Goal: Information Seeking & Learning: Stay updated

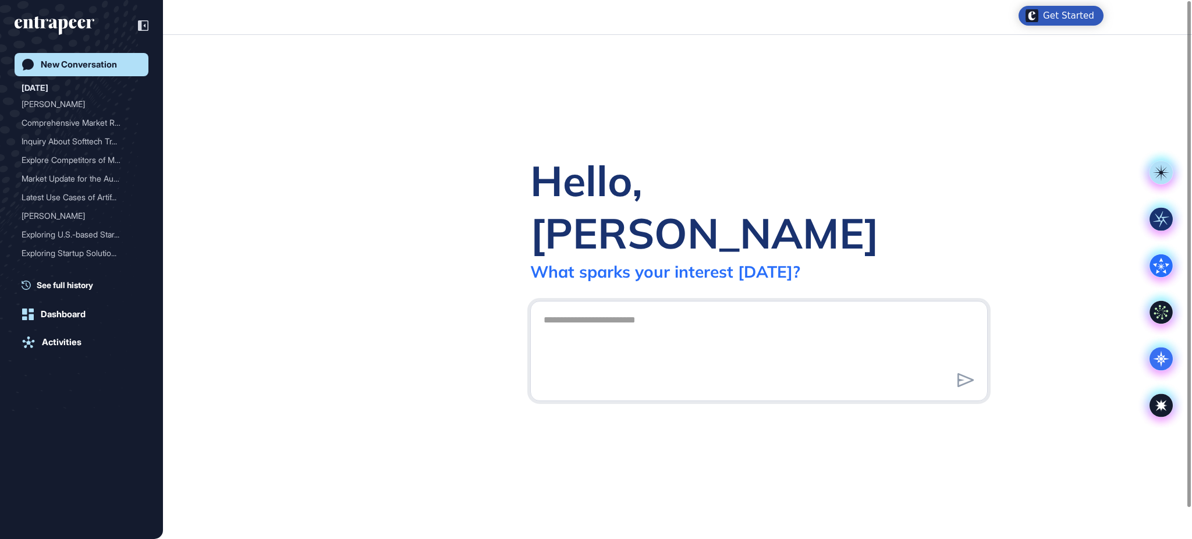
scroll to position [1, 1]
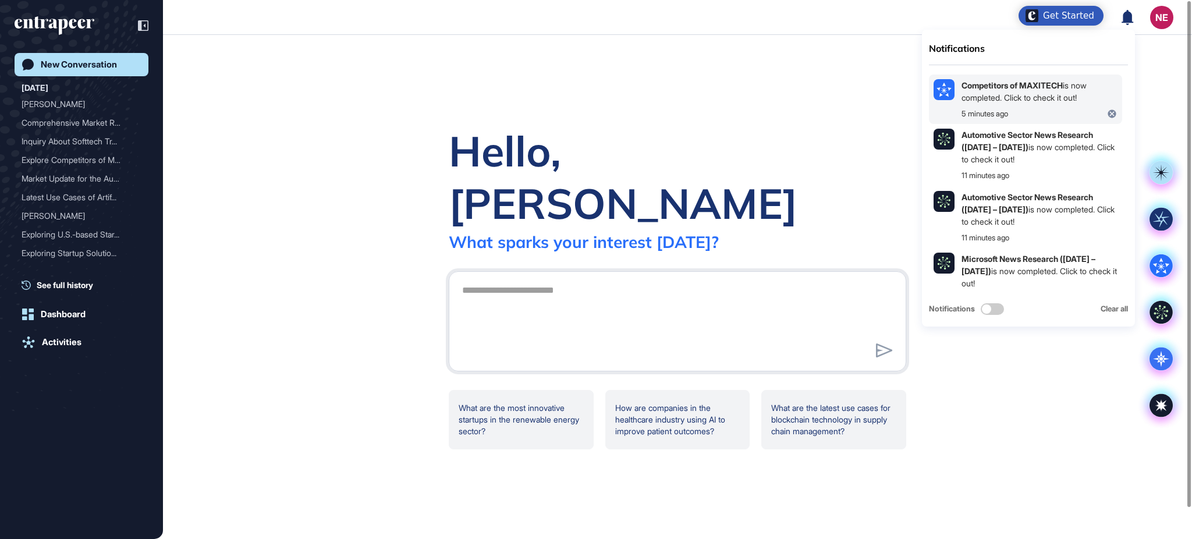
click at [1033, 91] on div "Competitors of MAXITECH is now completed. Click to check it out!" at bounding box center [1040, 91] width 156 height 24
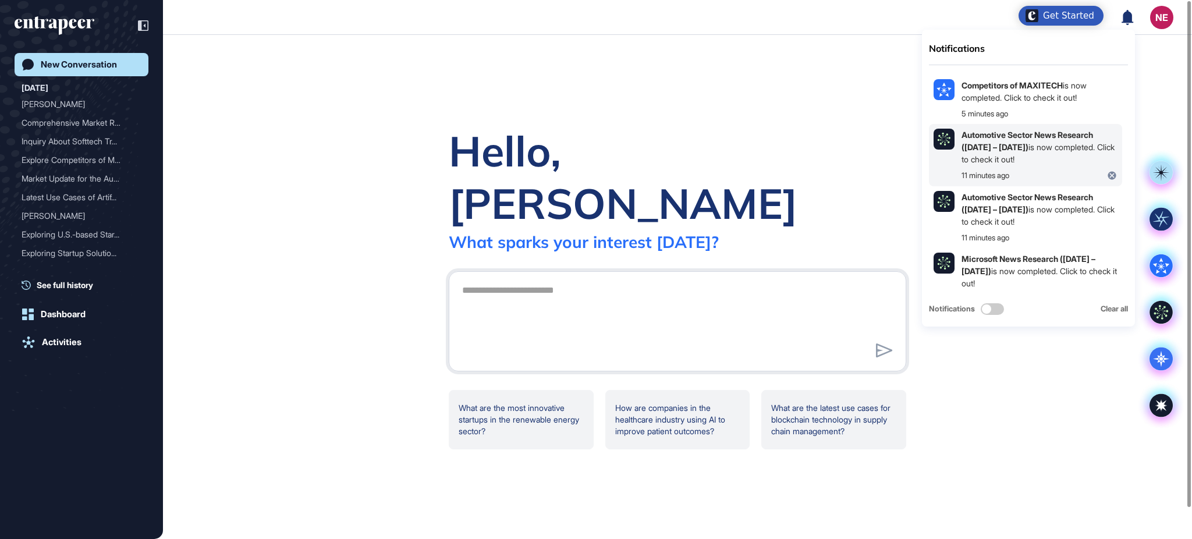
click at [1017, 150] on b "Automotive Sector News Research ([DATE] – [DATE])" at bounding box center [1028, 141] width 132 height 22
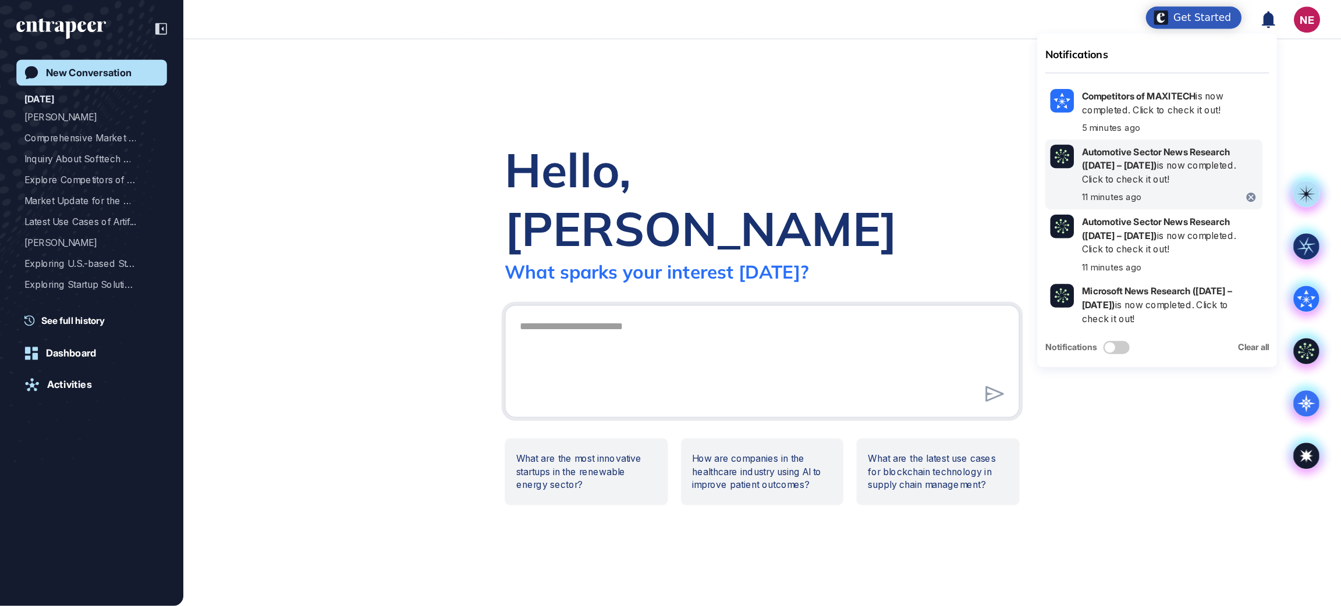
scroll to position [405, 894]
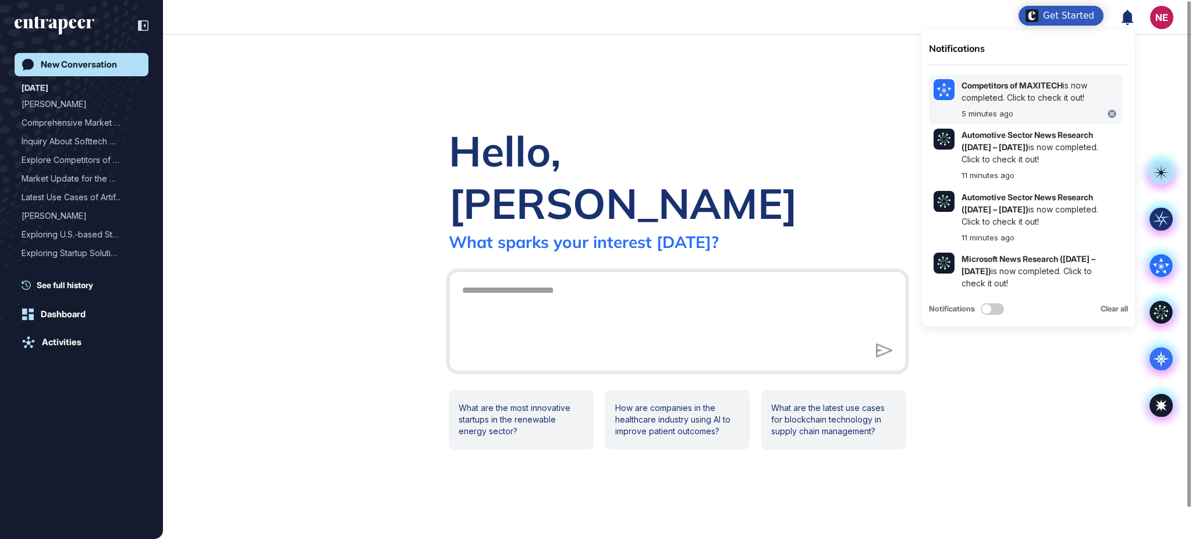
click at [1007, 94] on div "Competitors of MAXITECH is now completed. Click to check it out!" at bounding box center [1040, 91] width 156 height 24
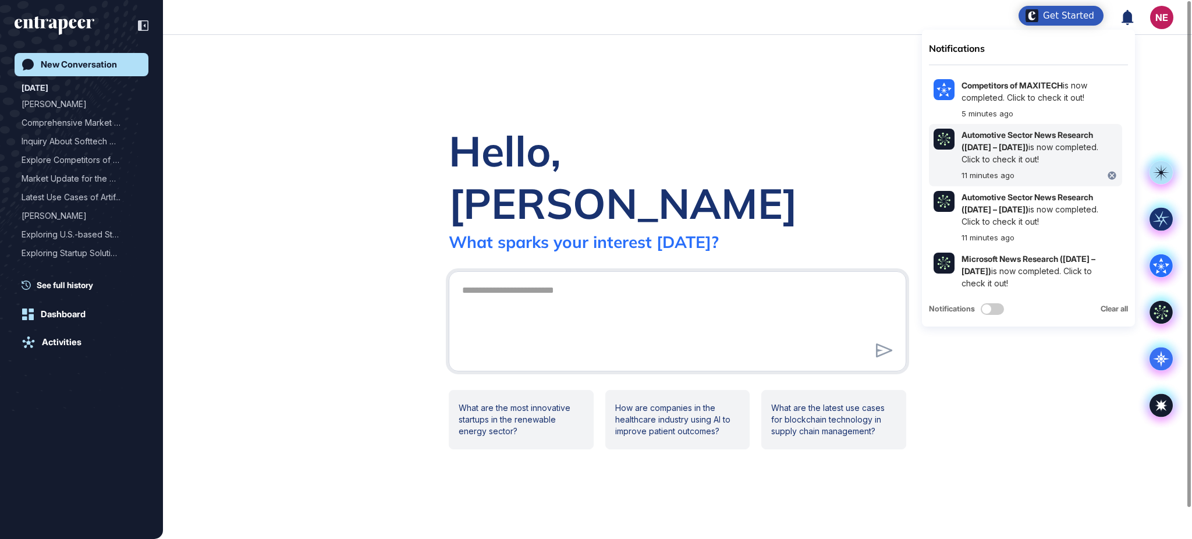
click at [1030, 148] on b "Automotive Sector News Research ([DATE] – [DATE])" at bounding box center [1028, 141] width 132 height 22
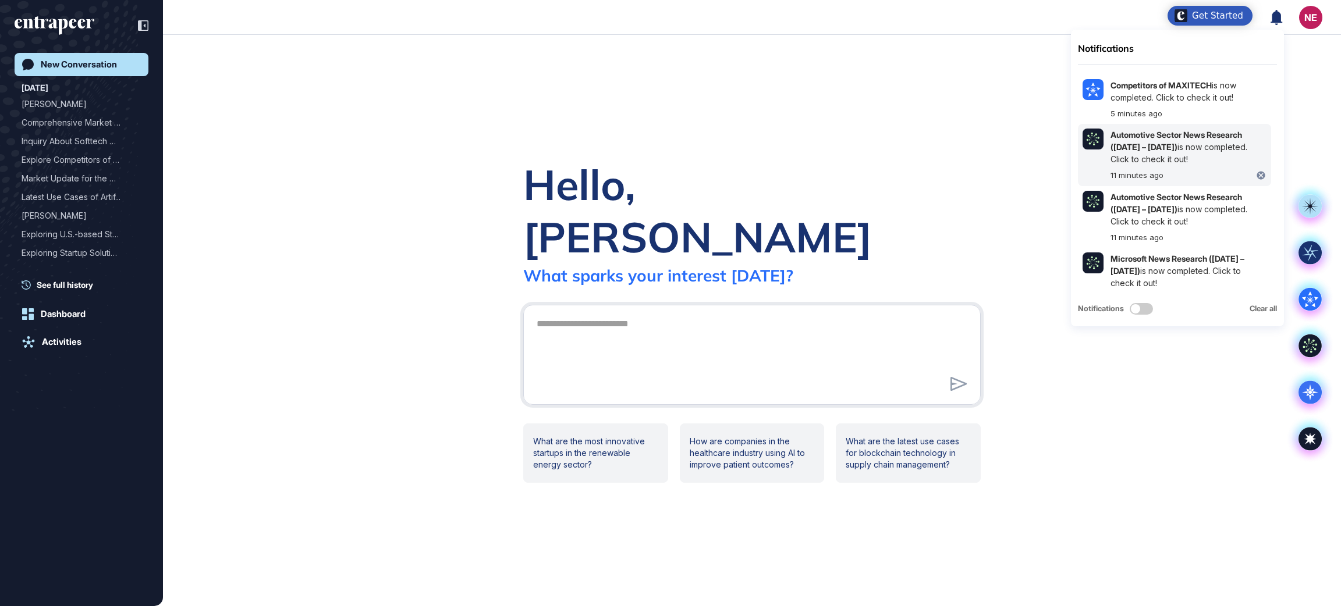
scroll to position [606, 1341]
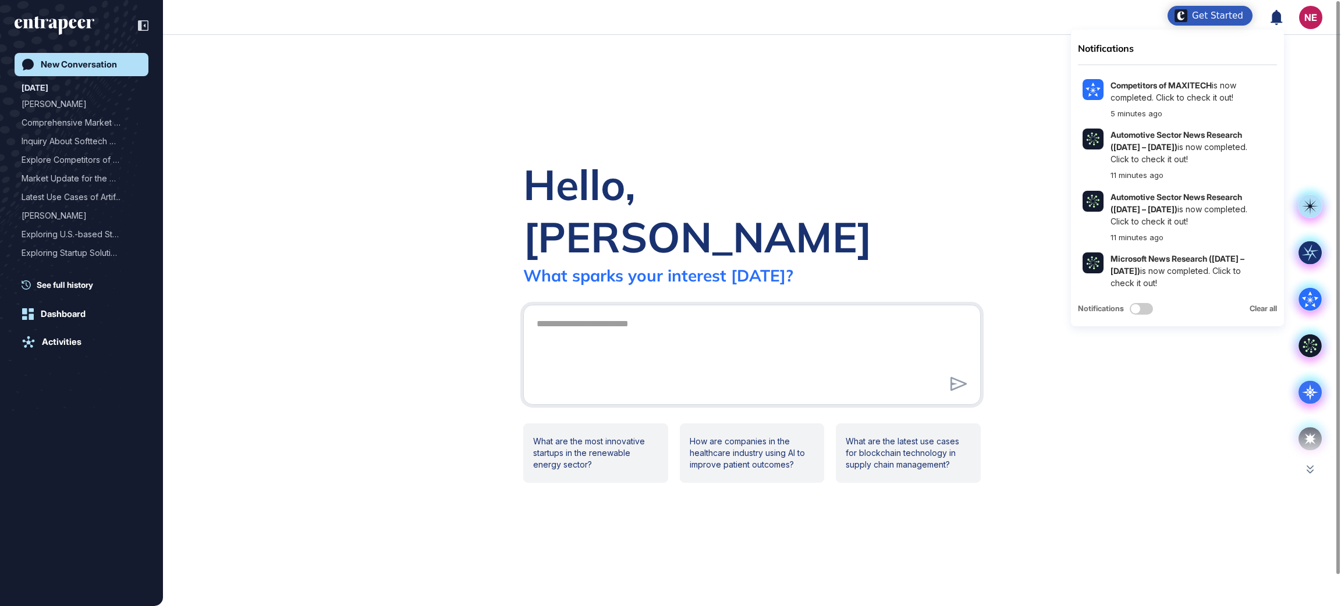
click at [689, 160] on div "Hello, Nacie What sparks your interest today? What are the most innovative star…" at bounding box center [752, 321] width 1178 height 572
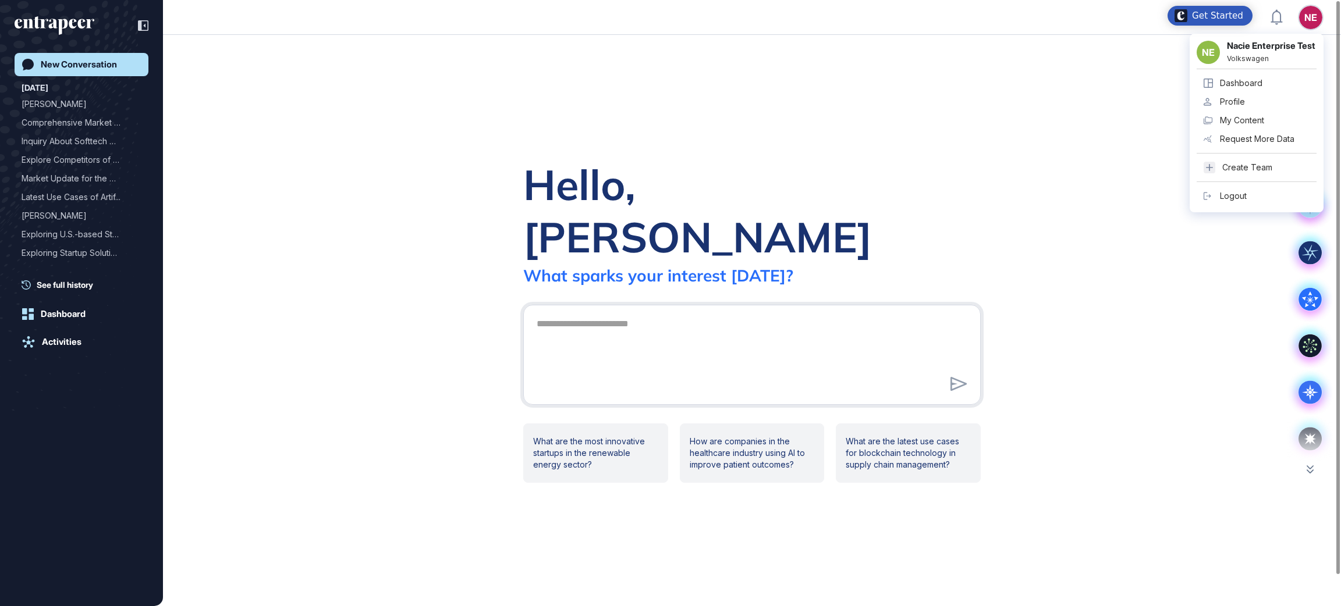
click at [1191, 88] on div "Dashboard" at bounding box center [1241, 83] width 42 height 9
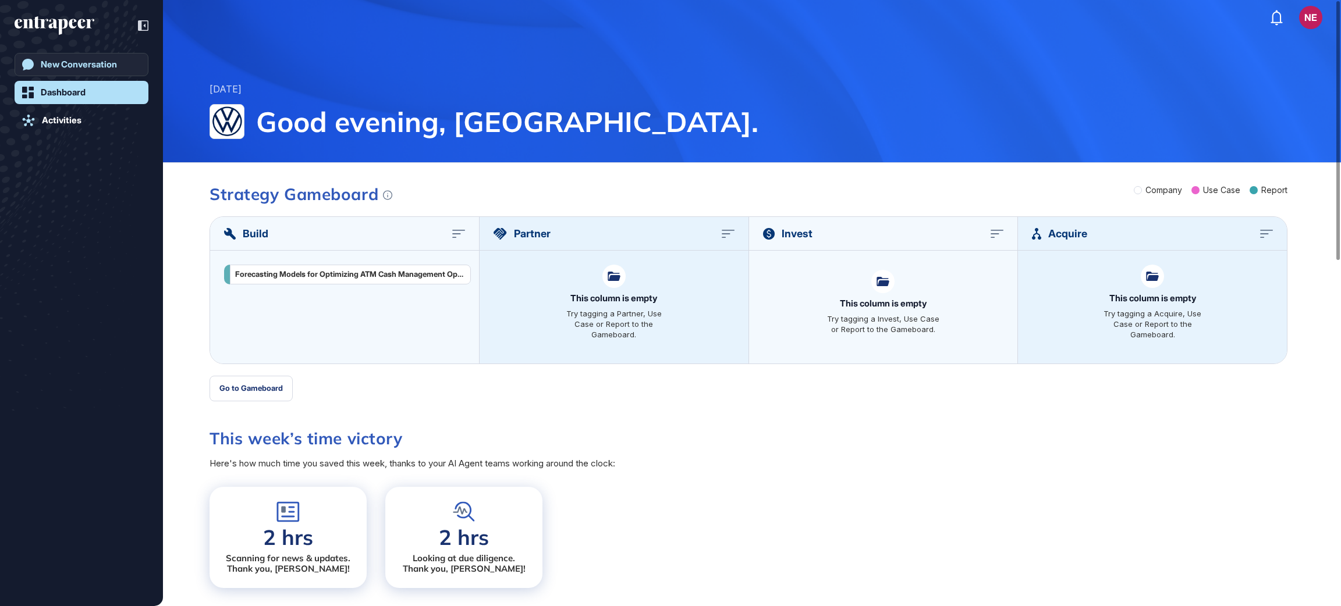
click at [107, 64] on div "New Conversation" at bounding box center [79, 64] width 76 height 10
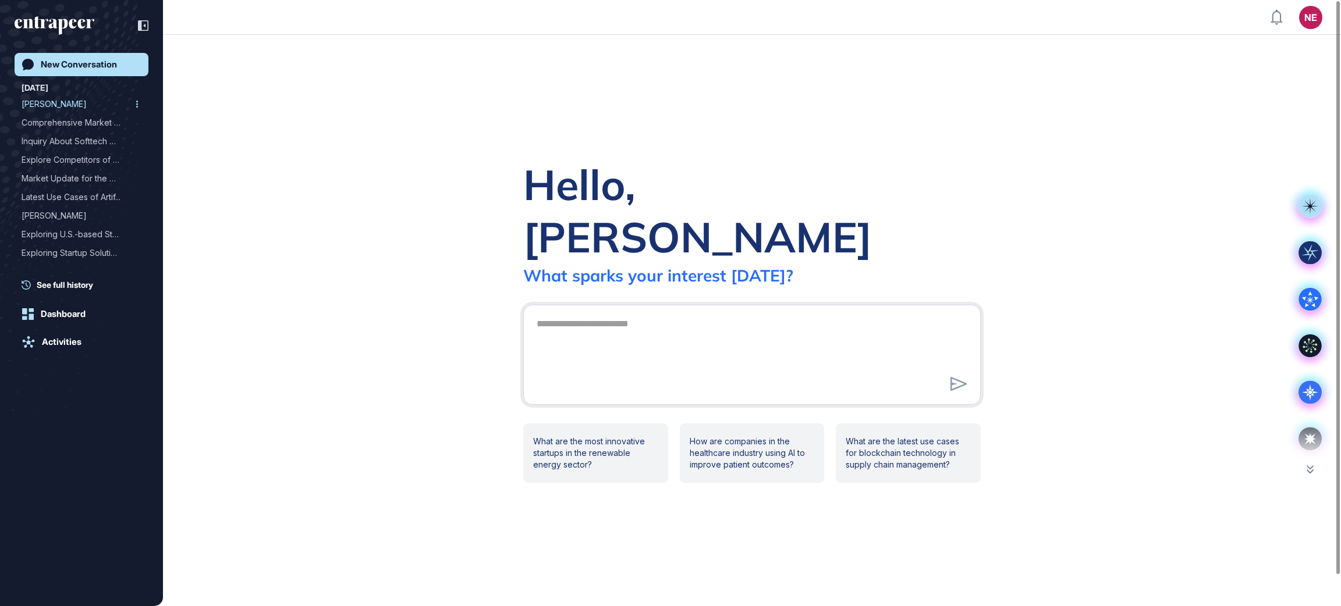
click at [72, 98] on div "Reese" at bounding box center [77, 104] width 111 height 19
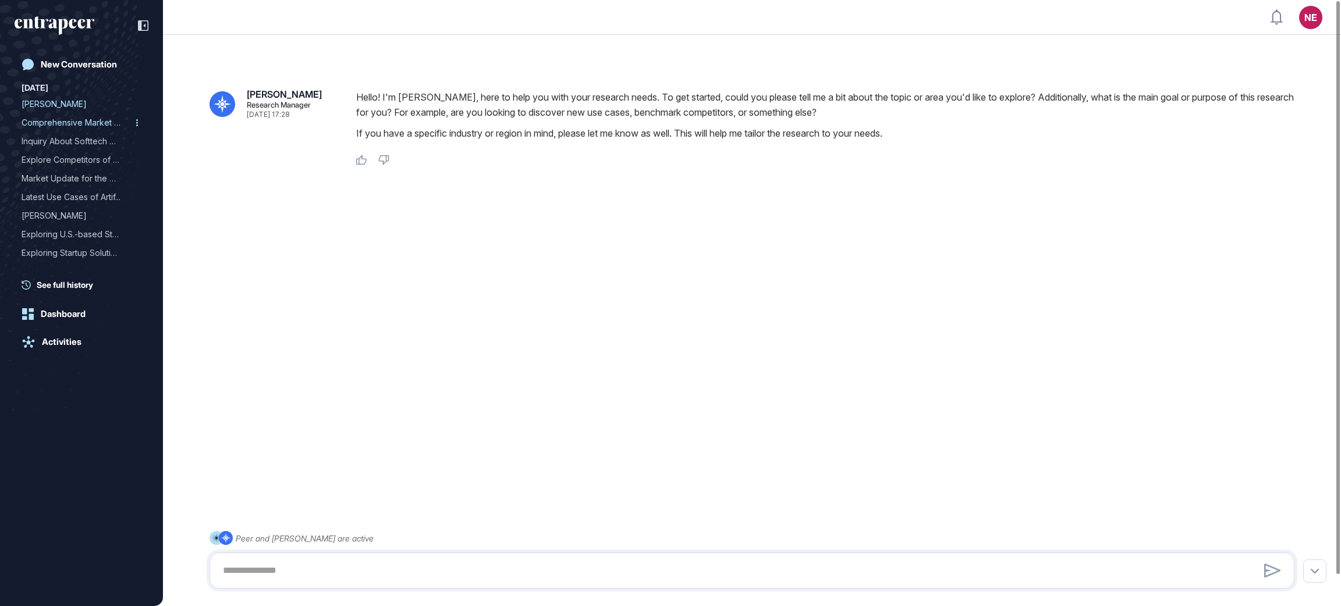
click at [69, 127] on div "Comprehensive Market Repo..." at bounding box center [77, 122] width 111 height 19
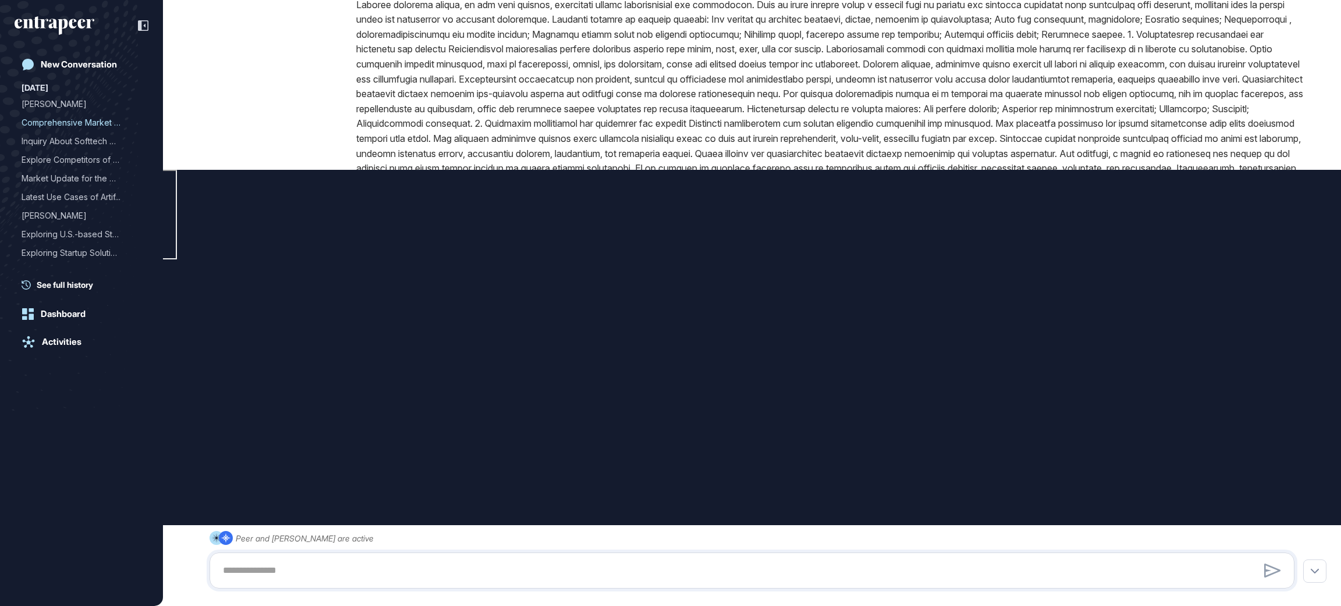
type input "**********"
type input "**"
type input "**********"
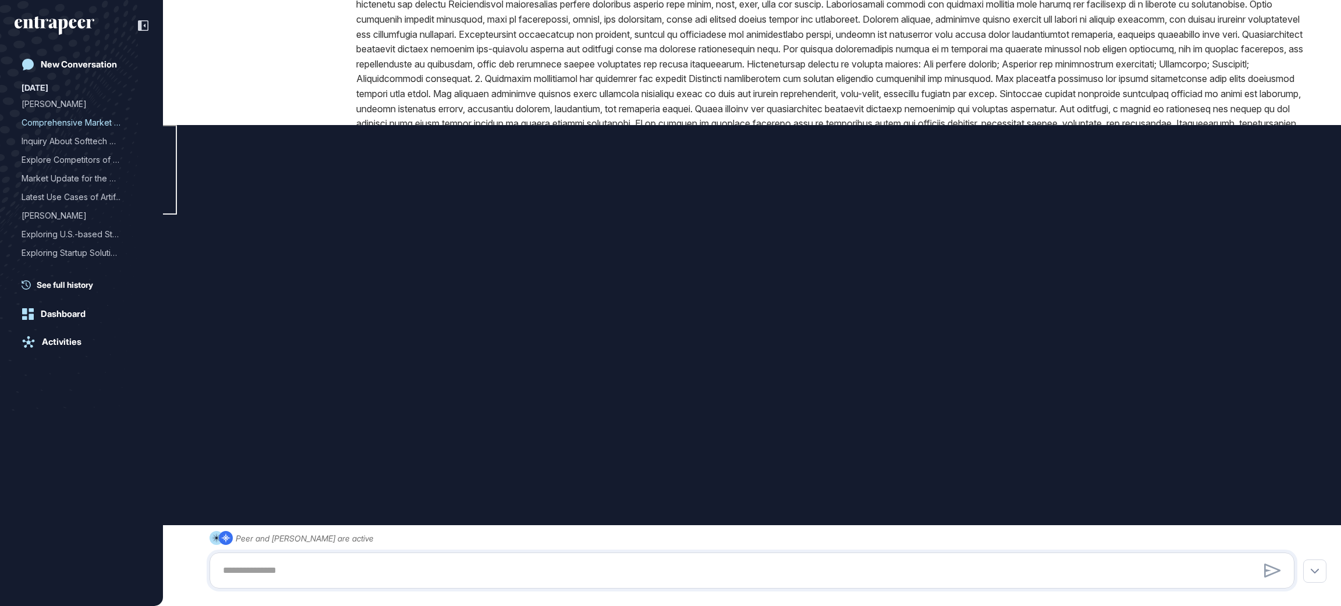
scroll to position [563, 0]
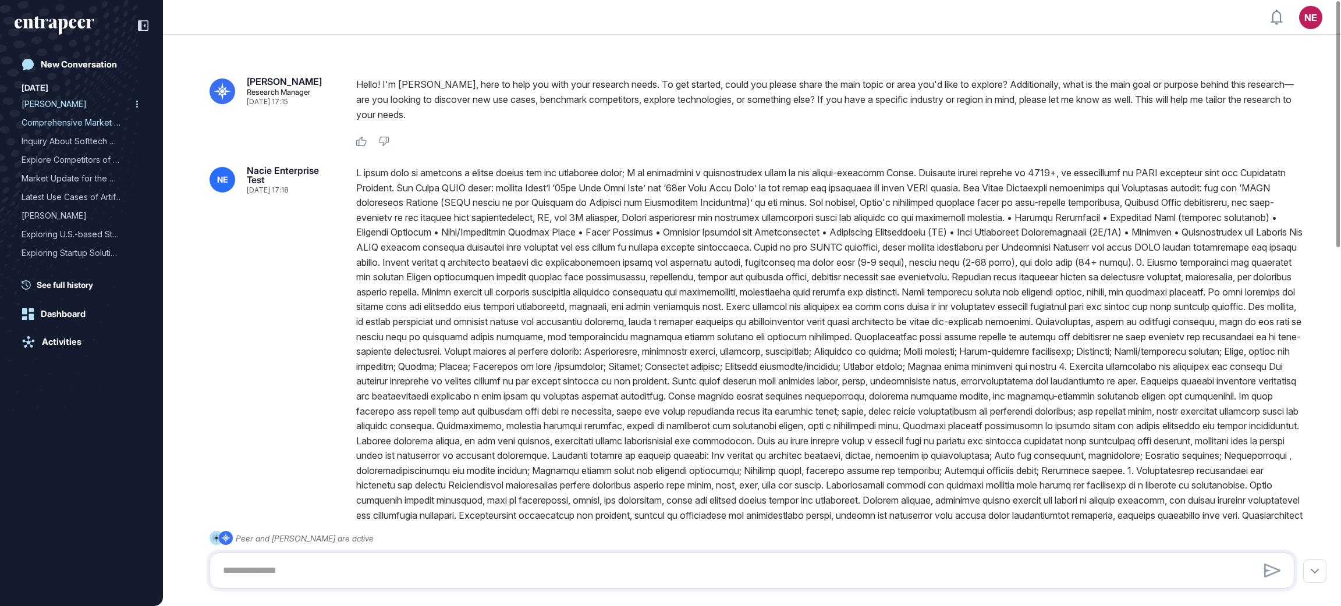
click at [69, 105] on div "[PERSON_NAME]" at bounding box center [77, 104] width 111 height 19
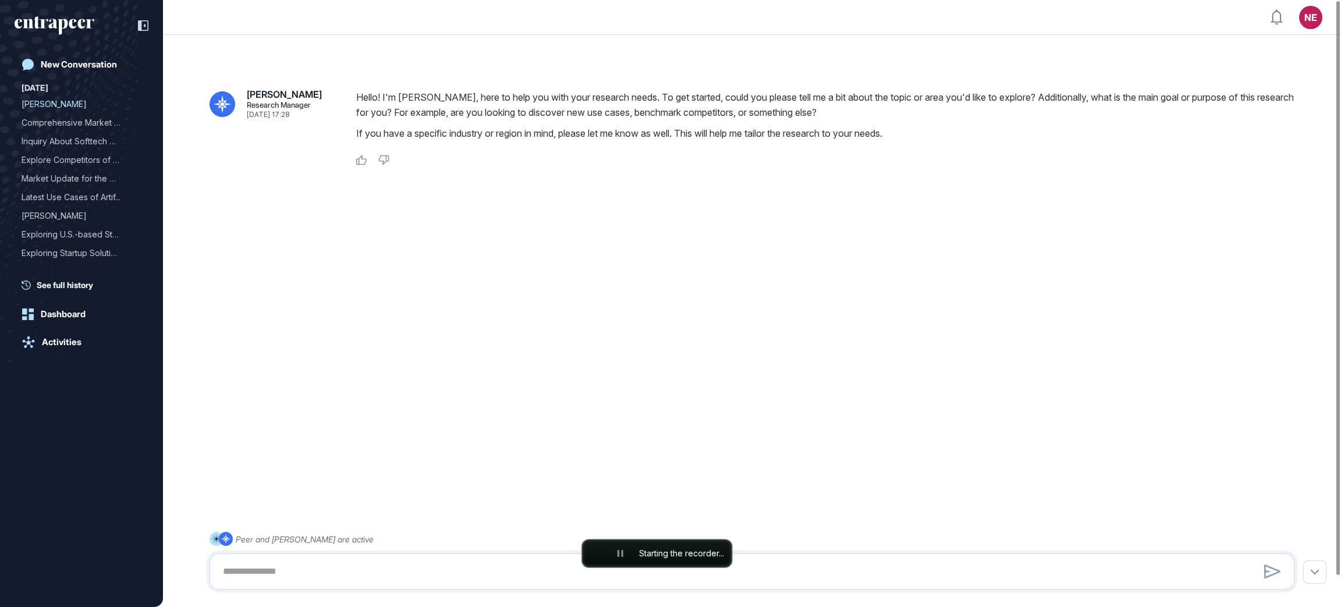
scroll to position [606, 1340]
click at [74, 122] on div "Comprehensive Market Repo..." at bounding box center [77, 122] width 111 height 19
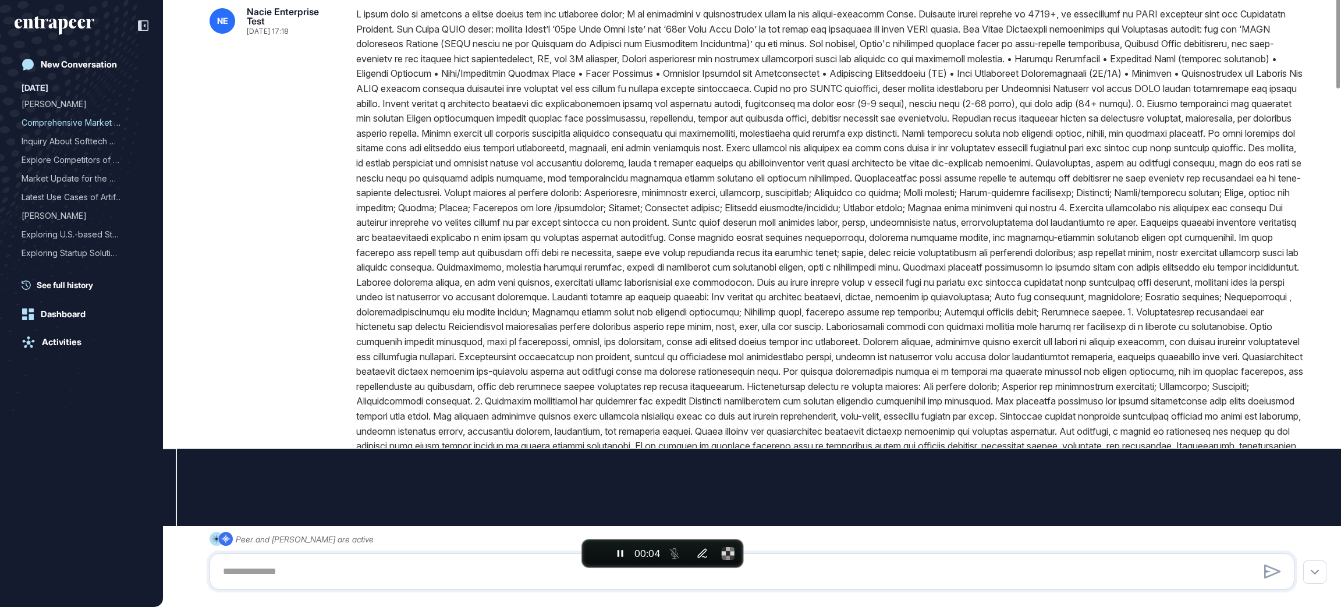
type input "**********"
type input "**"
type input "**********"
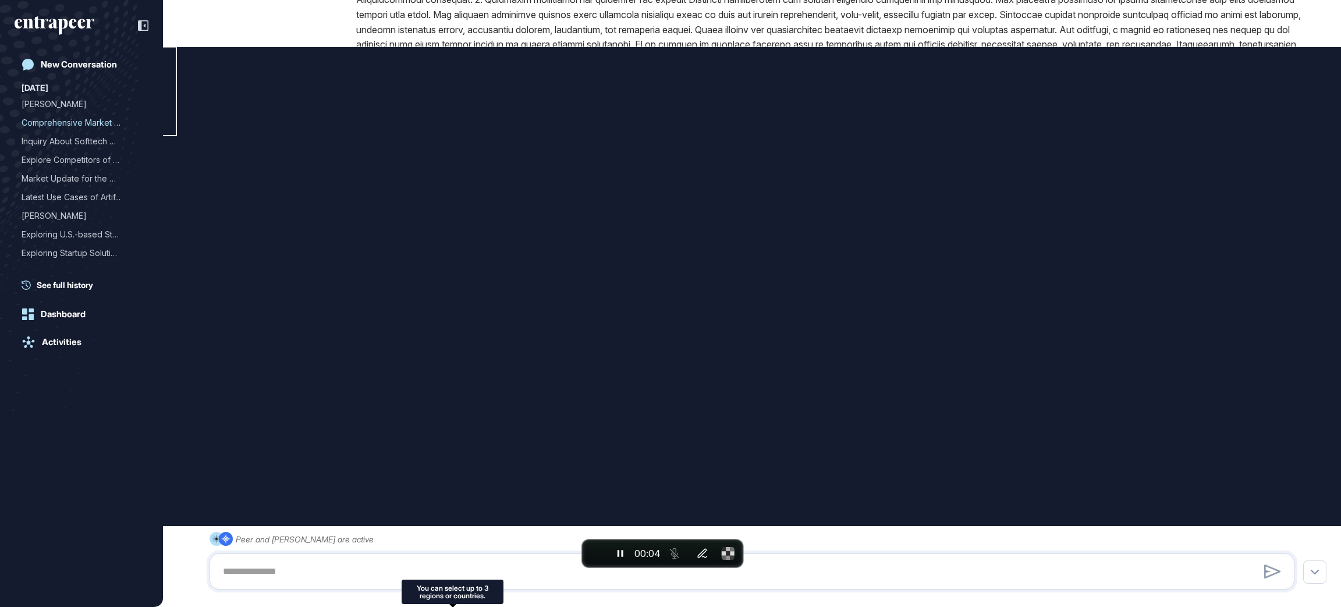
scroll to position [563, 0]
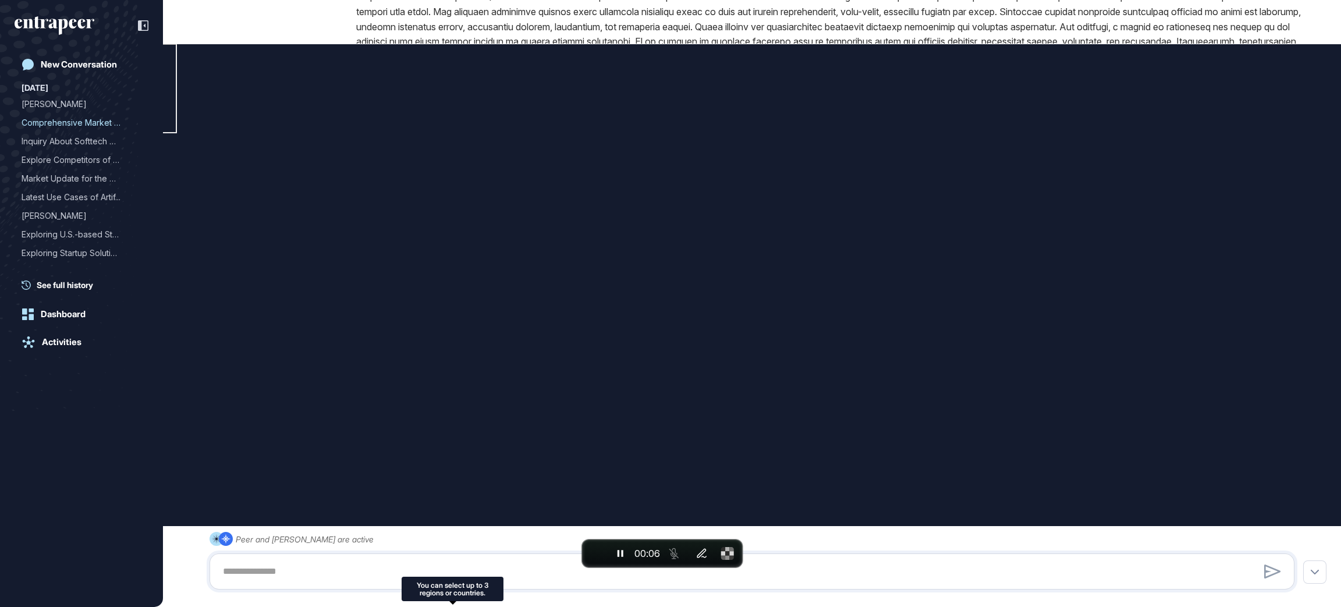
click at [456, 538] on div "Peer and Reese are active" at bounding box center [752, 561] width 1085 height 58
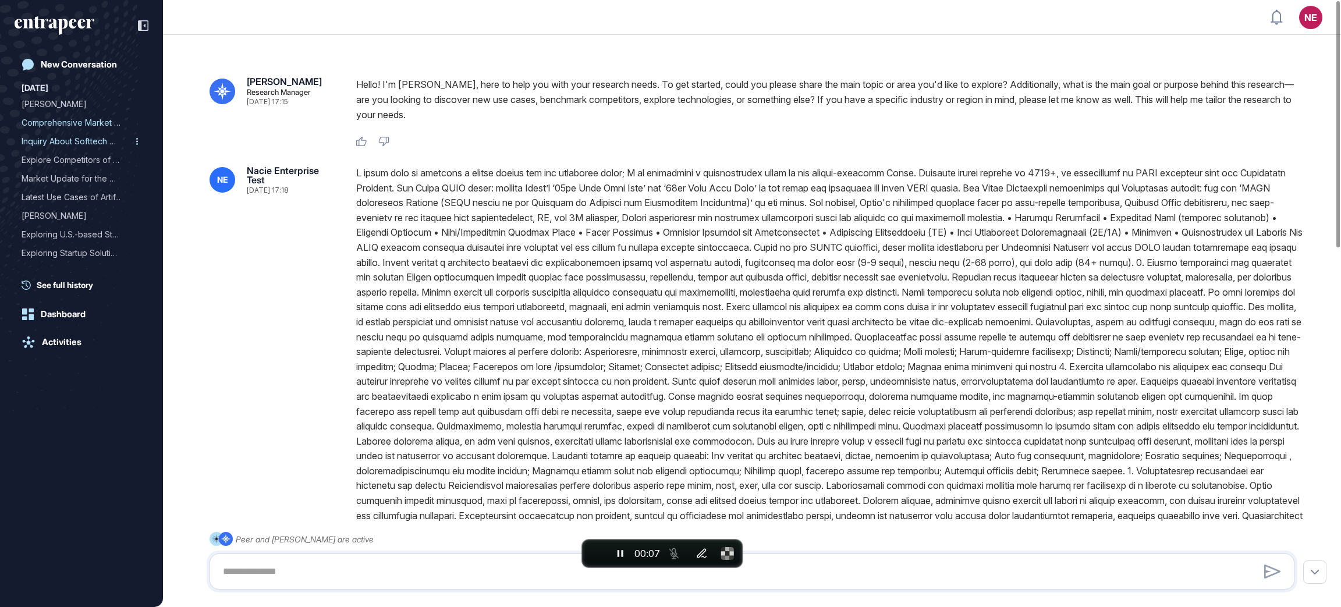
click at [59, 134] on div "Inquiry About Softtech Tr..." at bounding box center [77, 141] width 111 height 19
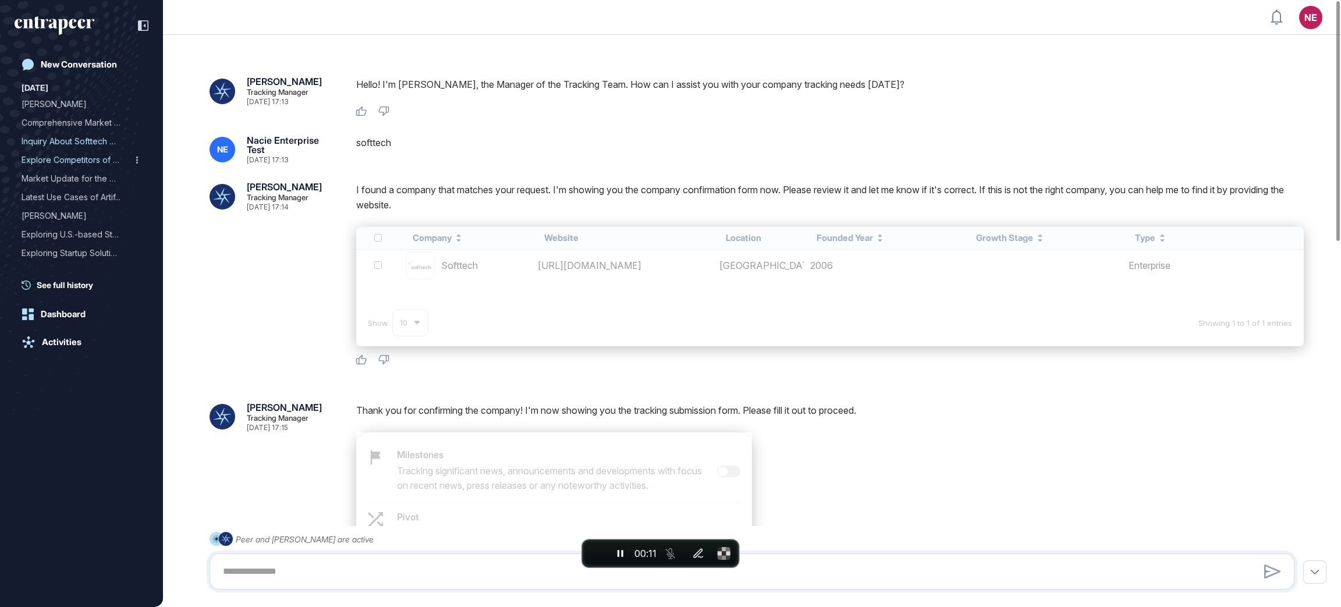
click at [55, 155] on div "Explore Competitors of Ma..." at bounding box center [77, 160] width 111 height 19
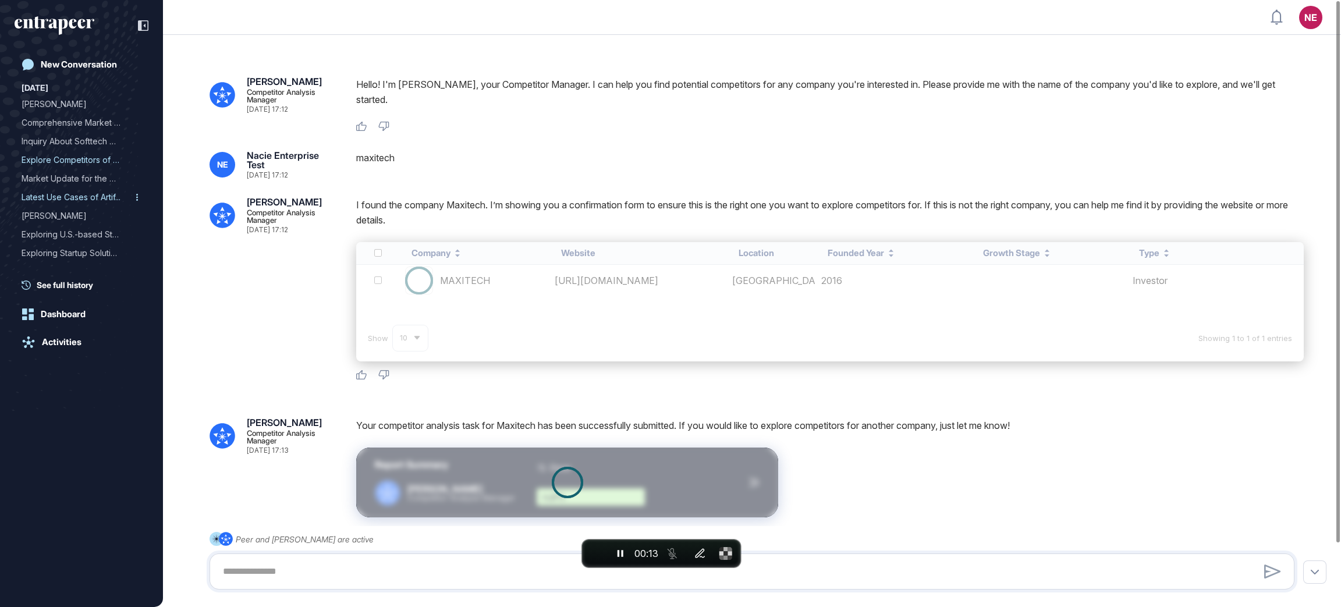
click at [75, 195] on div "Latest Use Cases of Artif..." at bounding box center [77, 197] width 111 height 19
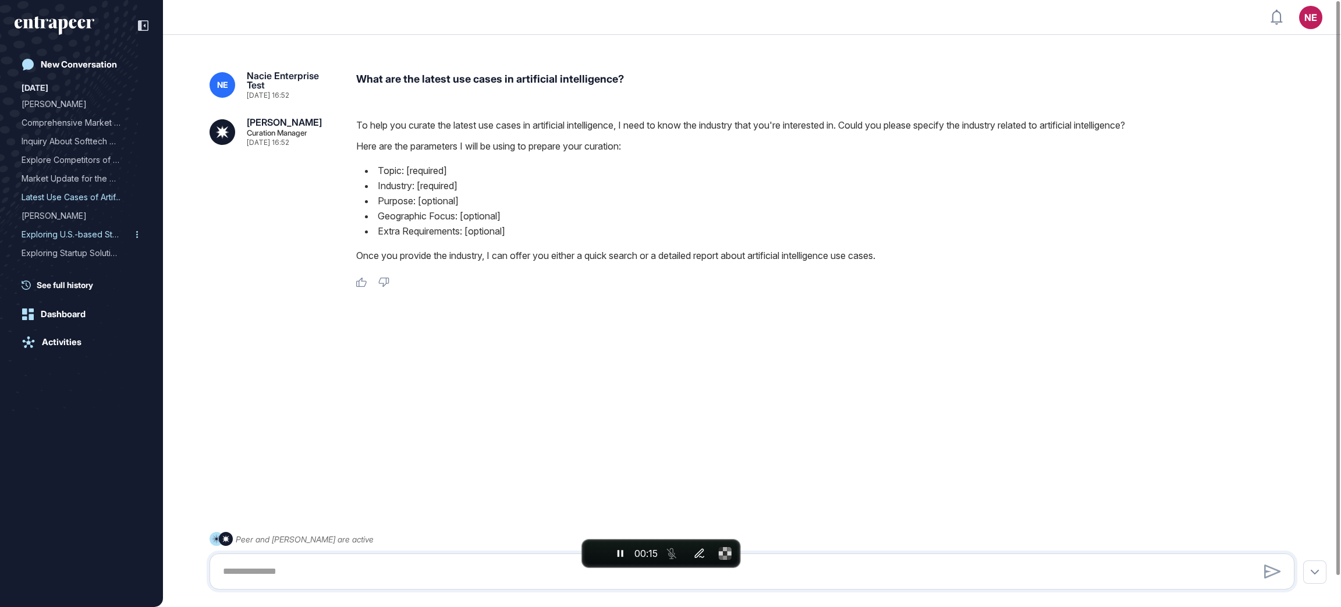
click at [68, 233] on div "Exploring U.S.-based Star..." at bounding box center [77, 234] width 111 height 19
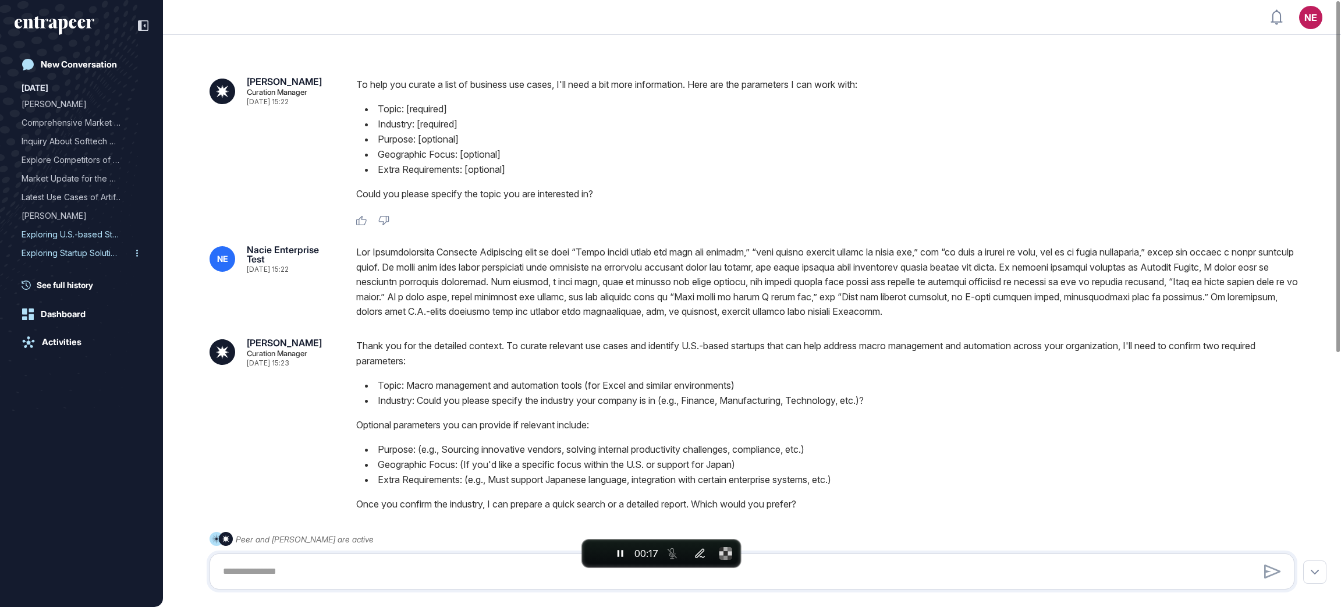
click at [67, 254] on div "Exploring Startup Solutio..." at bounding box center [77, 253] width 111 height 19
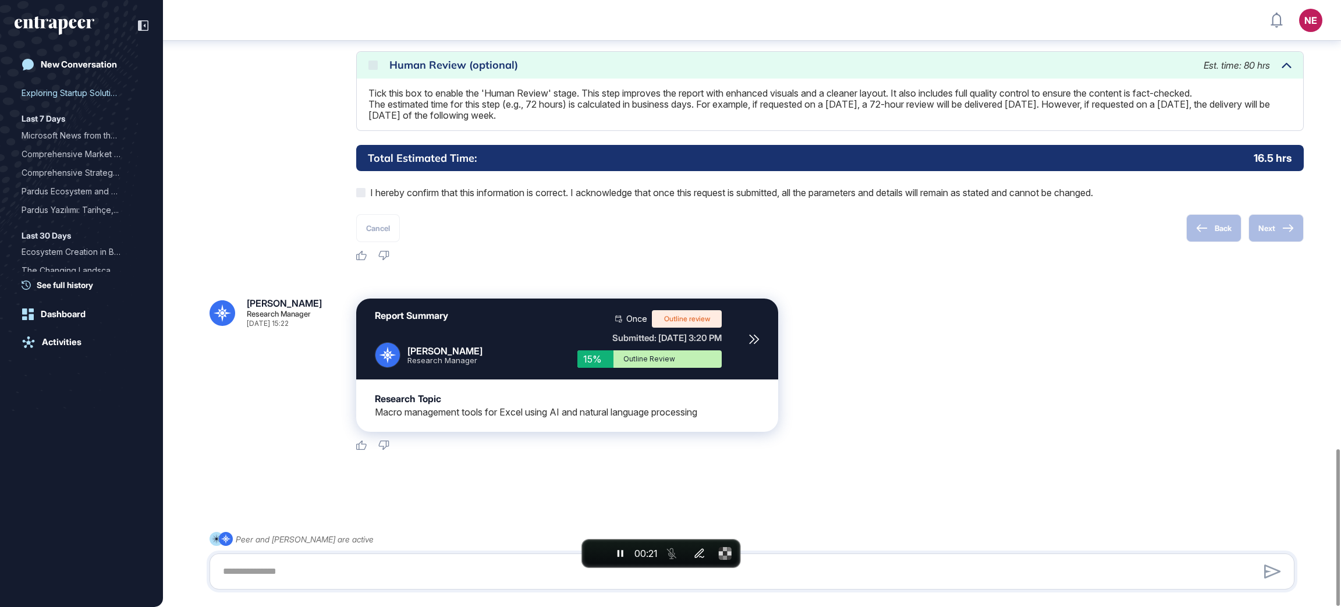
scroll to position [166, 0]
click at [71, 133] on div "Microsoft News from the L..." at bounding box center [77, 129] width 111 height 19
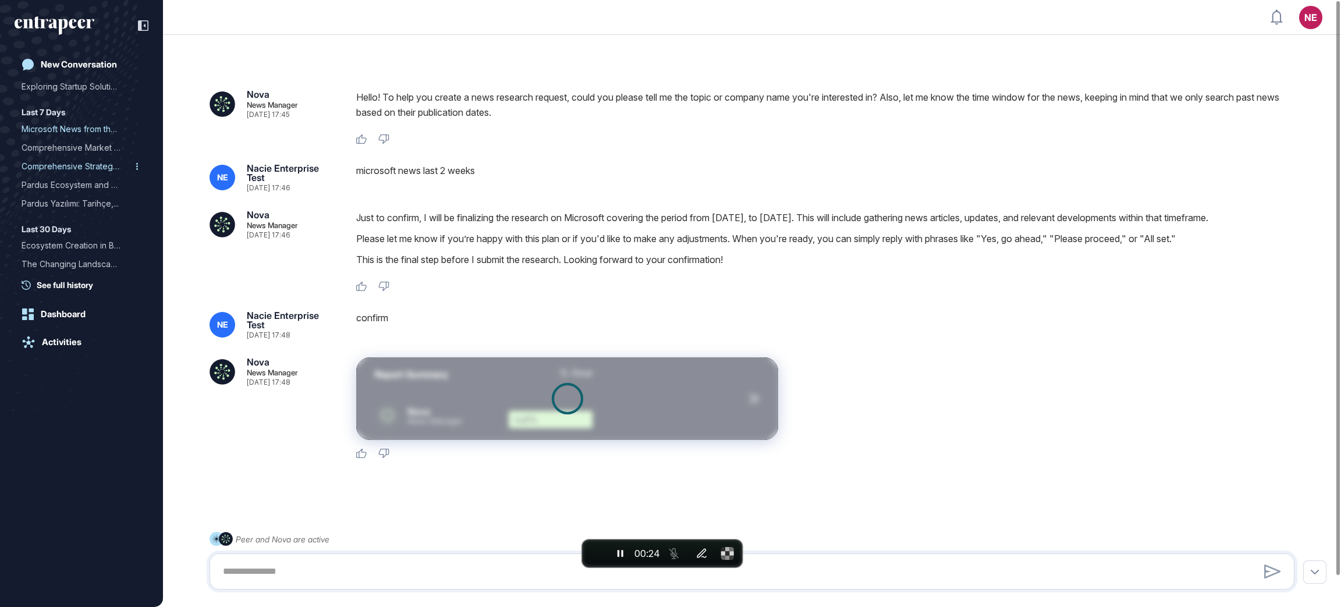
click at [72, 171] on div "Comprehensive Strategic R..." at bounding box center [77, 166] width 111 height 19
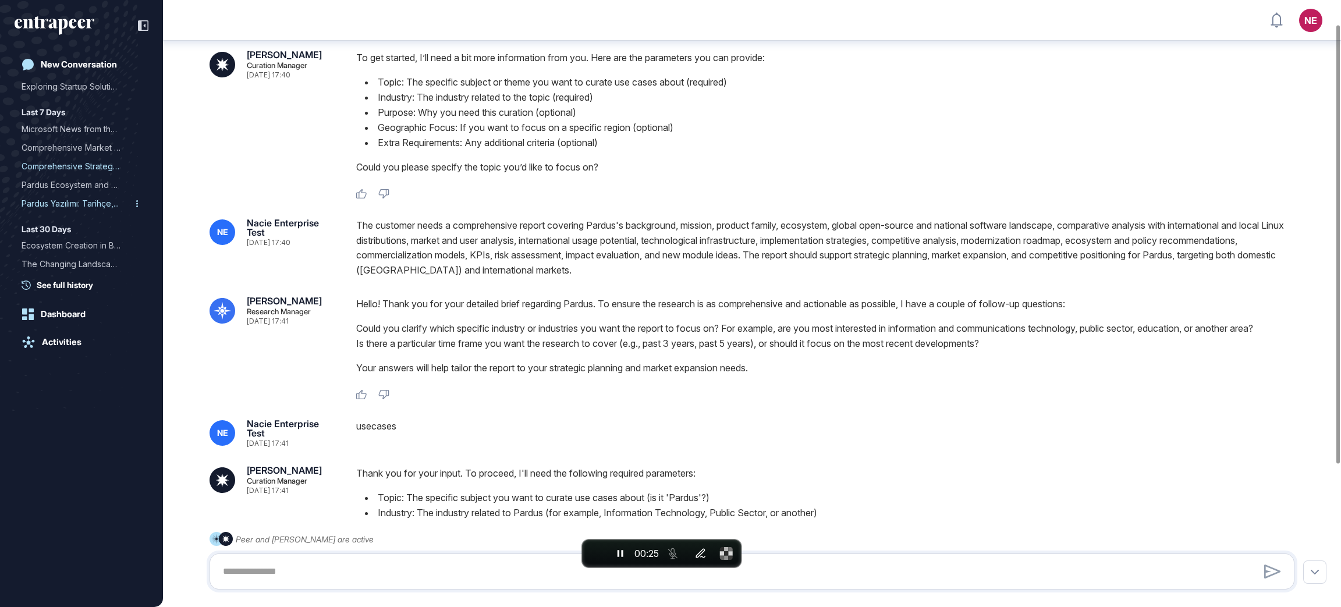
scroll to position [33, 0]
click at [72, 198] on div "Pardus Yazılımı: Tarihçe,..." at bounding box center [77, 203] width 111 height 19
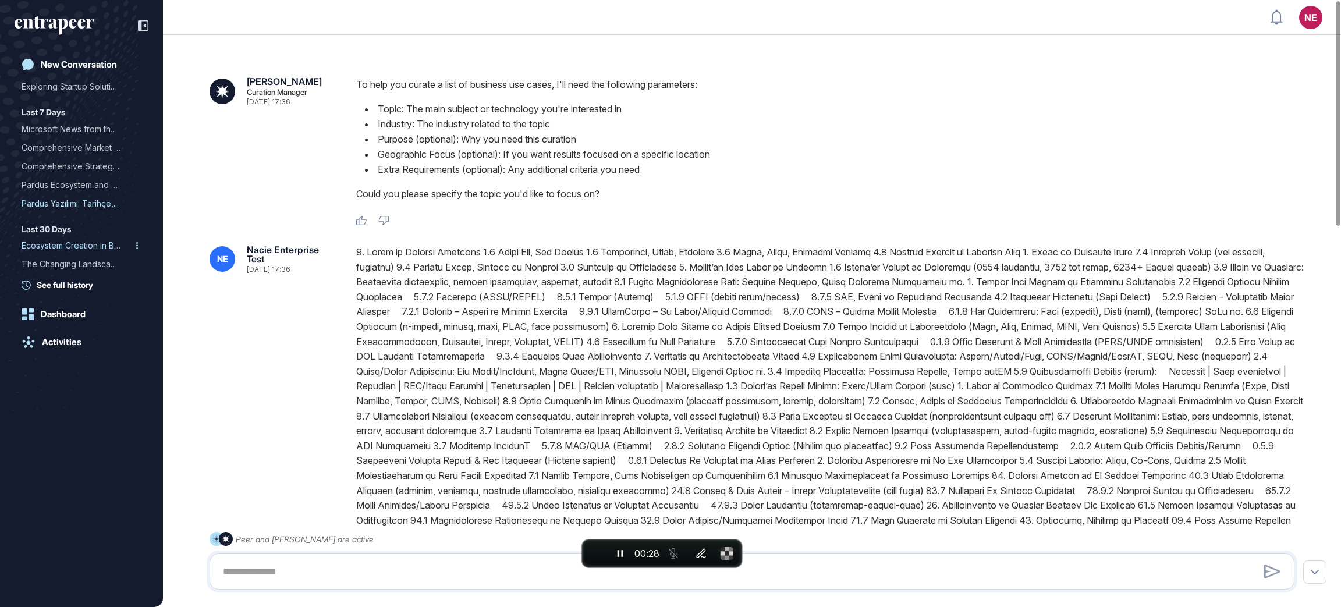
click at [76, 249] on div "Ecosystem Creation in Ban..." at bounding box center [77, 245] width 111 height 19
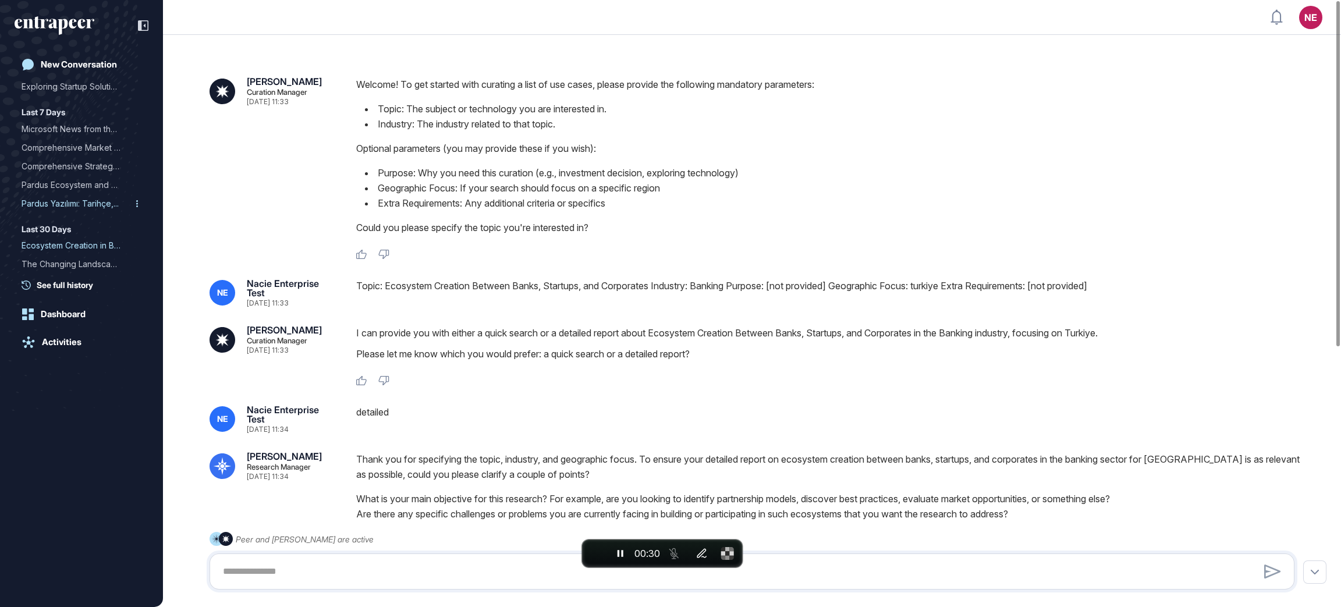
click at [81, 204] on div "Pardus Yazılımı: Tarihçe,..." at bounding box center [77, 203] width 111 height 19
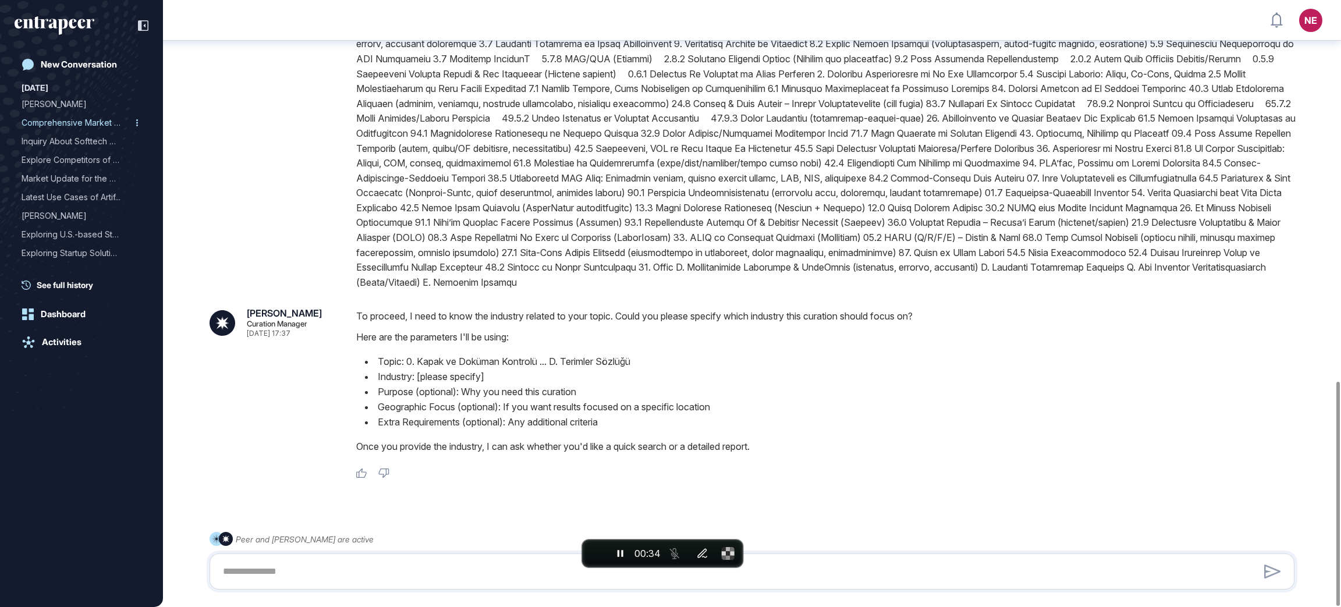
click at [62, 125] on div "Comprehensive Market Repo..." at bounding box center [77, 122] width 111 height 19
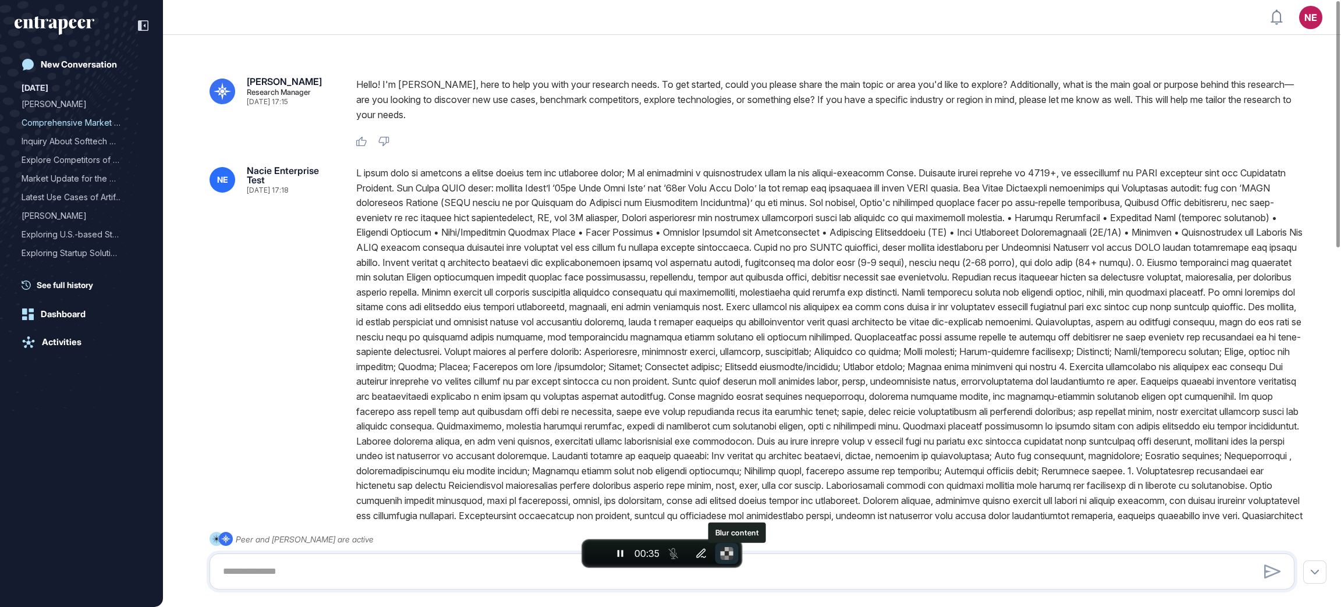
type input "**********"
type input "**"
type input "**********"
click at [596, 538] on span "End recording" at bounding box center [596, 554] width 0 height 0
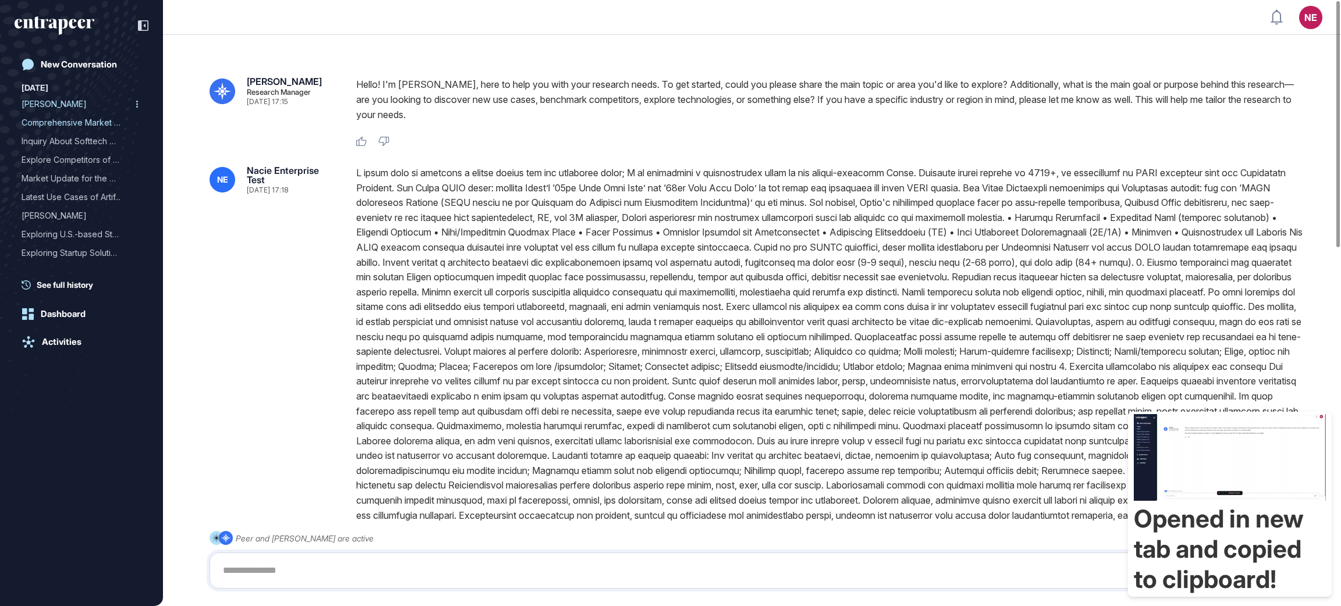
click at [69, 101] on div "Reese" at bounding box center [77, 104] width 111 height 19
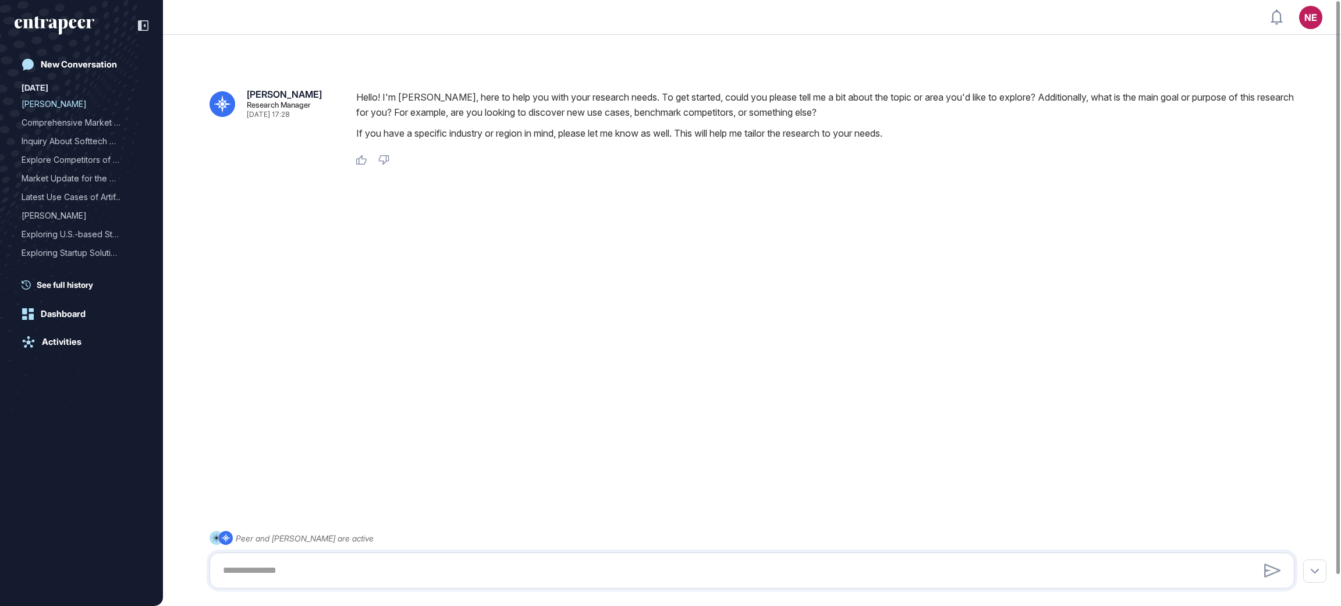
click at [987, 335] on div "Reese Research Manager Oct 08, 2025 17:28 Hello! I'm Reese, here to help you wi…" at bounding box center [752, 321] width 1178 height 546
click at [51, 121] on div "Comprehensive Market Repo..." at bounding box center [77, 122] width 111 height 19
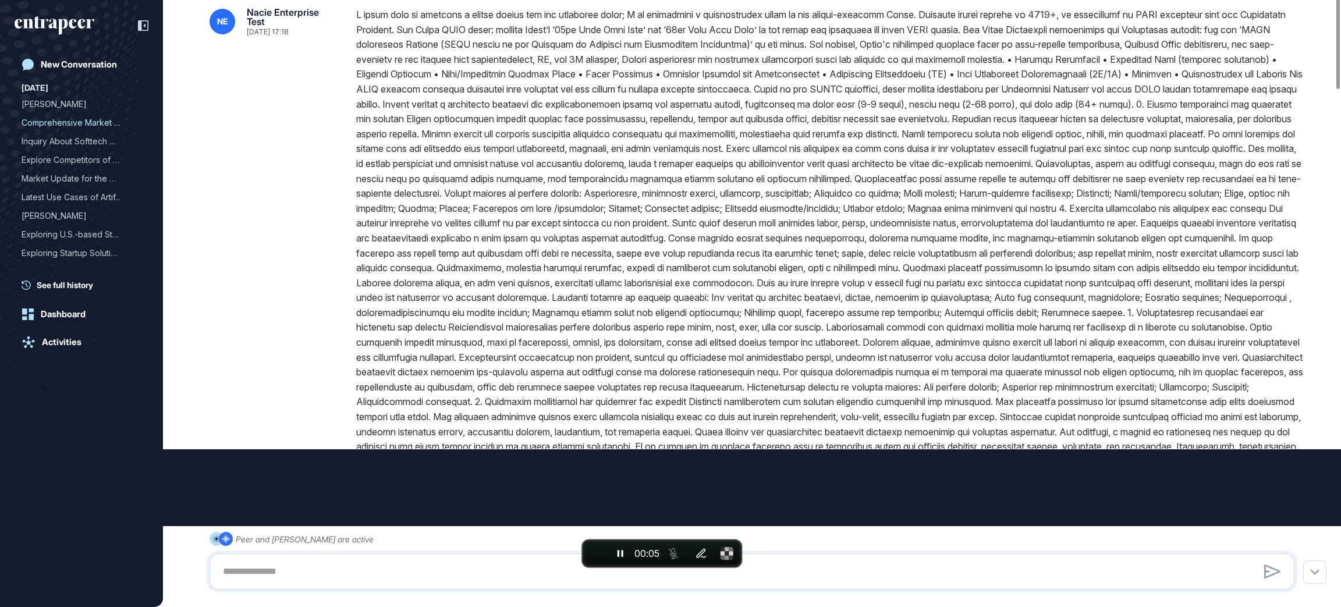
type input "**********"
type input "**"
type input "**********"
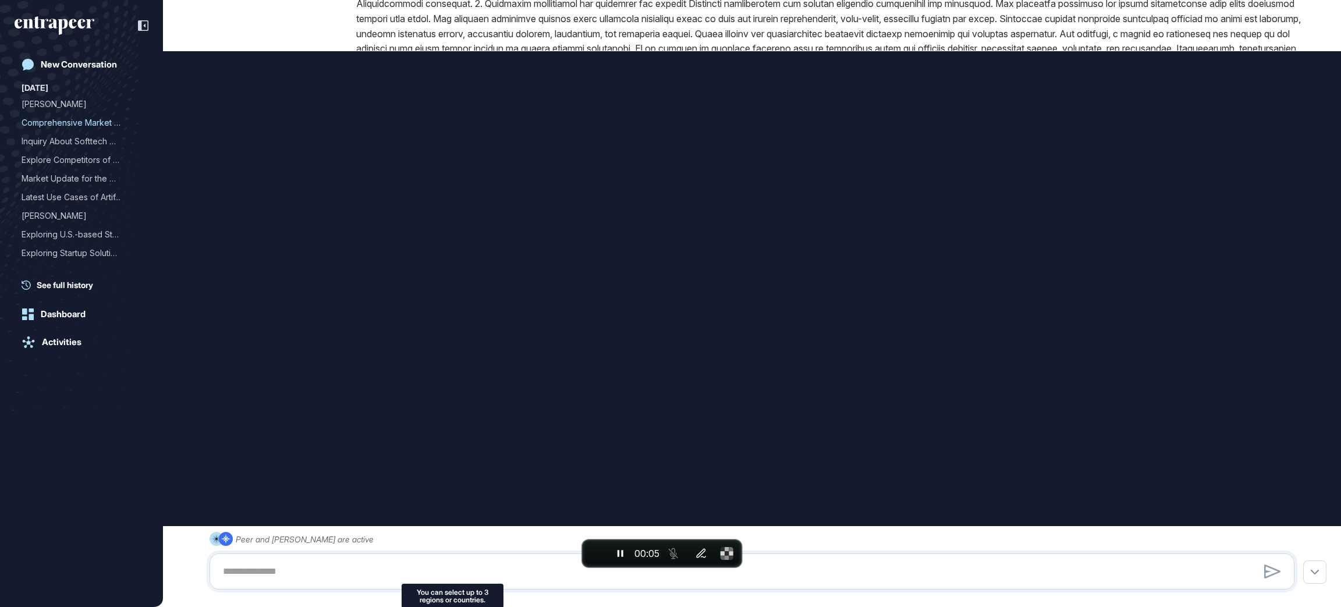
scroll to position [563, 0]
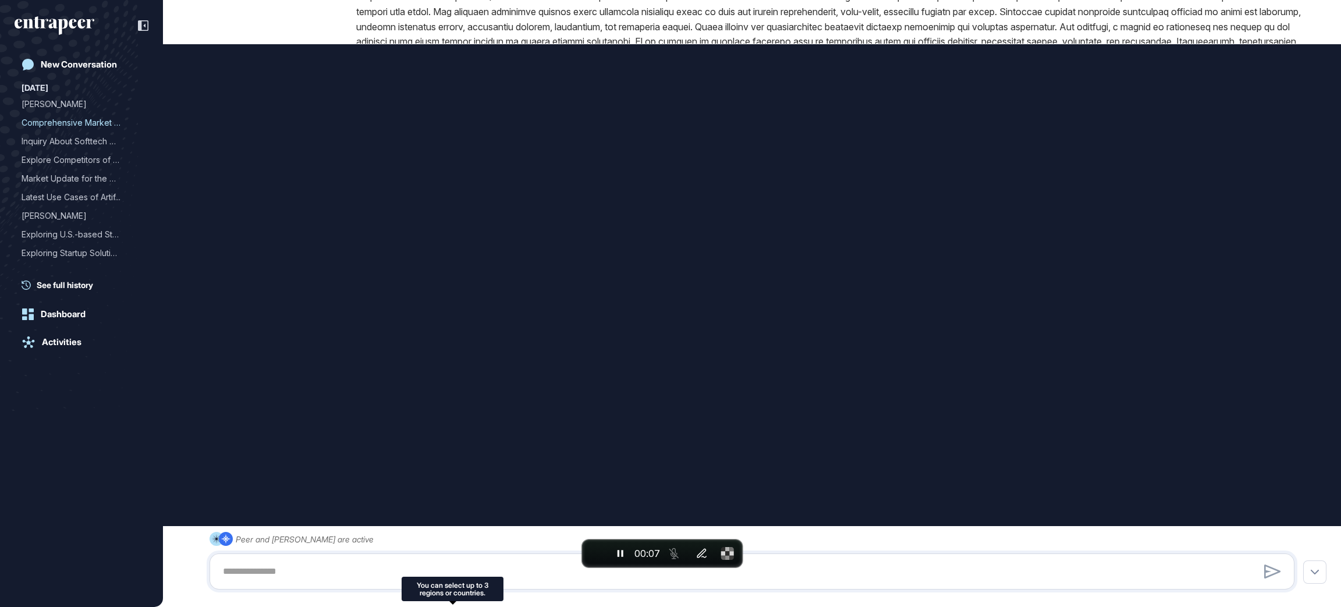
click at [377, 538] on div "Peer and Reese are active" at bounding box center [752, 561] width 1085 height 58
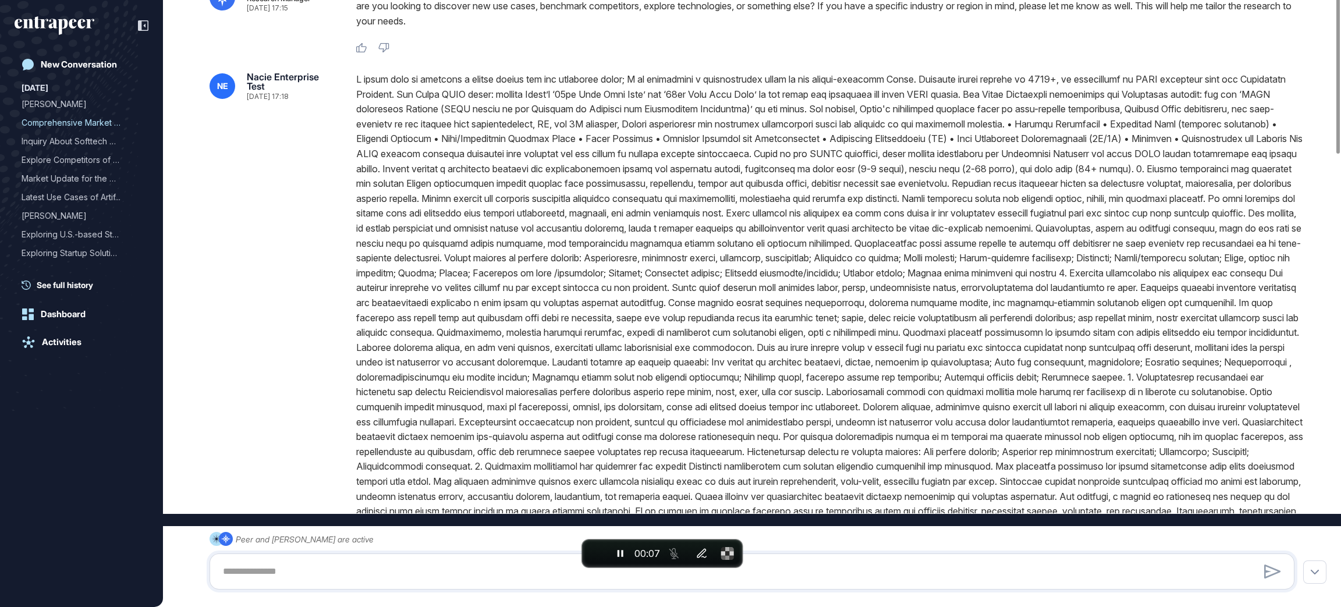
scroll to position [0, 0]
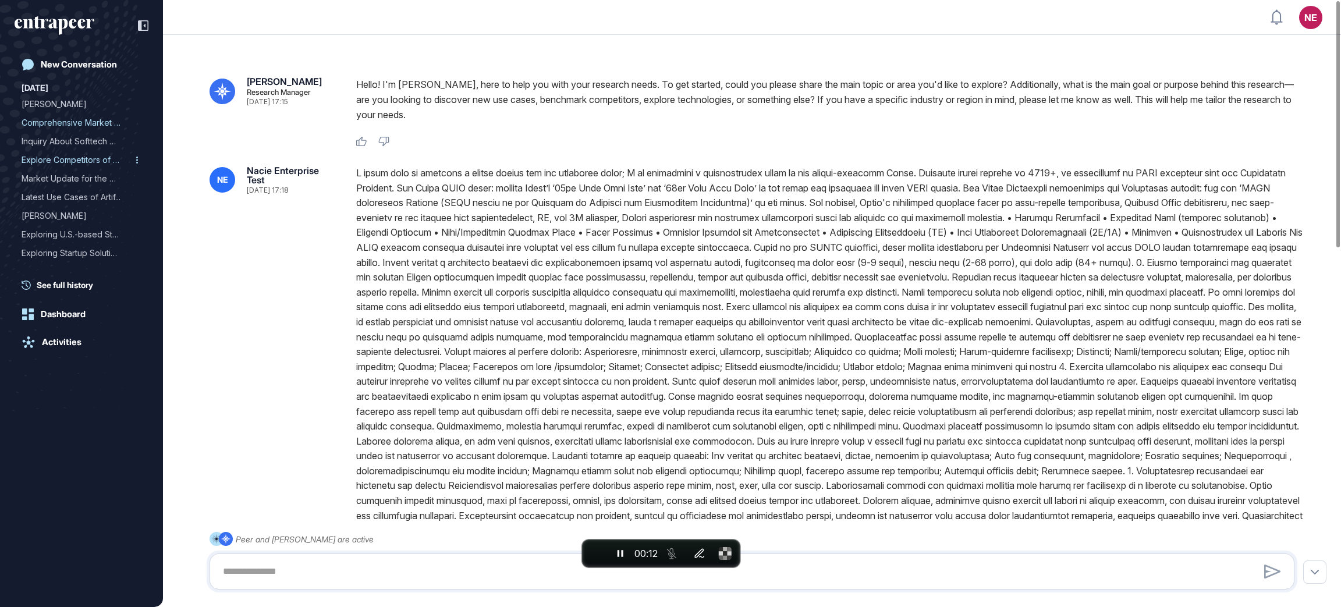
click at [78, 162] on div "Explore Competitors of Ma..." at bounding box center [77, 160] width 111 height 19
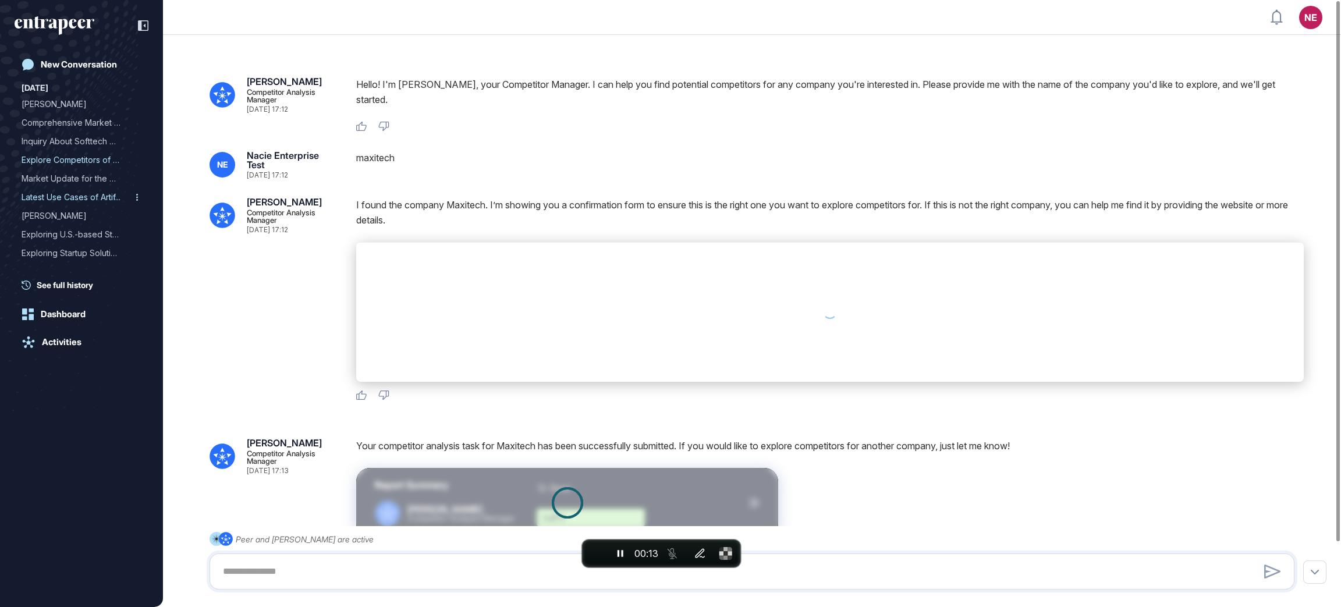
click at [73, 194] on div "Latest Use Cases of Artif..." at bounding box center [77, 197] width 111 height 19
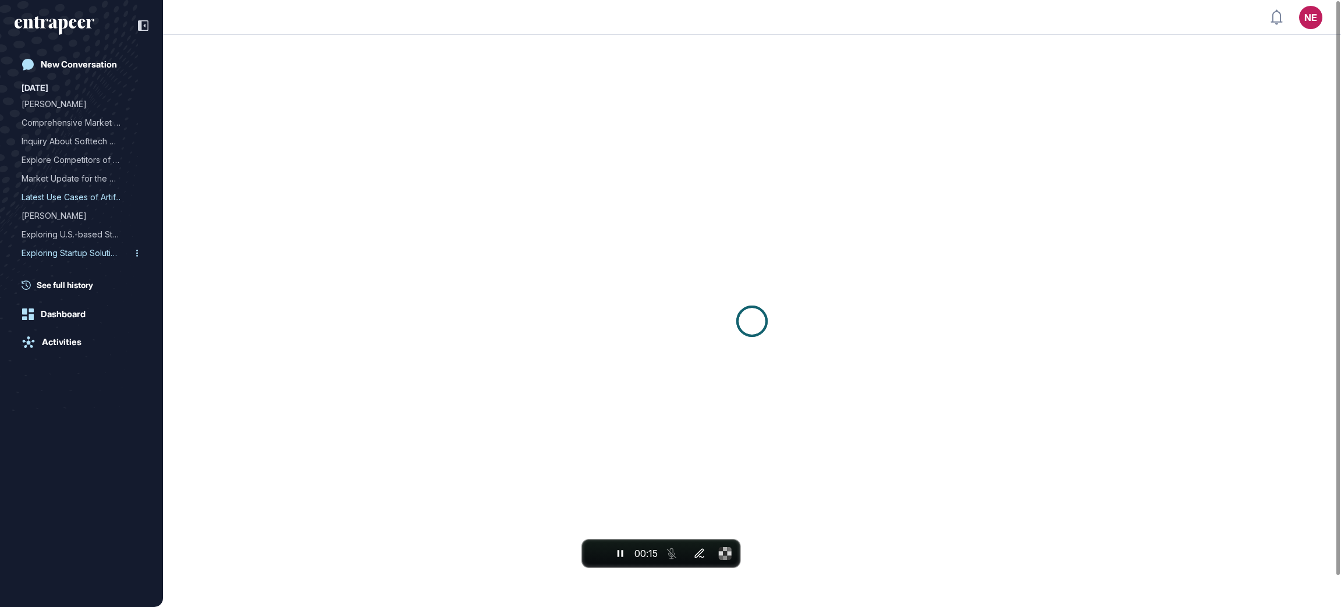
click at [81, 253] on div "Exploring Startup Solutio..." at bounding box center [77, 253] width 111 height 19
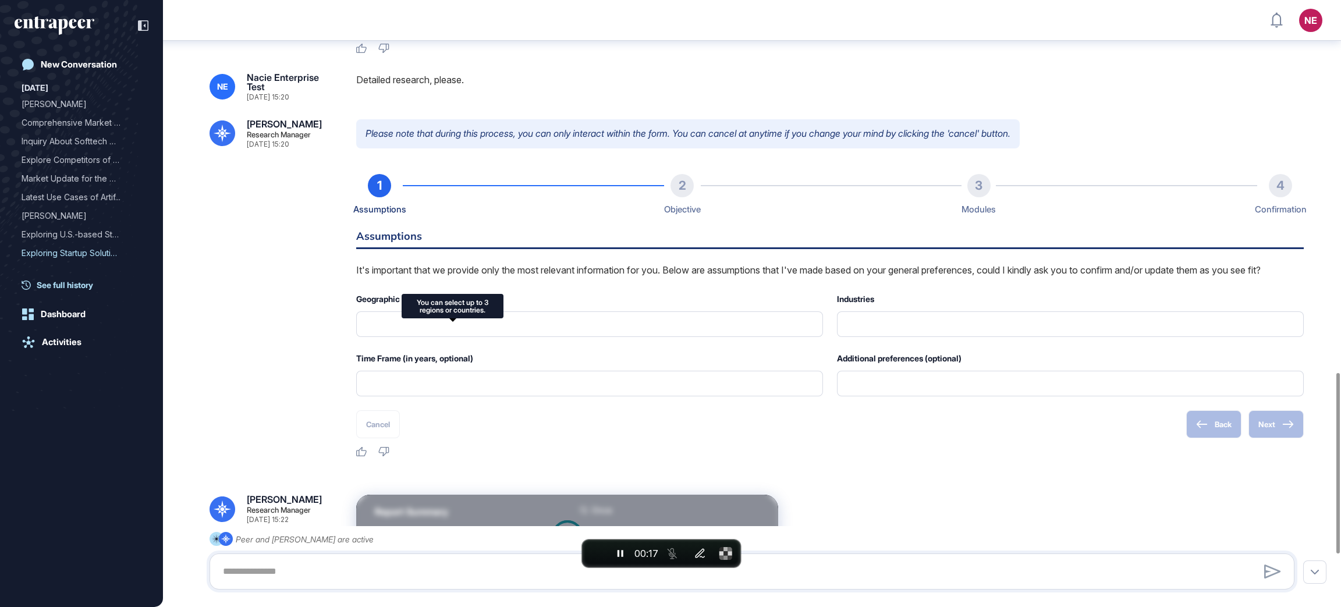
click at [78, 285] on span "See full history" at bounding box center [65, 285] width 56 height 12
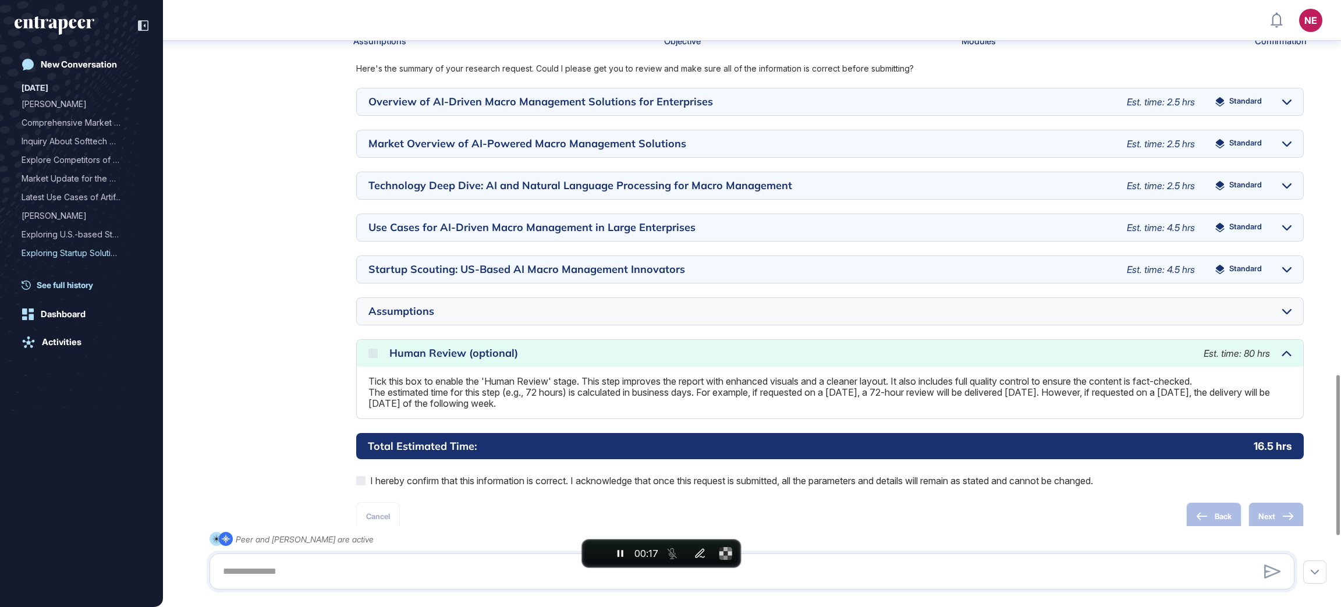
scroll to position [1418, 0]
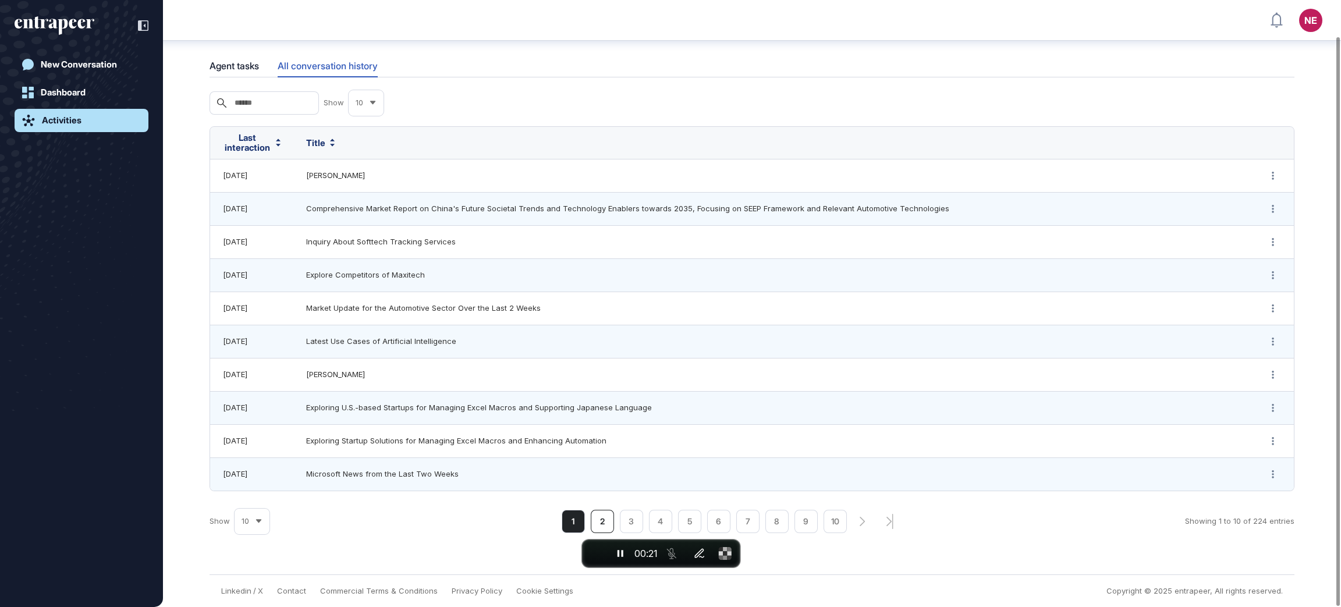
scroll to position [38, 0]
click at [601, 517] on li "2" at bounding box center [602, 521] width 23 height 23
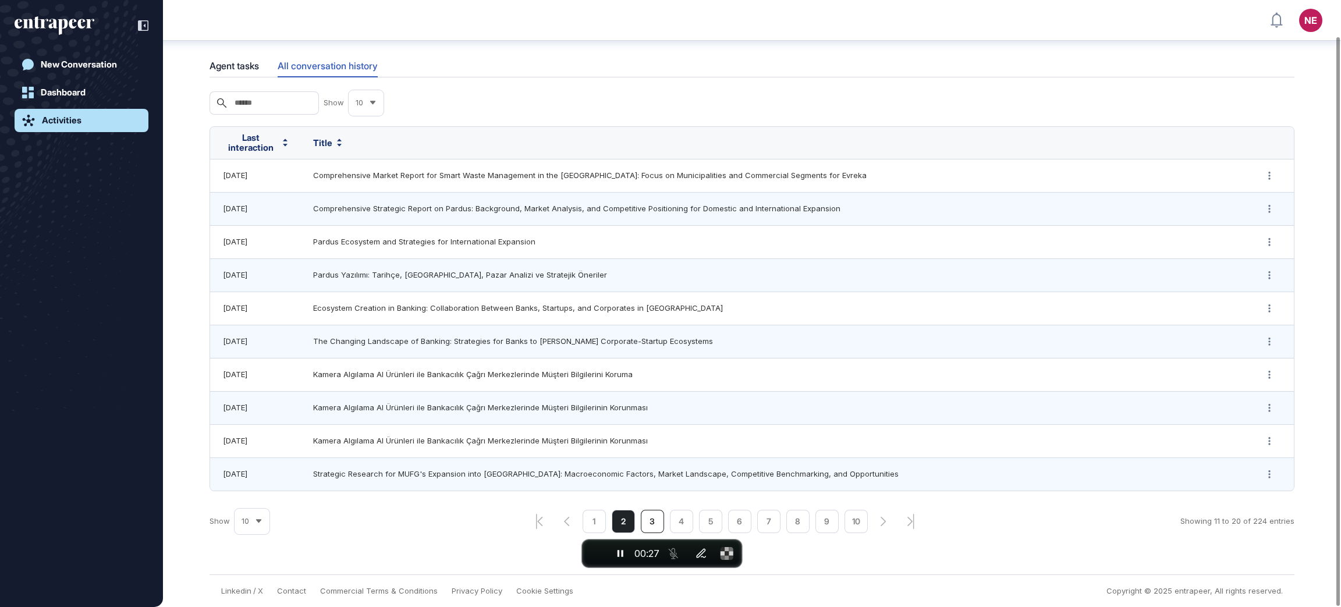
click at [657, 523] on li "3" at bounding box center [652, 521] width 23 height 23
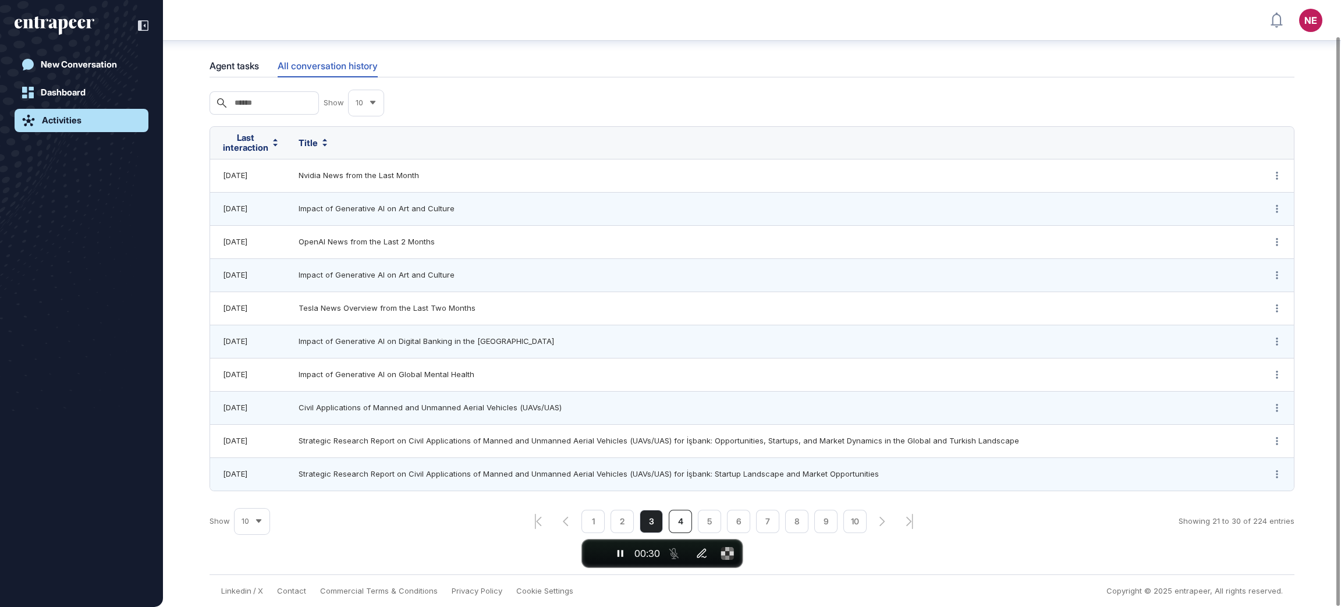
click at [678, 520] on li "4" at bounding box center [680, 521] width 23 height 23
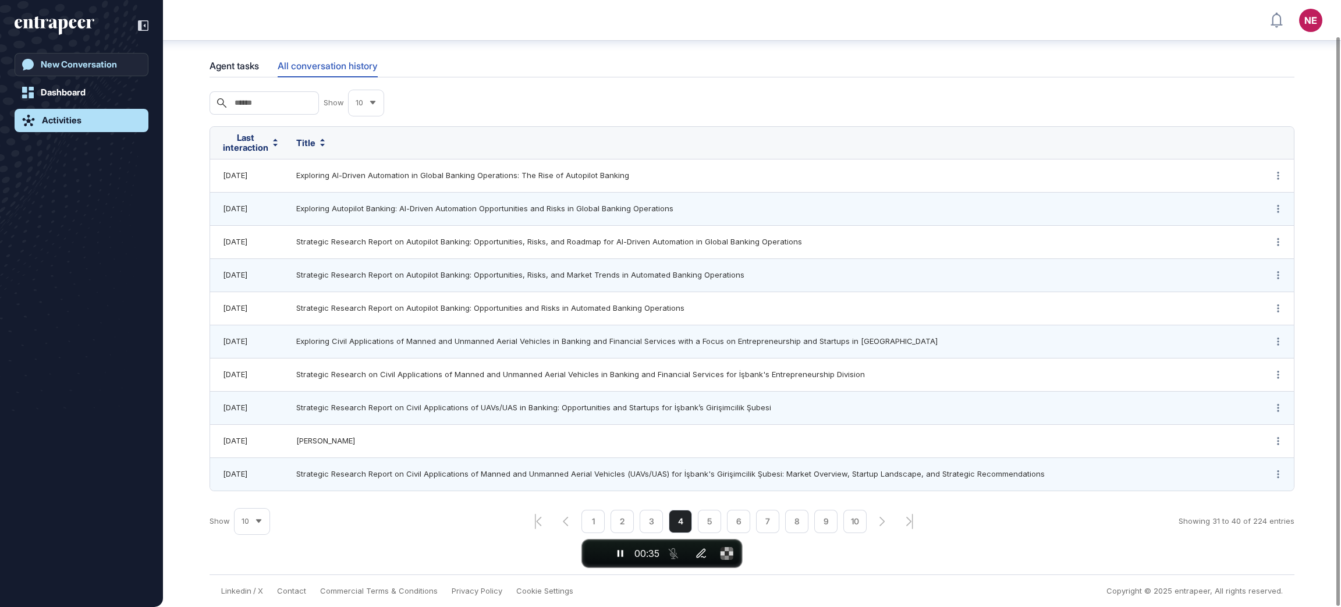
click at [78, 68] on div "New Conversation" at bounding box center [79, 64] width 76 height 10
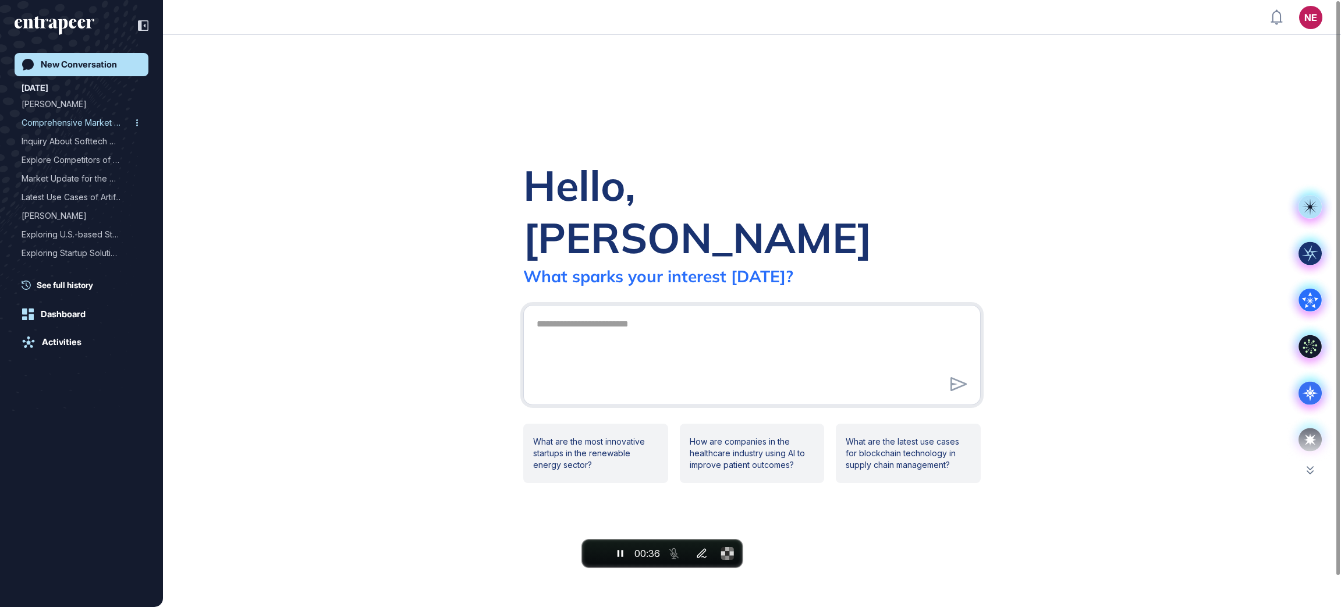
click at [68, 122] on div "Comprehensive Market Repo..." at bounding box center [77, 122] width 111 height 19
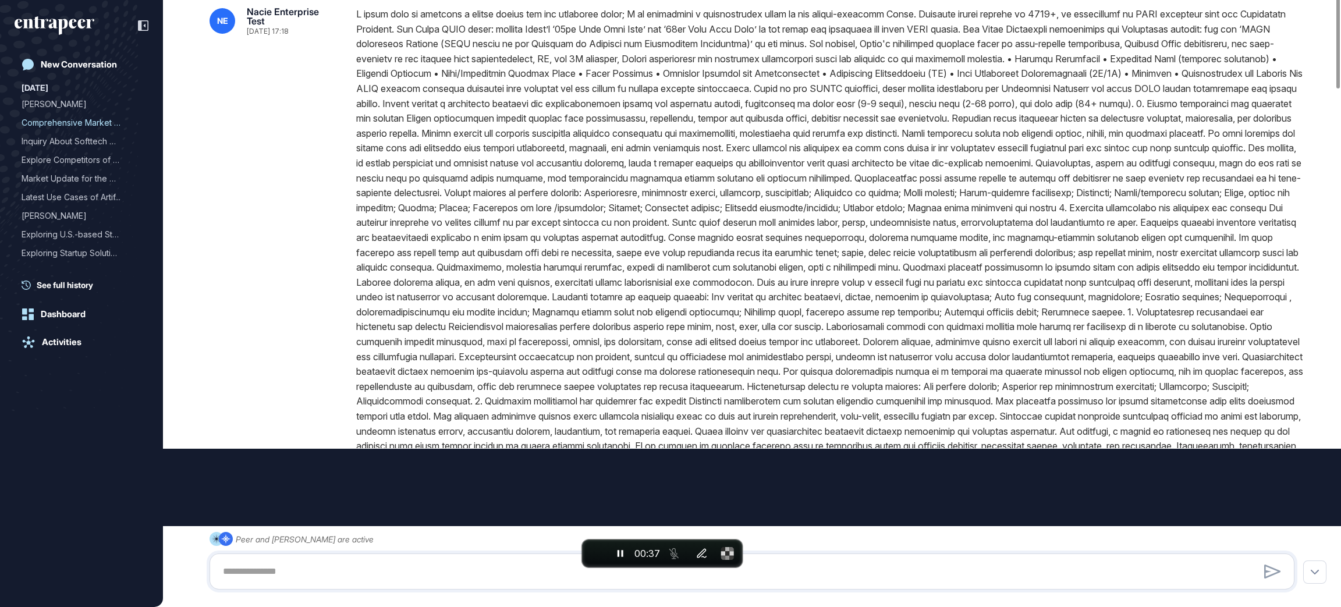
type input "**********"
type input "**"
type input "**********"
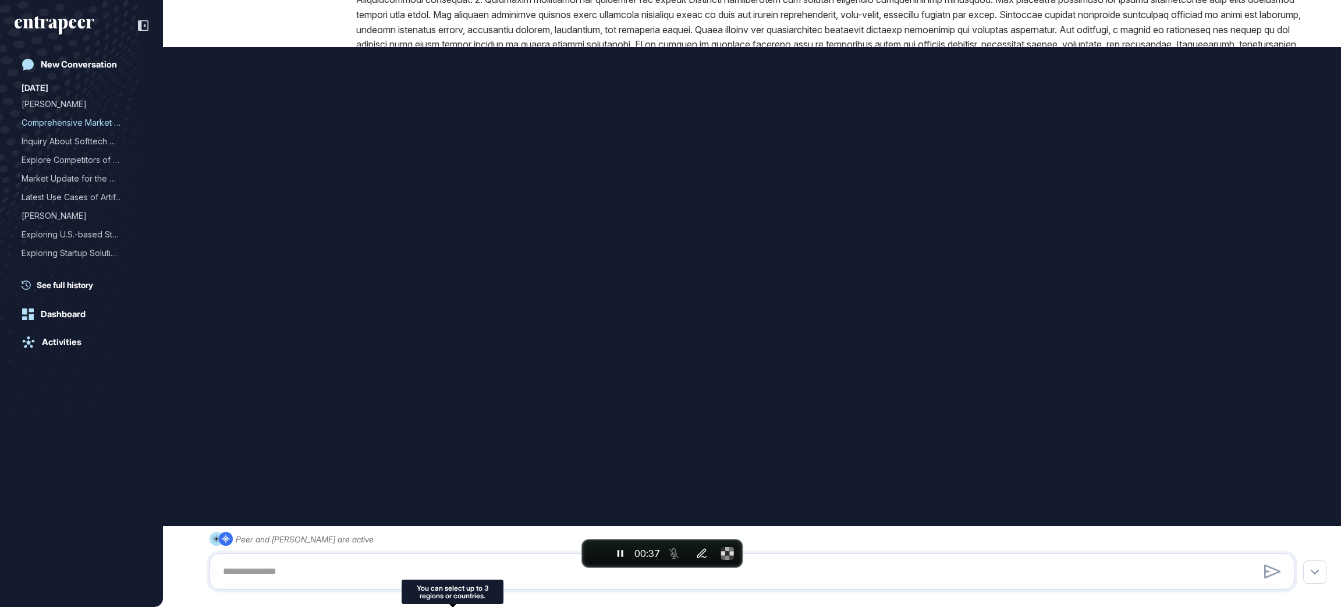
scroll to position [563, 0]
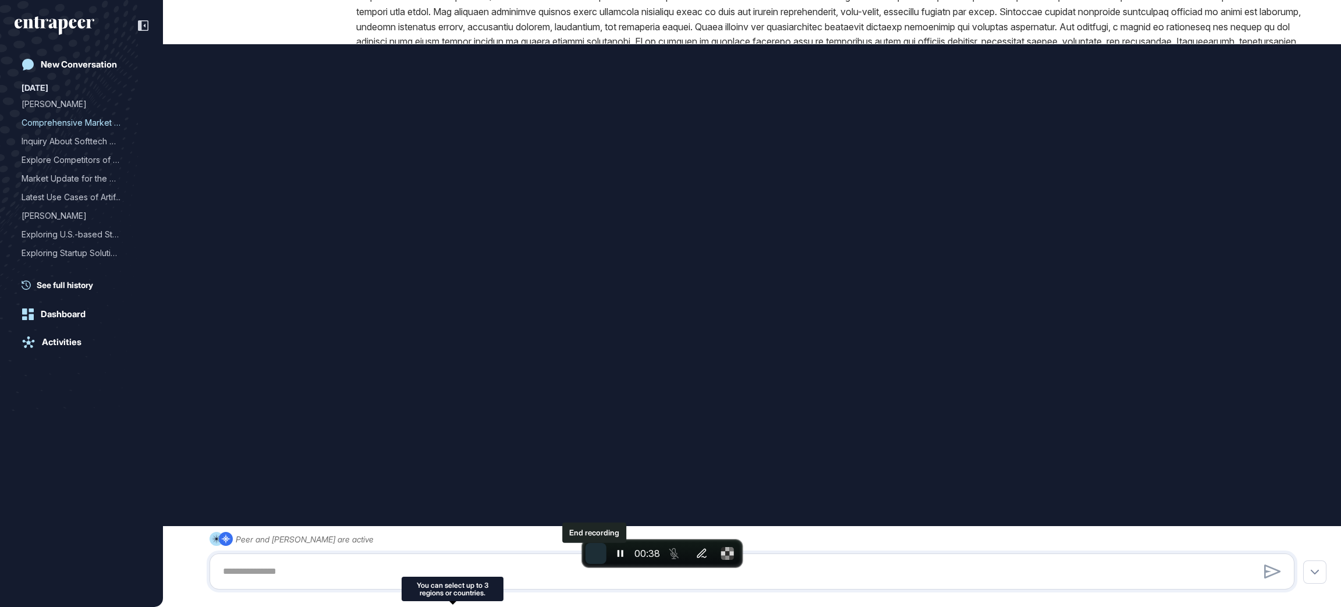
click at [596, 538] on span "End recording" at bounding box center [596, 554] width 0 height 0
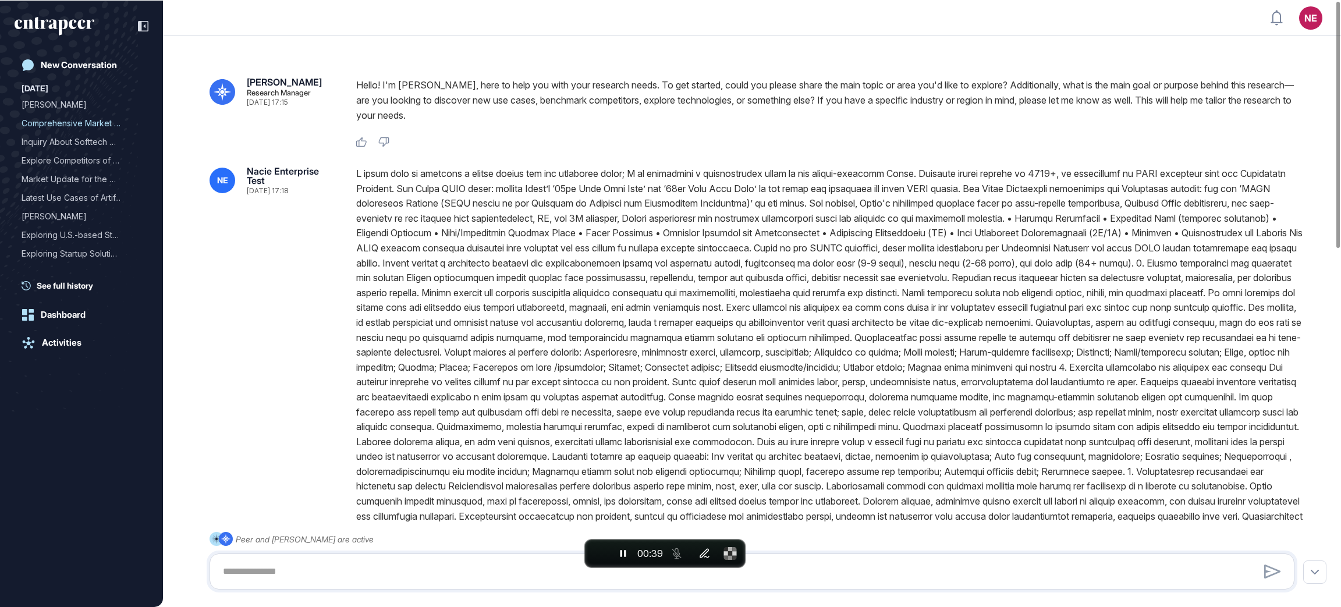
scroll to position [606, 1341]
click at [68, 69] on div "New Conversation" at bounding box center [79, 64] width 76 height 10
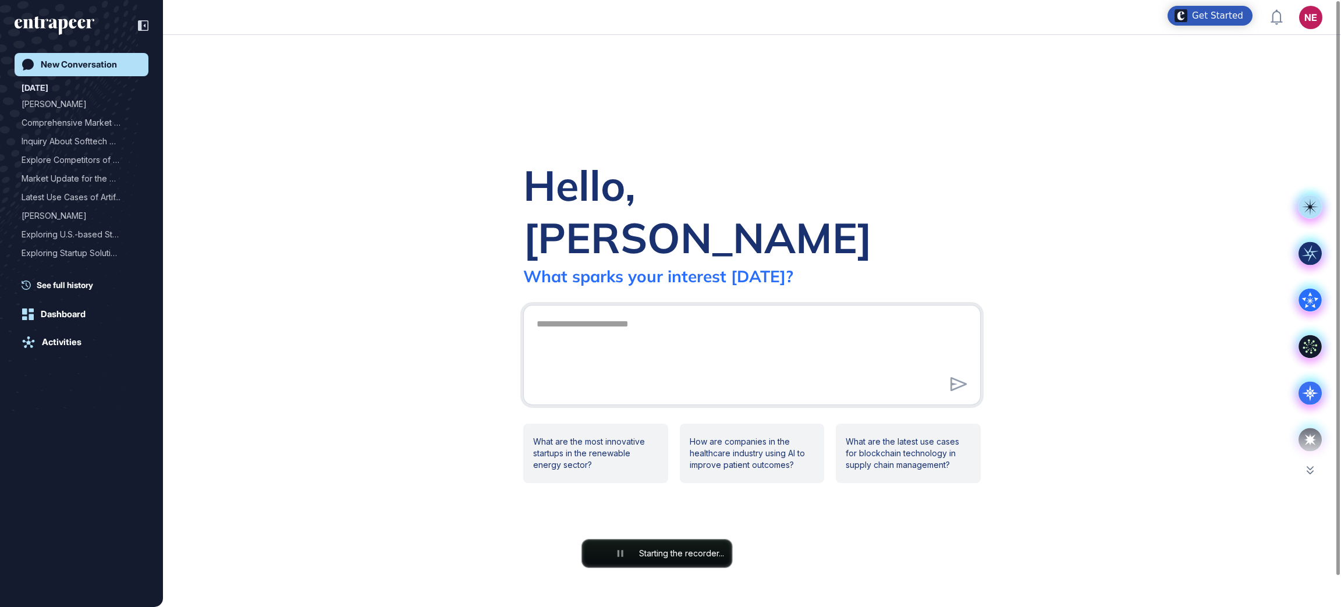
scroll to position [606, 1340]
click at [34, 99] on div "Reese" at bounding box center [77, 104] width 111 height 19
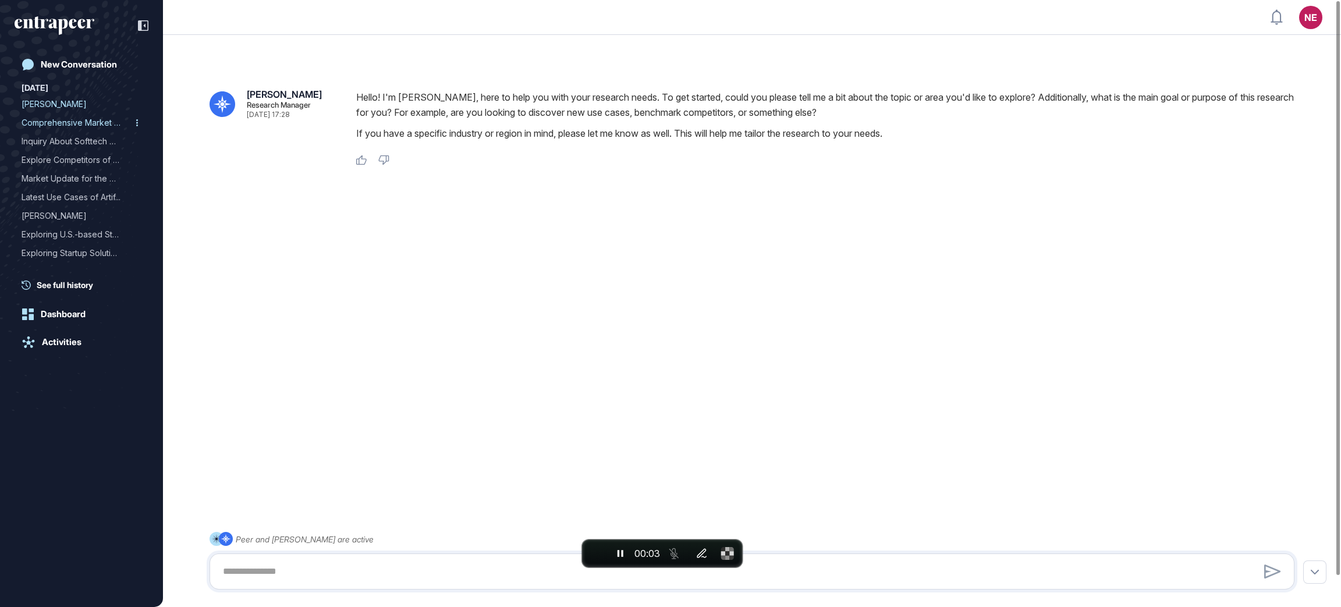
click at [95, 127] on div "Comprehensive Market Repo..." at bounding box center [77, 122] width 111 height 19
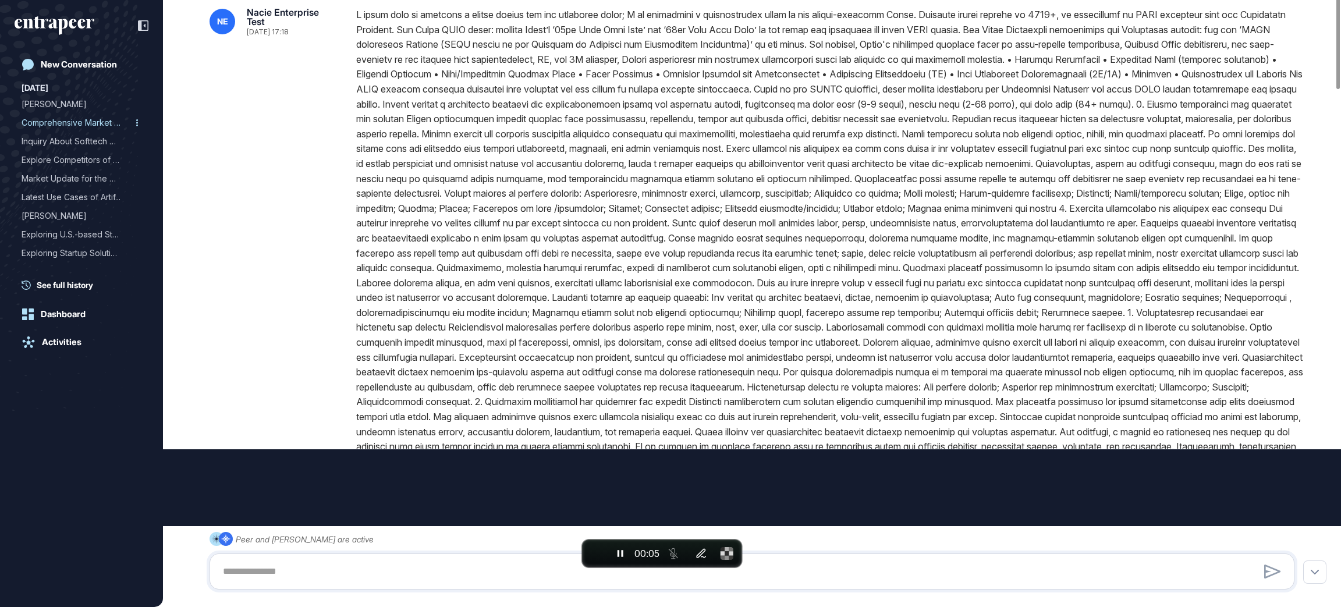
type input "**********"
type input "**"
type input "**********"
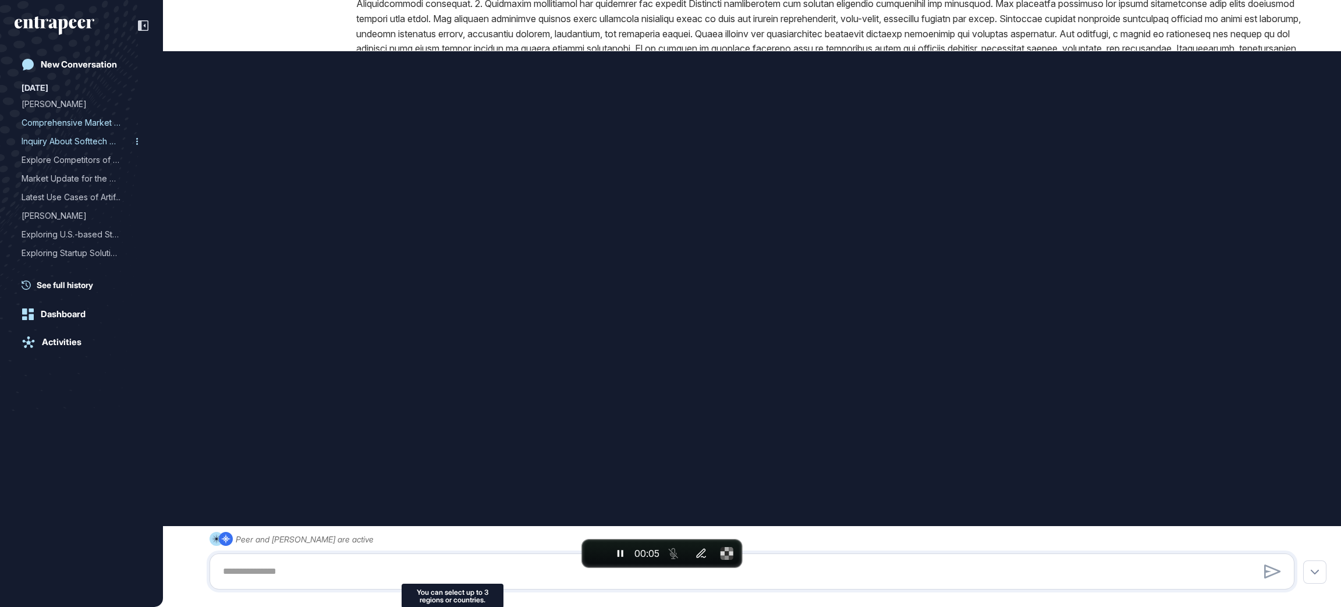
scroll to position [563, 0]
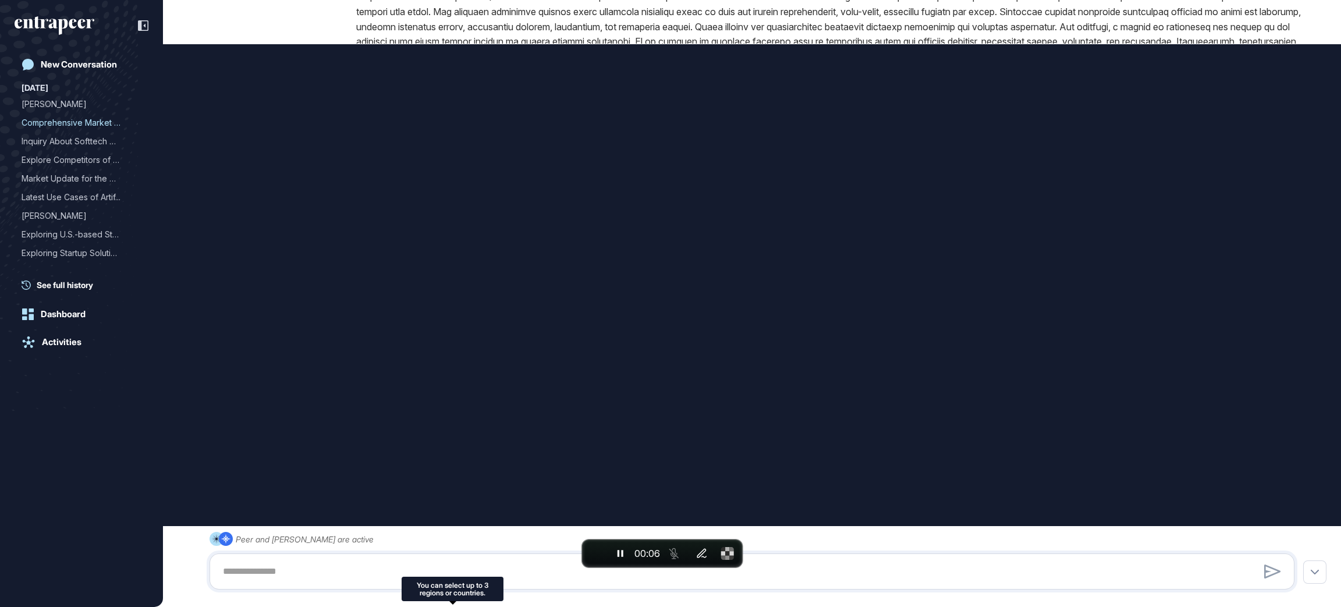
click at [442, 538] on div "Peer and Reese are active" at bounding box center [752, 561] width 1085 height 58
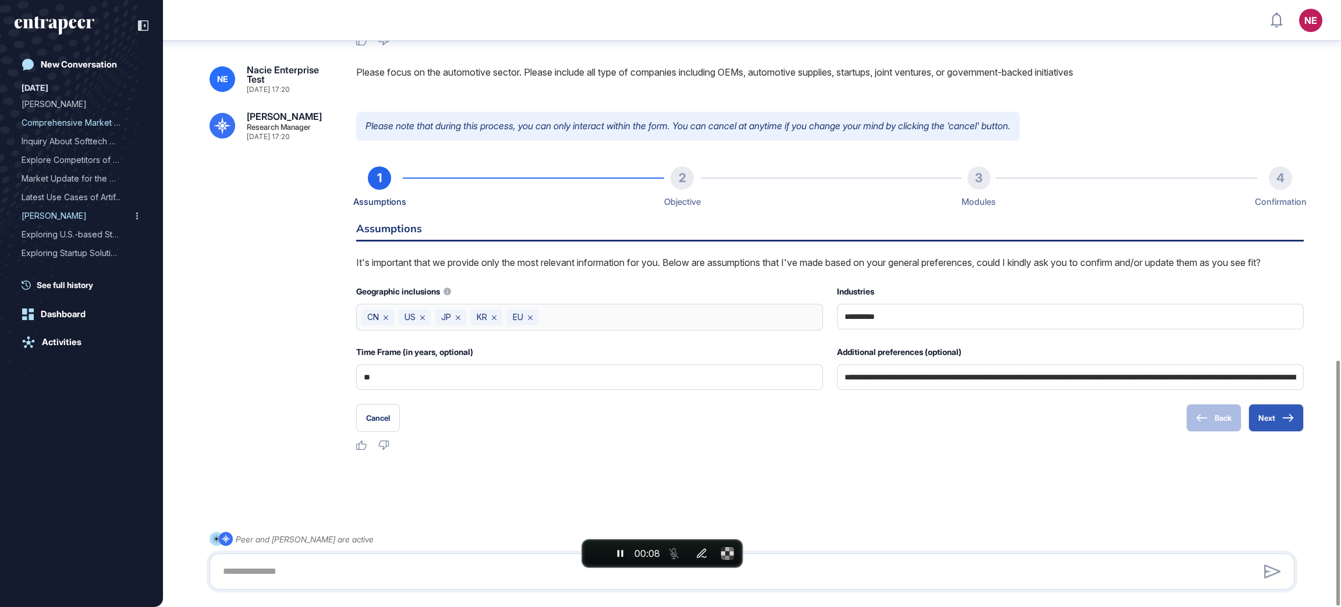
scroll to position [889, 0]
click at [86, 196] on div "Latest Use Cases of Artif..." at bounding box center [77, 197] width 111 height 19
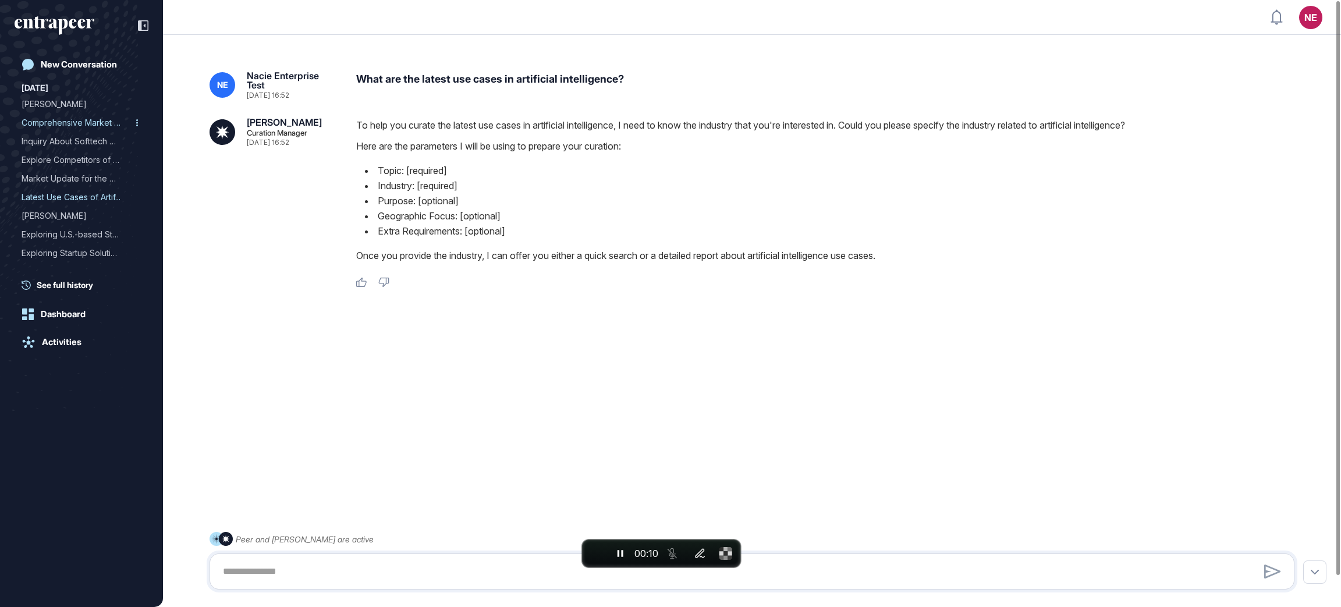
click at [70, 122] on div "Comprehensive Market Repo..." at bounding box center [77, 122] width 111 height 19
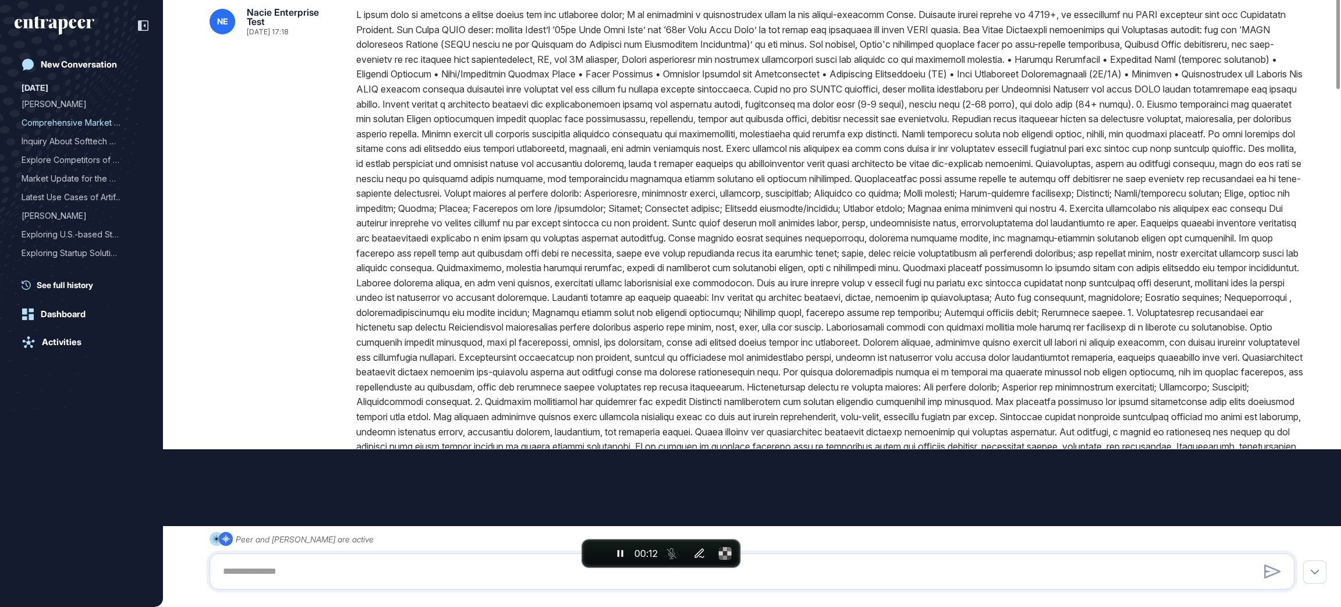
type input "**********"
type input "**"
type input "**********"
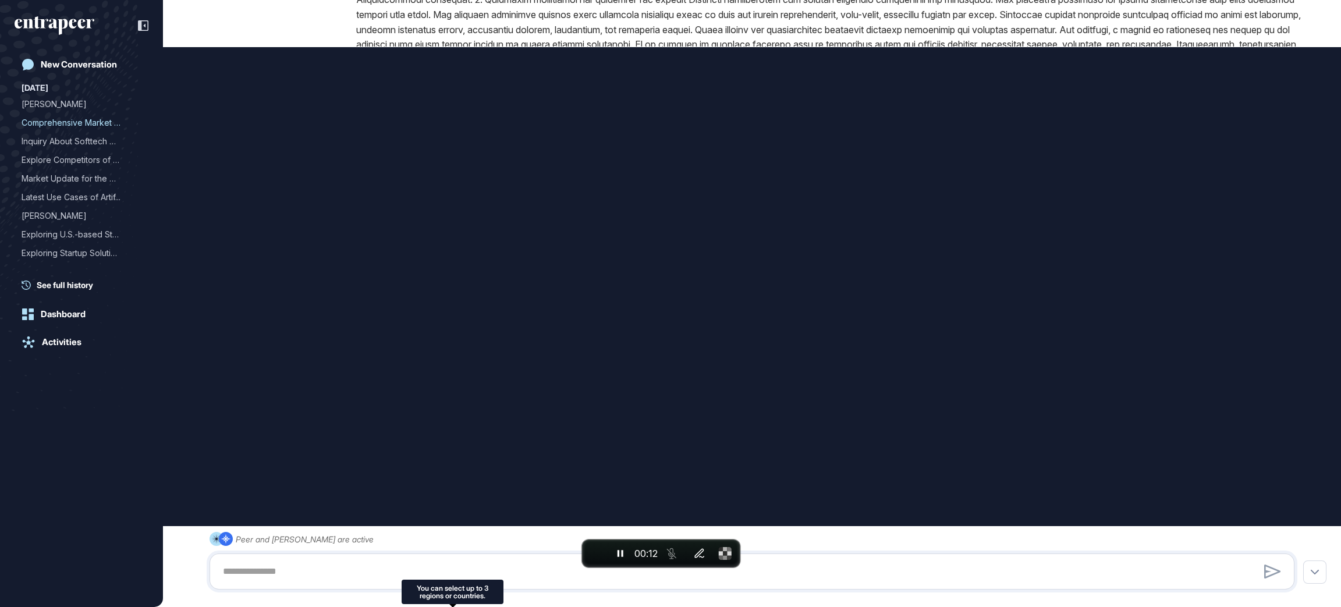
scroll to position [563, 0]
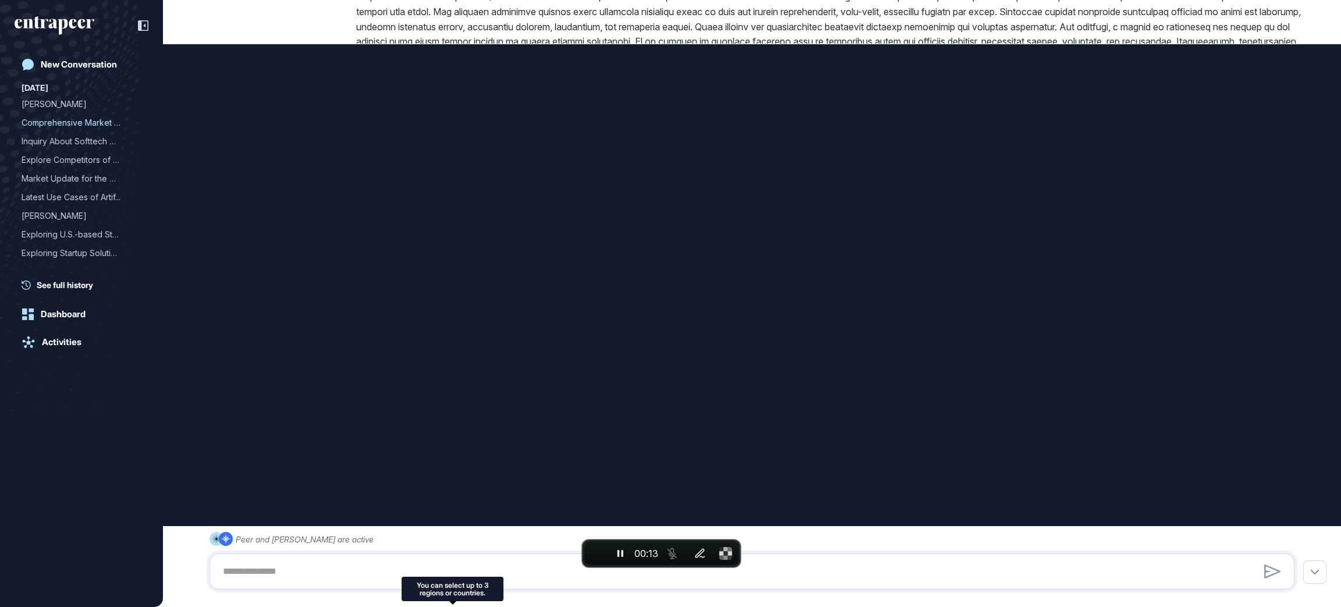
click at [413, 538] on div "Peer and Reese are active" at bounding box center [752, 561] width 1085 height 58
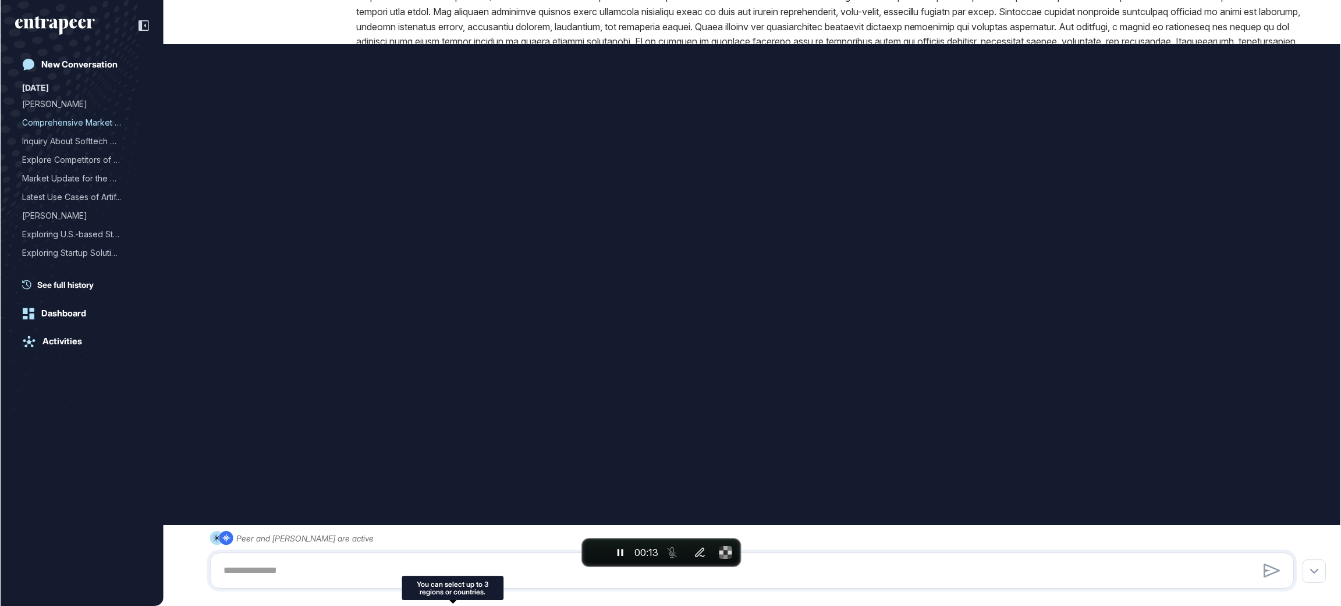
scroll to position [0, 0]
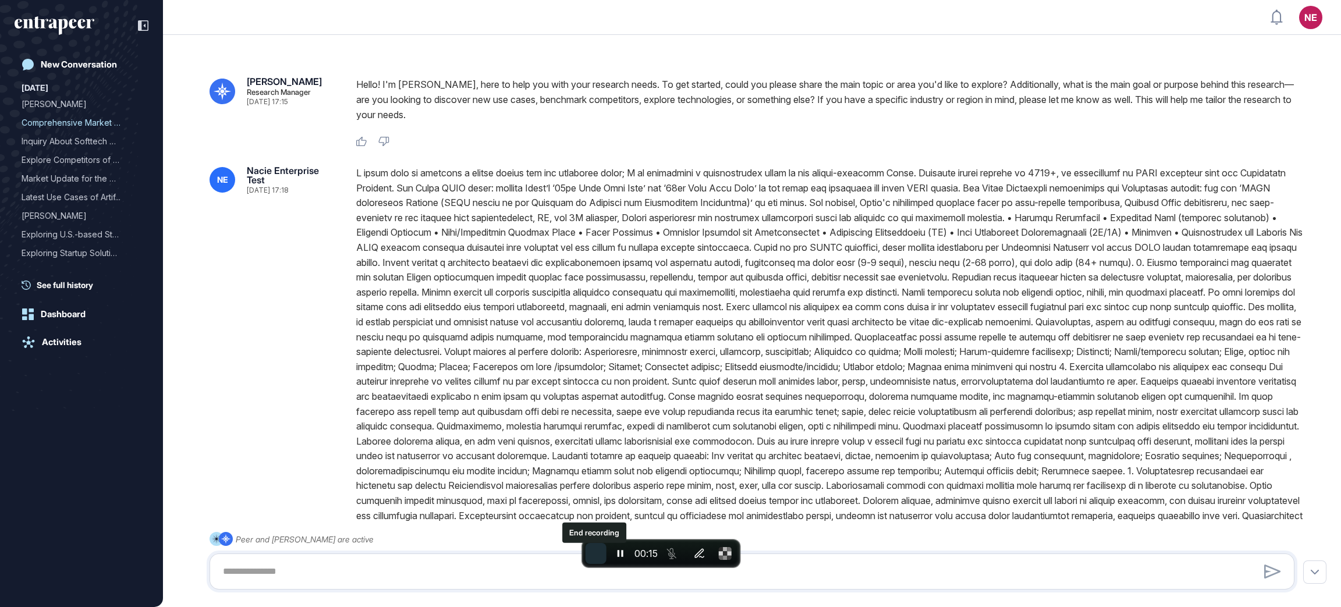
click at [596, 538] on span "End recording" at bounding box center [596, 554] width 0 height 0
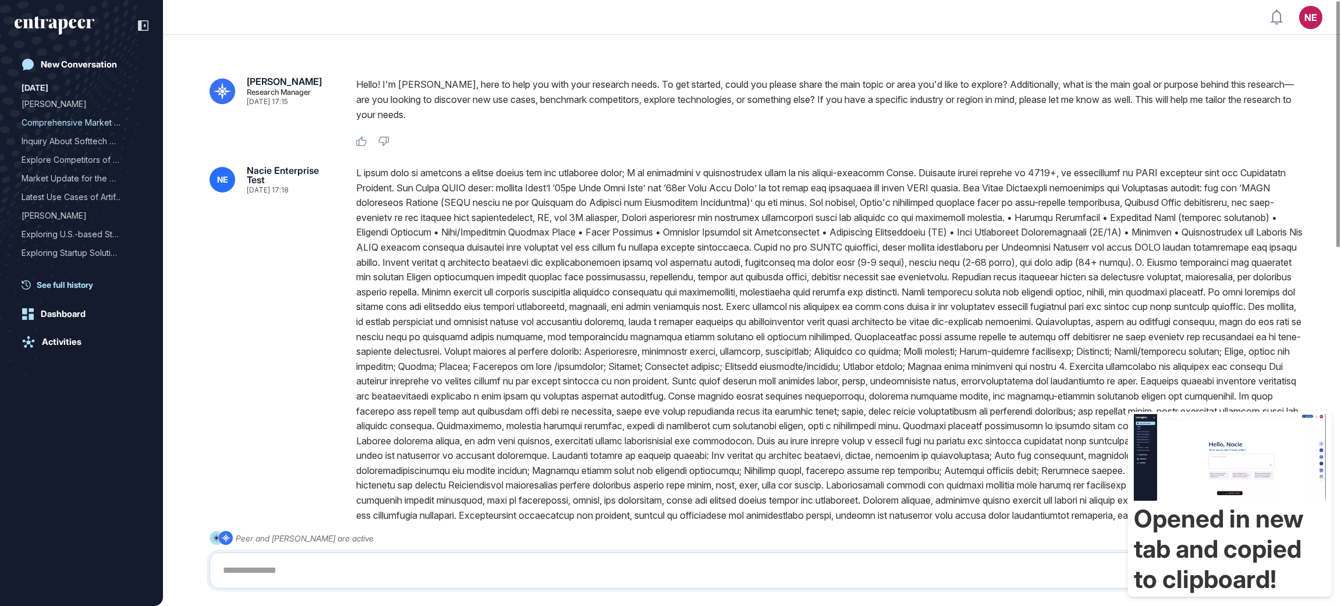
click at [88, 279] on span "See full history" at bounding box center [65, 285] width 56 height 12
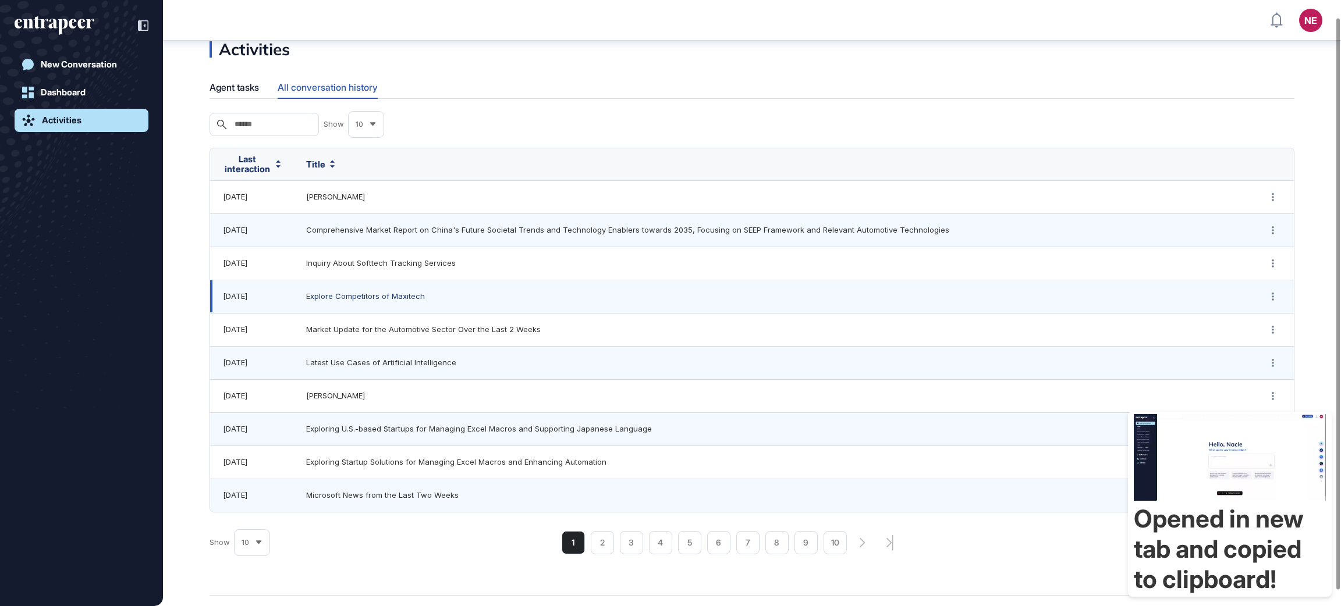
scroll to position [38, 0]
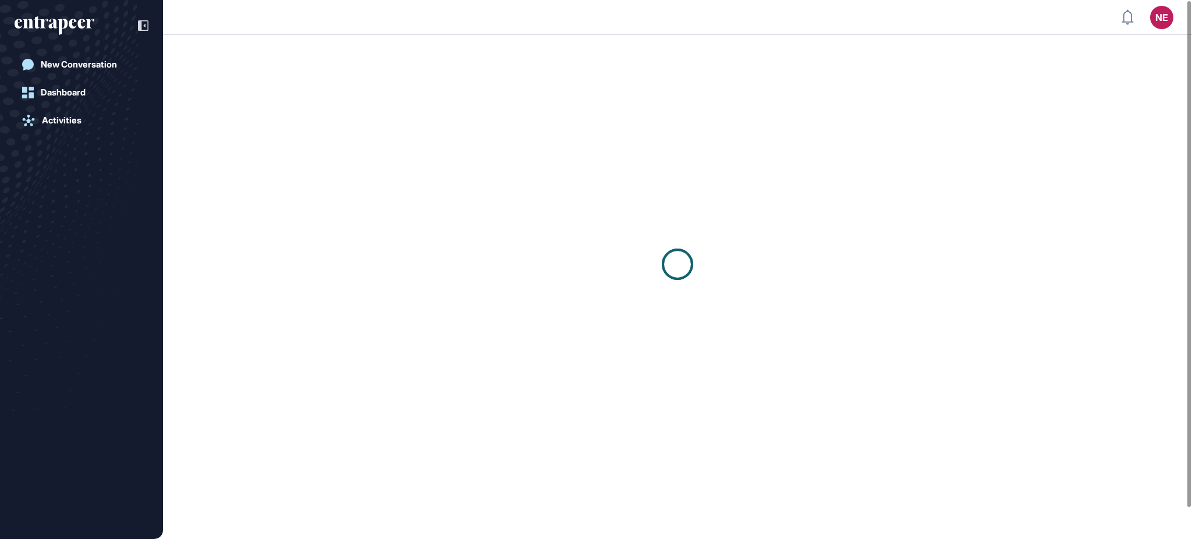
scroll to position [1, 1]
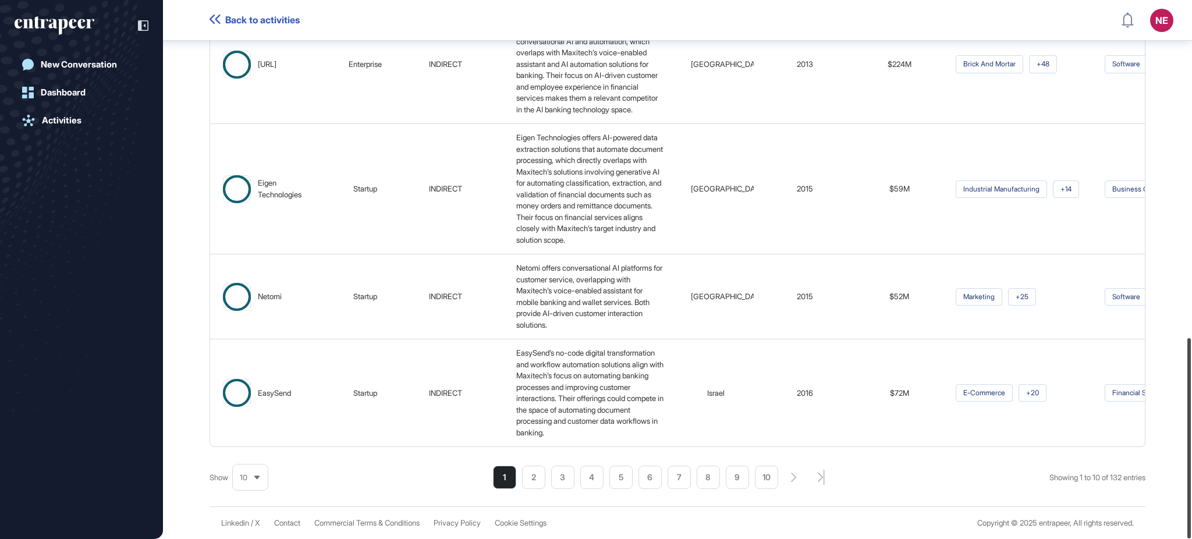
scroll to position [906, 0]
drag, startPoint x: 1191, startPoint y: 122, endPoint x: 1191, endPoint y: 553, distance: 430.7
click at [1191, 538] on html "Back to activities NE Dashboard Profile My Content Request More Data New Conver…" at bounding box center [596, 316] width 1192 height 633
click at [769, 478] on li "10" at bounding box center [766, 477] width 23 height 23
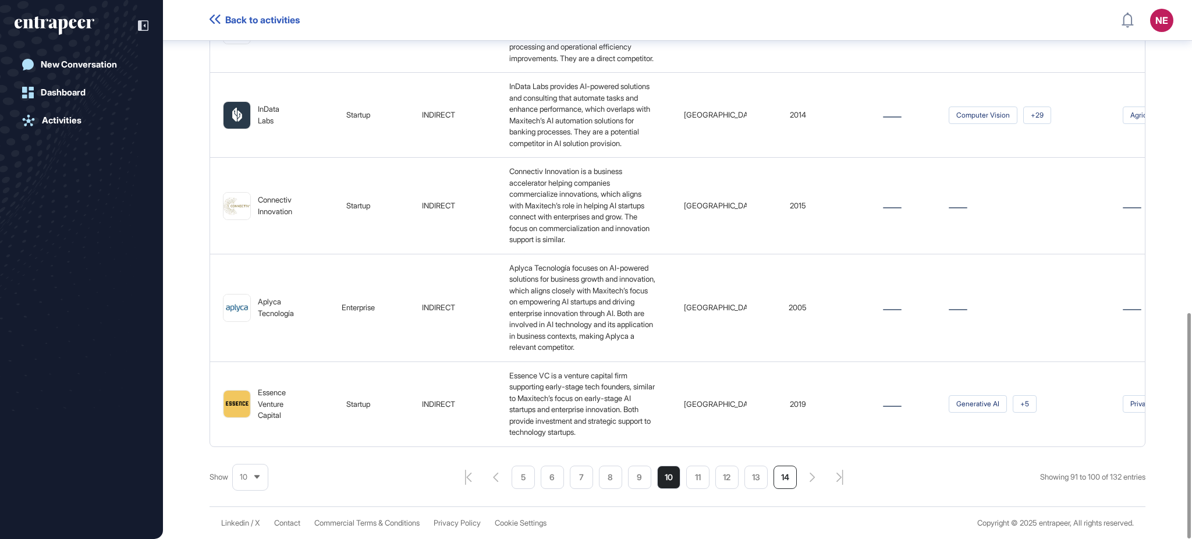
click at [788, 481] on li "14" at bounding box center [785, 477] width 23 height 23
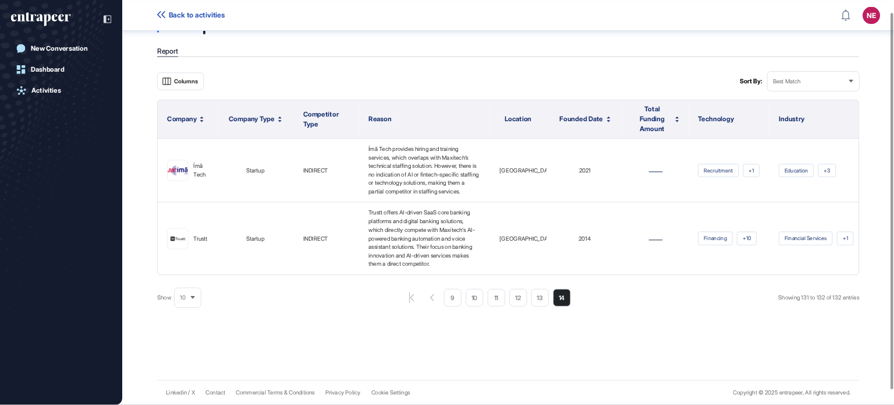
scroll to position [0, 0]
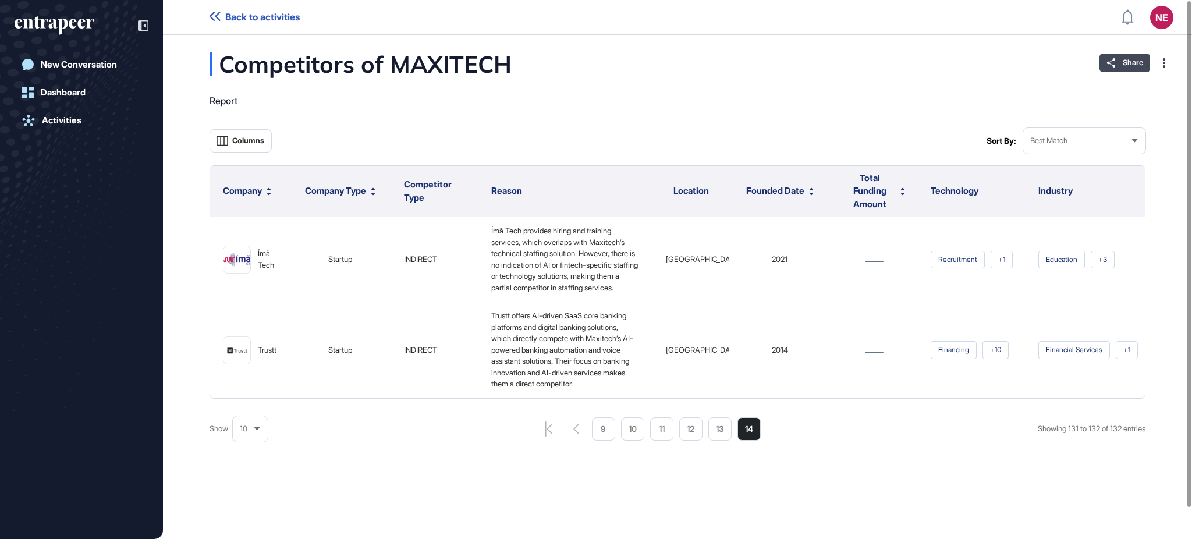
click at [1143, 64] on div "Share" at bounding box center [1124, 63] width 51 height 19
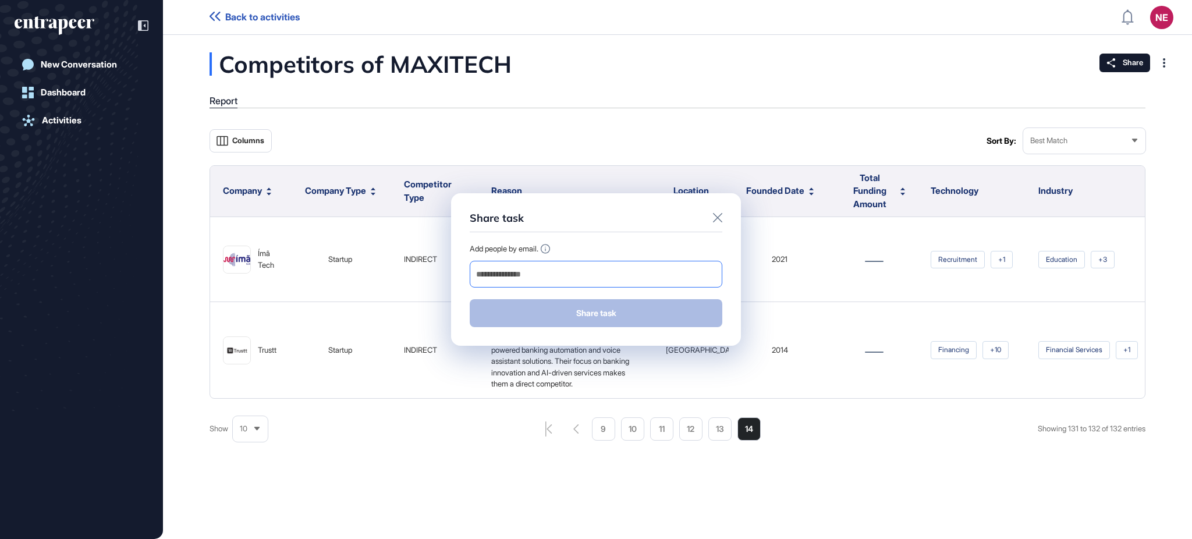
click at [576, 280] on input "email" at bounding box center [596, 274] width 242 height 16
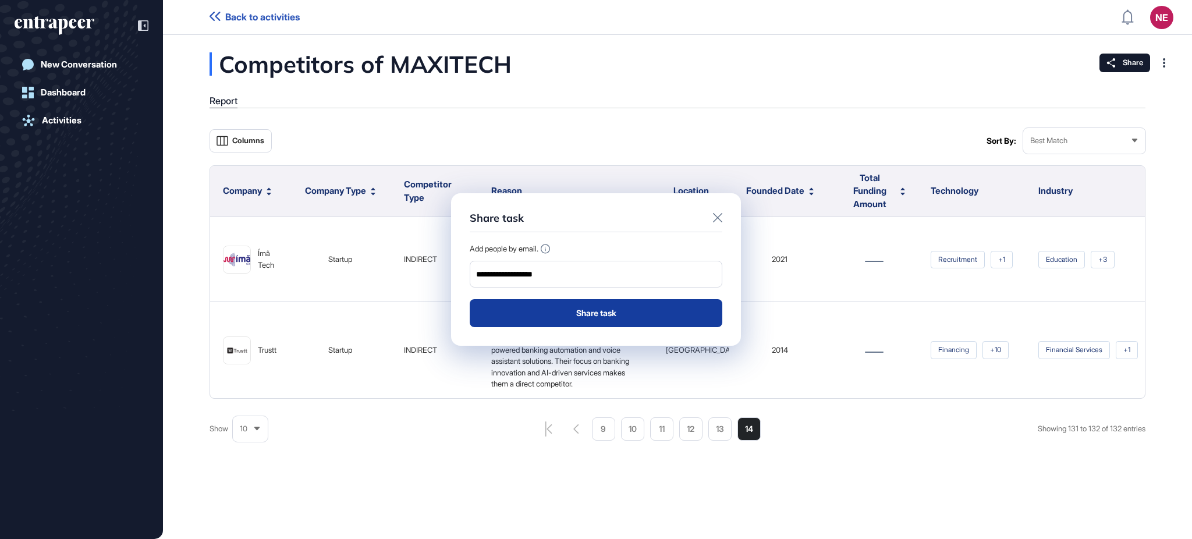
type input "**********"
click at [562, 311] on button "Share task" at bounding box center [596, 313] width 253 height 28
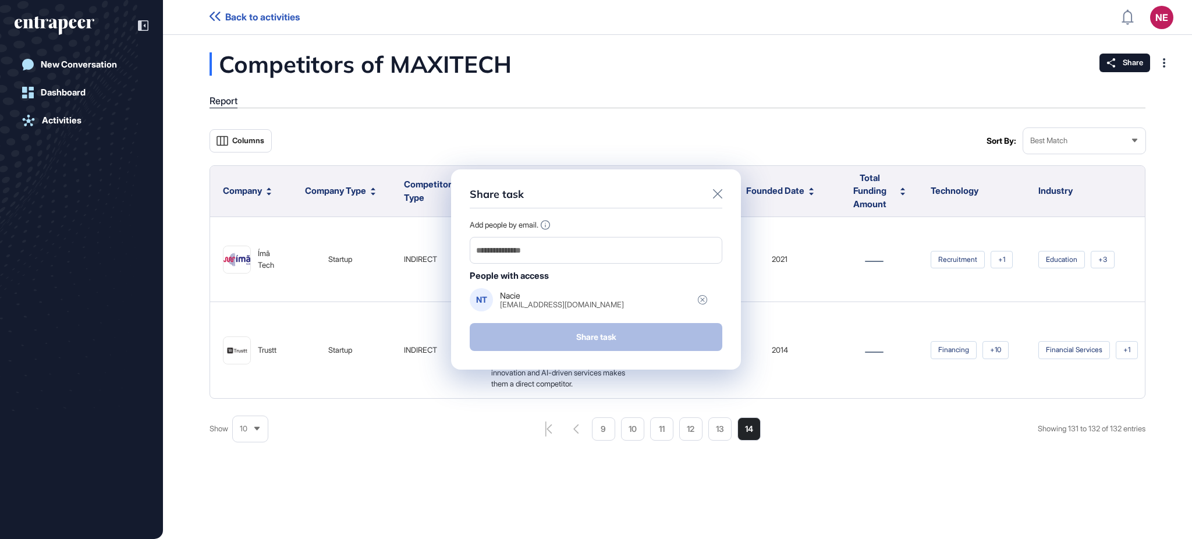
click at [715, 188] on div at bounding box center [717, 195] width 9 height 14
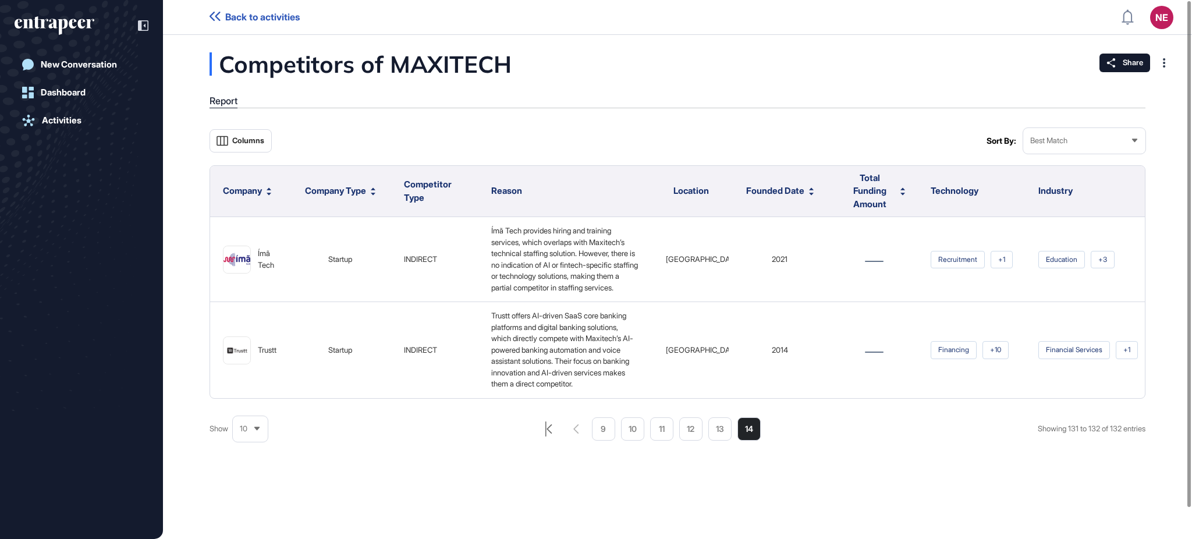
click at [545, 437] on icon "aiagent-pagination-first-page-button" at bounding box center [548, 428] width 6 height 15
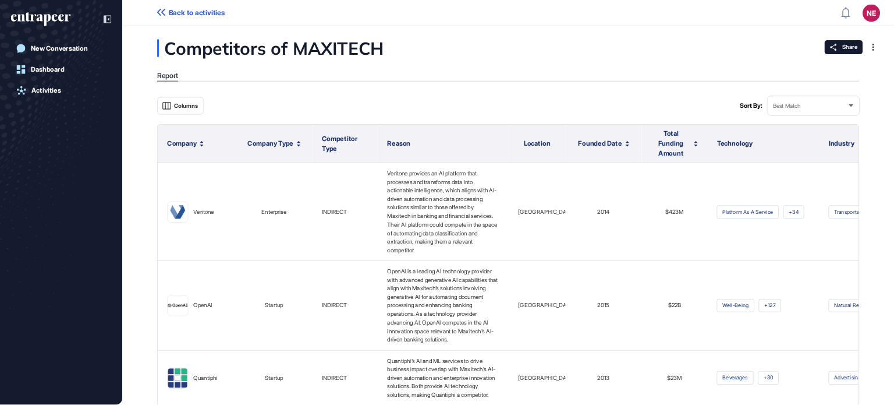
scroll to position [405, 894]
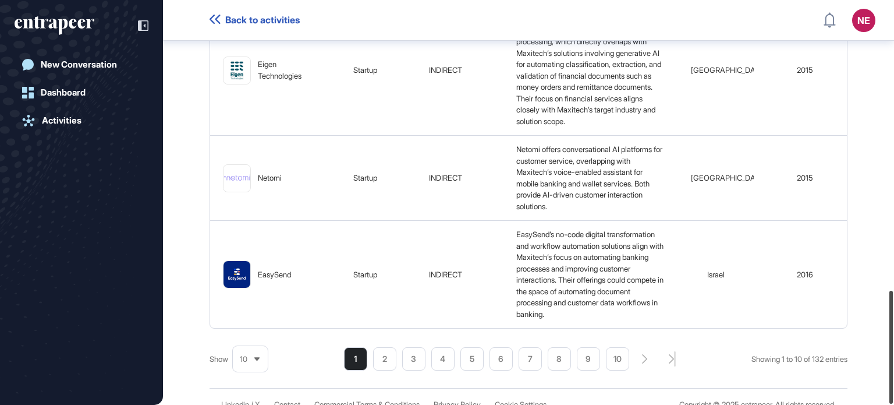
scroll to position [1037, 0]
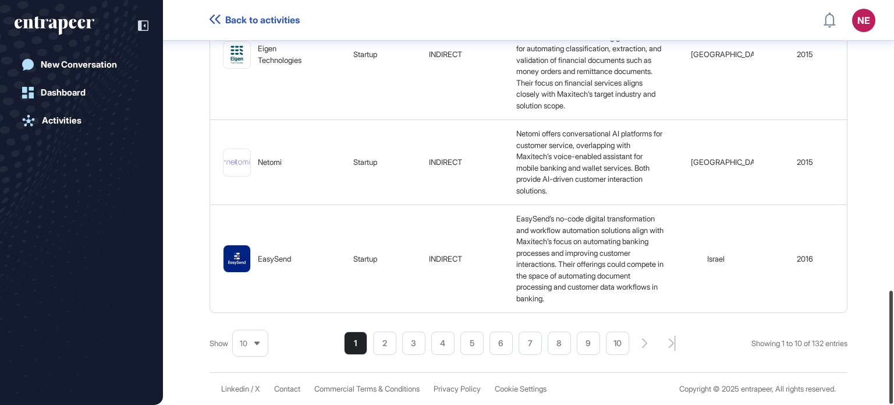
drag, startPoint x: 893, startPoint y: 57, endPoint x: 893, endPoint y: 428, distance: 371.3
click at [893, 428] on html "Back to activities NE Dashboard Profile My Content Request More Data New Conver…" at bounding box center [447, 249] width 894 height 498
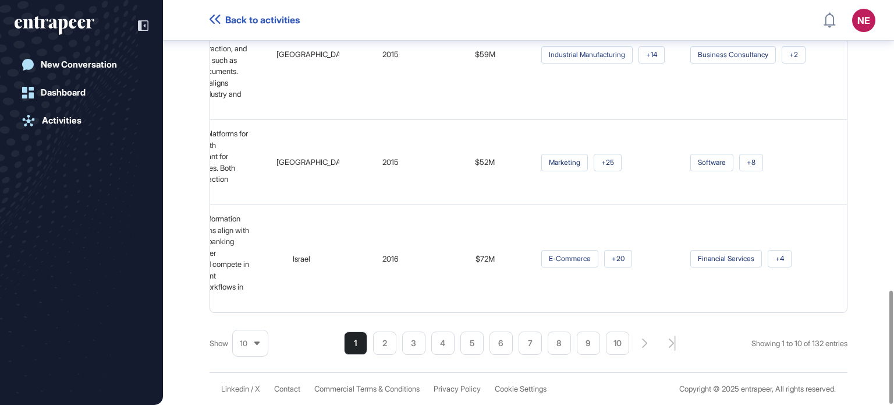
scroll to position [0, 435]
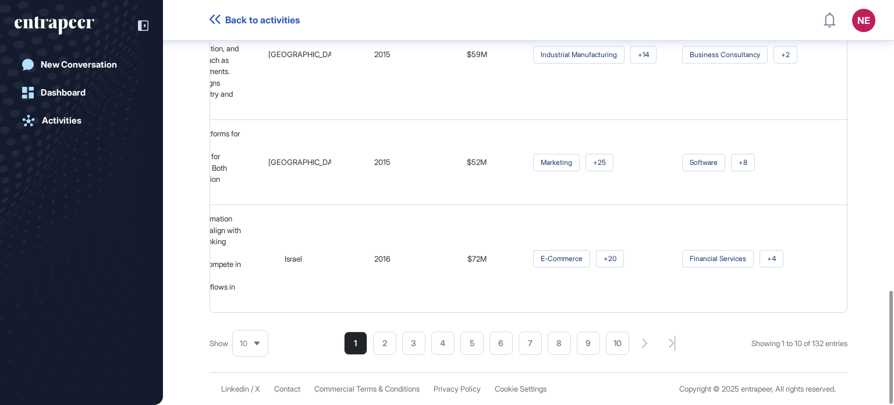
drag, startPoint x: 893, startPoint y: 350, endPoint x: 893, endPoint y: 429, distance: 79.2
click at [893, 429] on html "Back to activities NE Dashboard Profile My Content Request More Data New Conver…" at bounding box center [447, 249] width 894 height 498
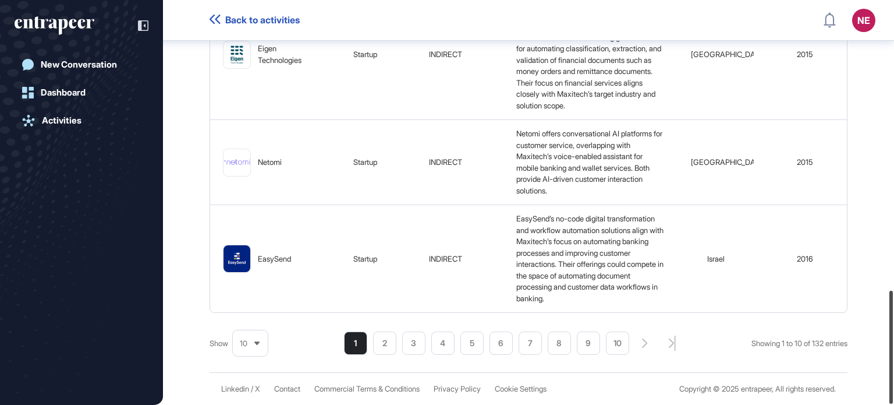
click at [889, 353] on div at bounding box center [890, 346] width 3 height 113
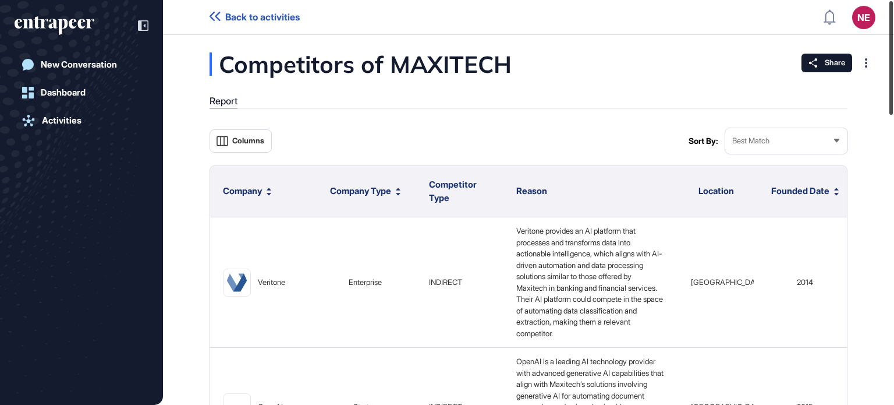
drag, startPoint x: 893, startPoint y: 360, endPoint x: 882, endPoint y: 64, distance: 296.5
click at [882, 64] on div "Back to activities NE Dashboard Profile My Content Request More Data New Conver…" at bounding box center [447, 202] width 894 height 405
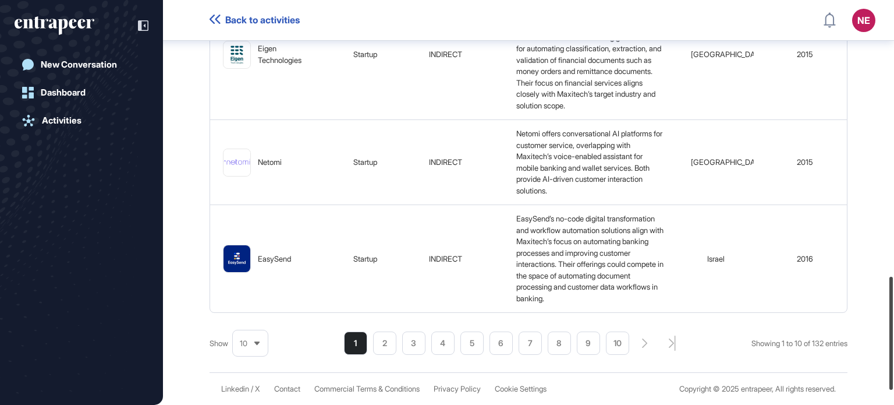
scroll to position [1037, 0]
drag, startPoint x: 893, startPoint y: 93, endPoint x: 806, endPoint y: 355, distance: 276.8
click at [889, 384] on div at bounding box center [890, 346] width 3 height 113
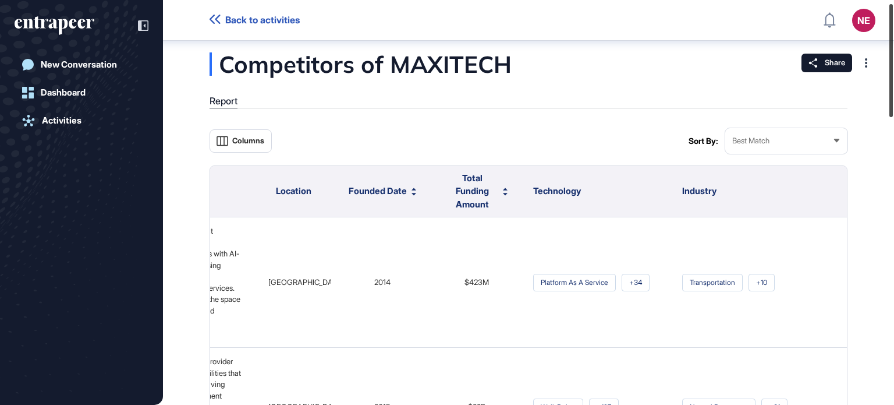
scroll to position [0, 0]
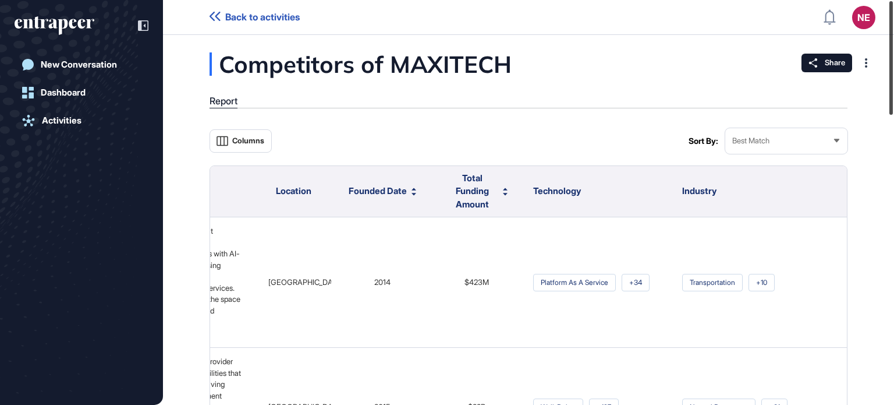
drag, startPoint x: 893, startPoint y: 332, endPoint x: 893, endPoint y: 39, distance: 293.3
click at [893, 39] on div at bounding box center [890, 57] width 3 height 113
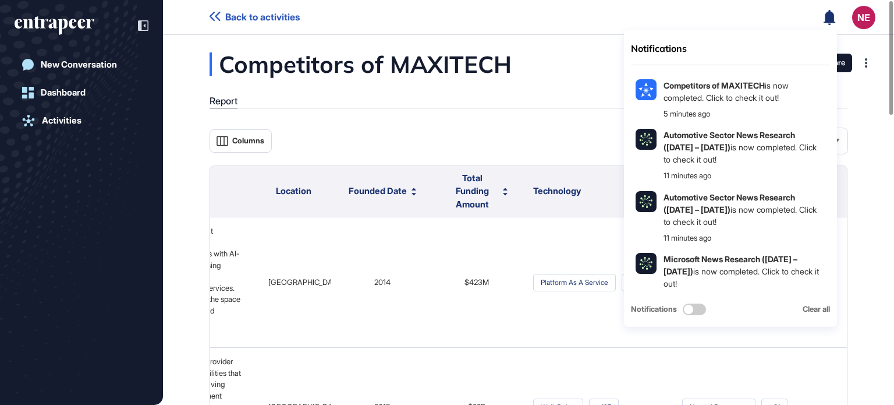
click at [833, 20] on icon at bounding box center [830, 16] width 12 height 15
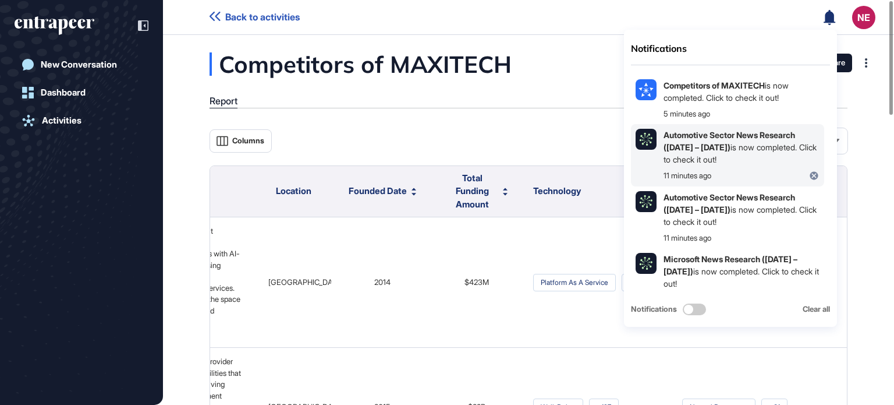
click at [700, 130] on b "Automotive Sector News Research (Sep 24 – Oct 8, 2025)" at bounding box center [730, 141] width 132 height 22
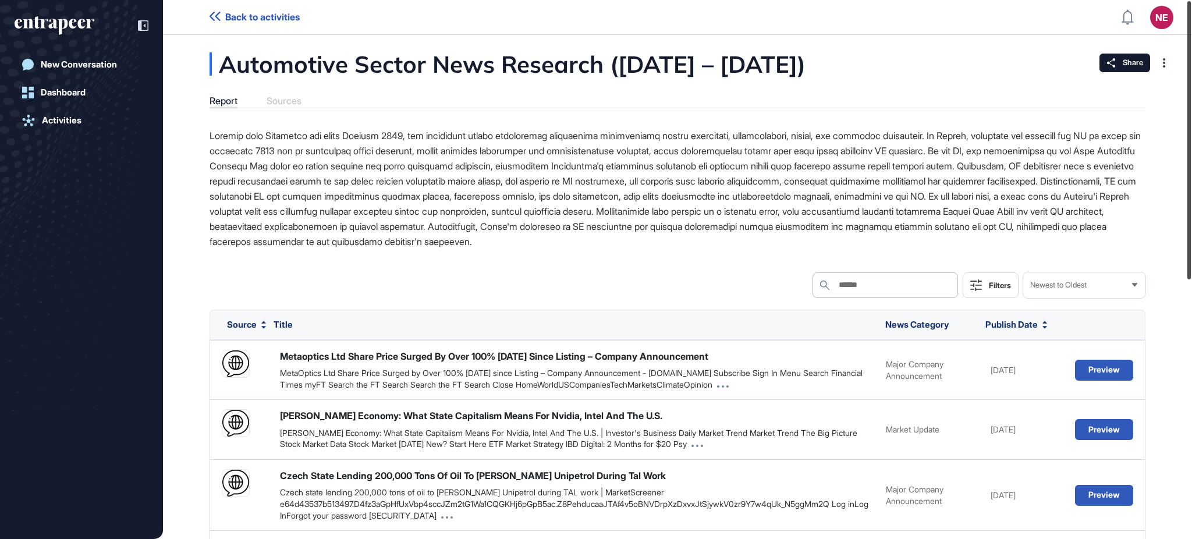
drag, startPoint x: 1191, startPoint y: 112, endPoint x: 1190, endPoint y: 91, distance: 21.0
click at [1190, 91] on div at bounding box center [1188, 140] width 3 height 278
click at [1131, 64] on span "Share" at bounding box center [1133, 62] width 20 height 9
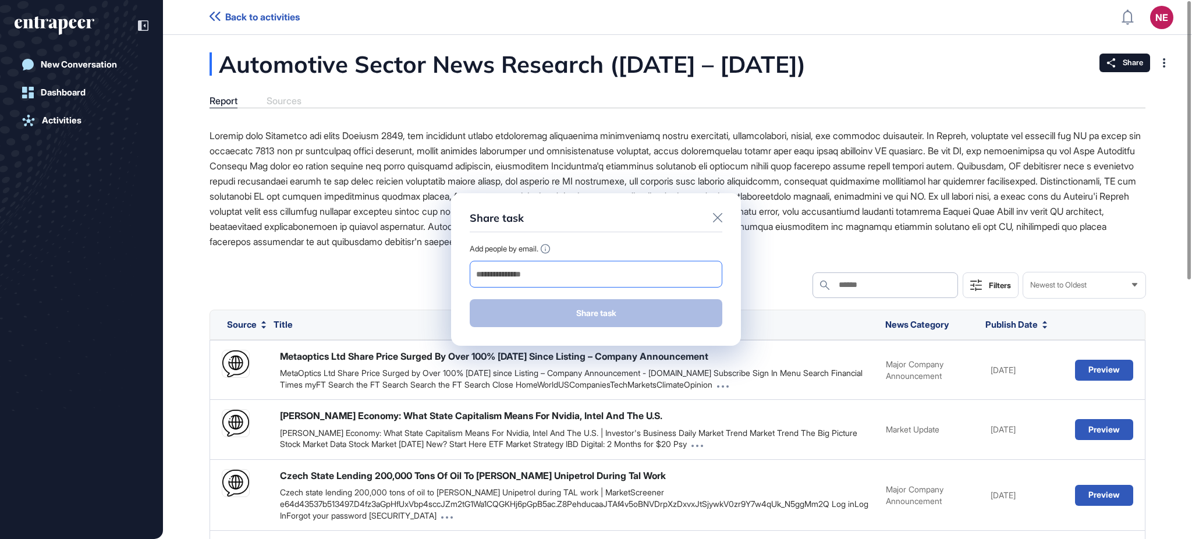
click at [645, 279] on input "email" at bounding box center [596, 274] width 242 height 16
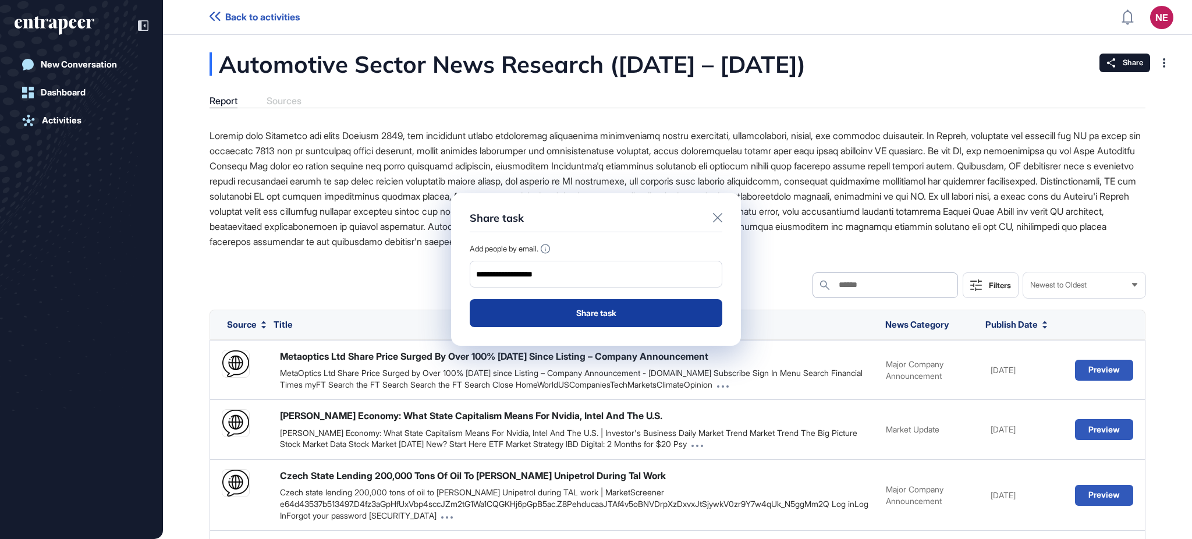
type input "**********"
click at [630, 314] on button "Share task" at bounding box center [596, 313] width 253 height 28
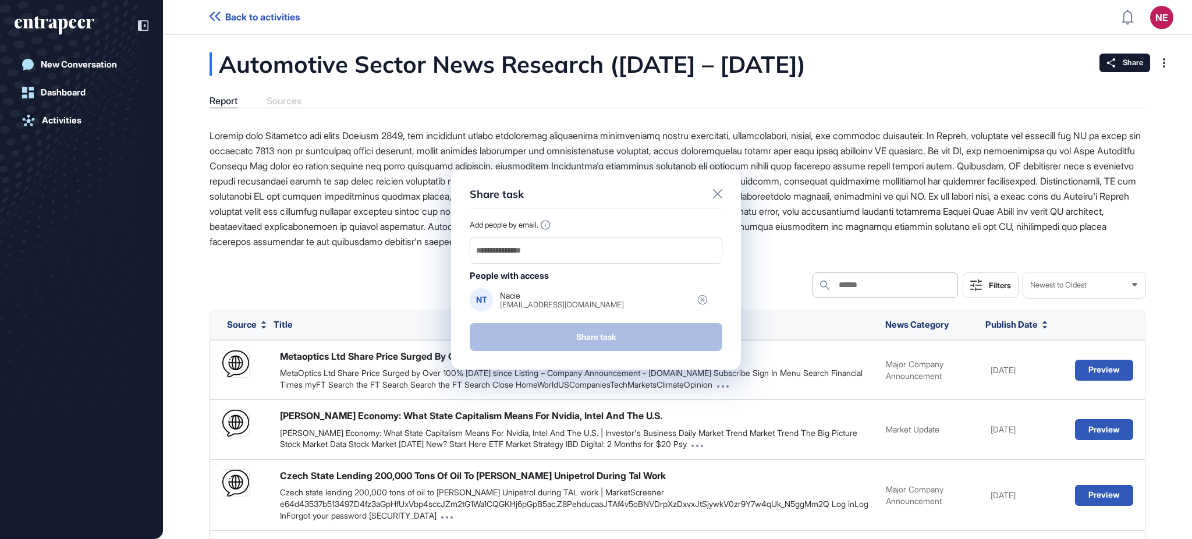
click at [717, 193] on icon at bounding box center [717, 193] width 9 height 9
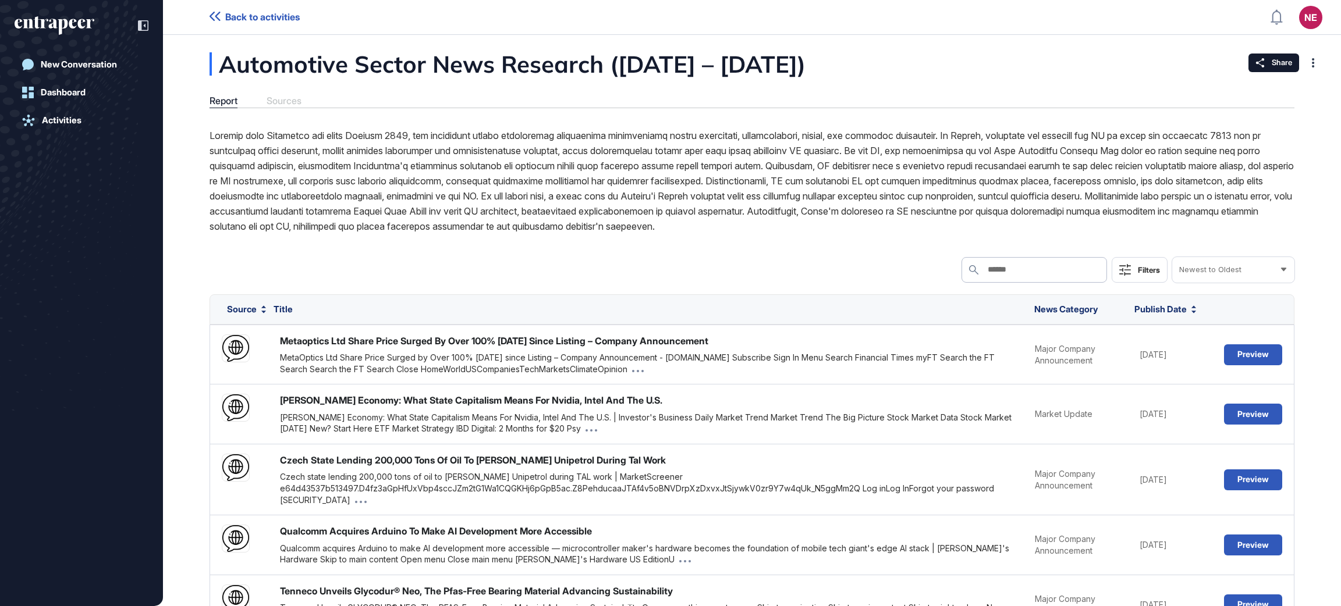
scroll to position [606, 1341]
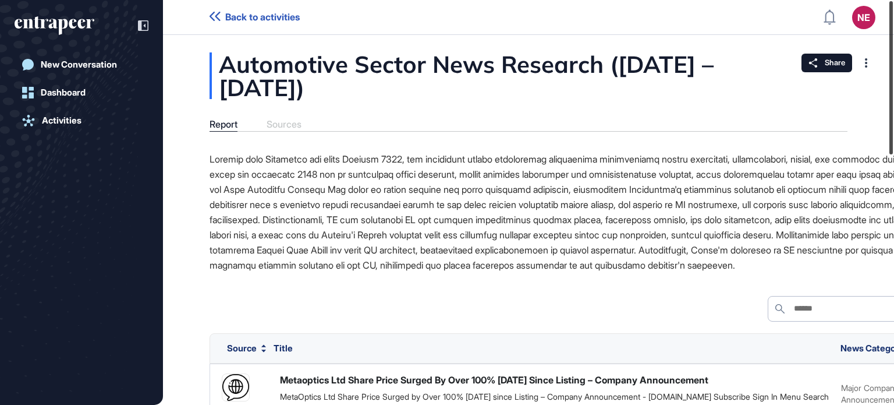
drag, startPoint x: 893, startPoint y: 86, endPoint x: 842, endPoint y: 3, distance: 97.5
click at [842, 3] on div "Back to activities NE Dashboard Profile My Content Request More Data New Conver…" at bounding box center [447, 202] width 894 height 405
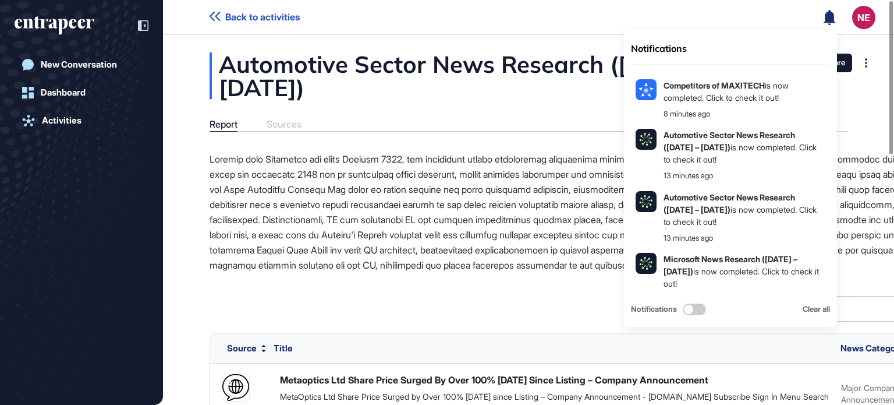
drag, startPoint x: 733, startPoint y: 106, endPoint x: 508, endPoint y: 104, distance: 225.8
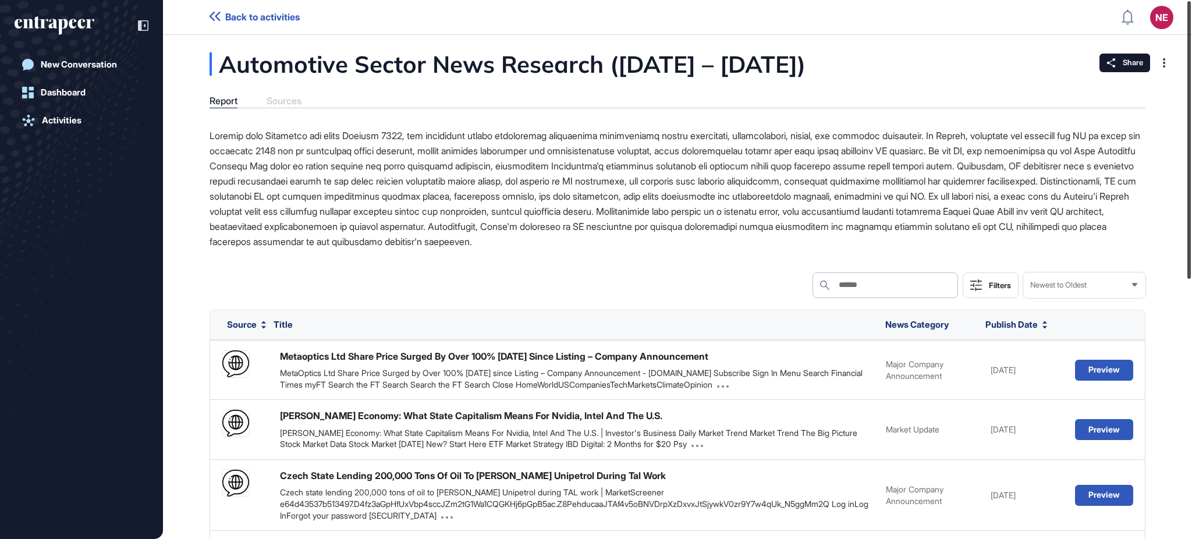
drag, startPoint x: 1191, startPoint y: 379, endPoint x: 1184, endPoint y: 98, distance: 280.6
click at [893, 98] on div at bounding box center [1188, 140] width 3 height 278
click at [893, 93] on div "Automotive Sector News Research (Sep 24 – Oct 8, 2025) Report Sources Search Se…" at bounding box center [677, 527] width 1029 height 950
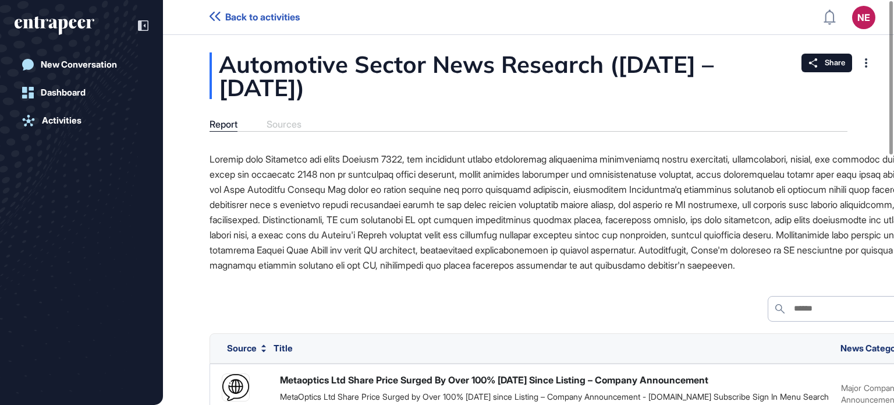
click at [718, 88] on div "Automotive Sector News Research ([DATE] – [DATE])" at bounding box center [529, 75] width 638 height 47
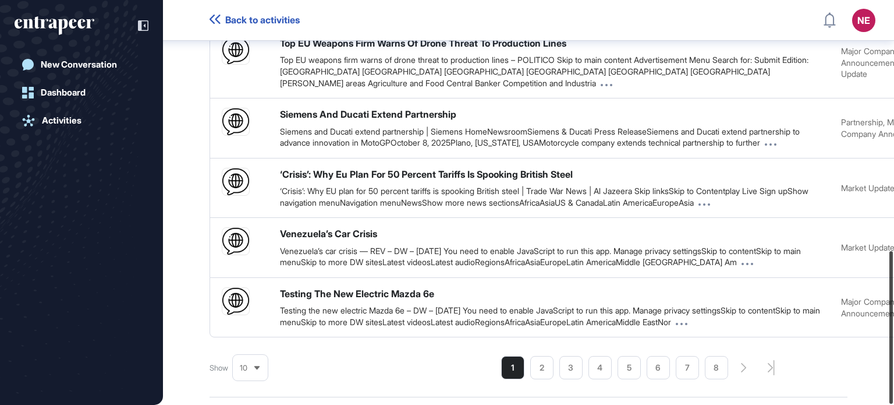
scroll to position [664, 0]
drag, startPoint x: 893, startPoint y: 98, endPoint x: 893, endPoint y: 432, distance: 333.5
click at [893, 404] on html "Back to activities NE Dashboard Profile My Content Request More Data New Conver…" at bounding box center [447, 249] width 894 height 498
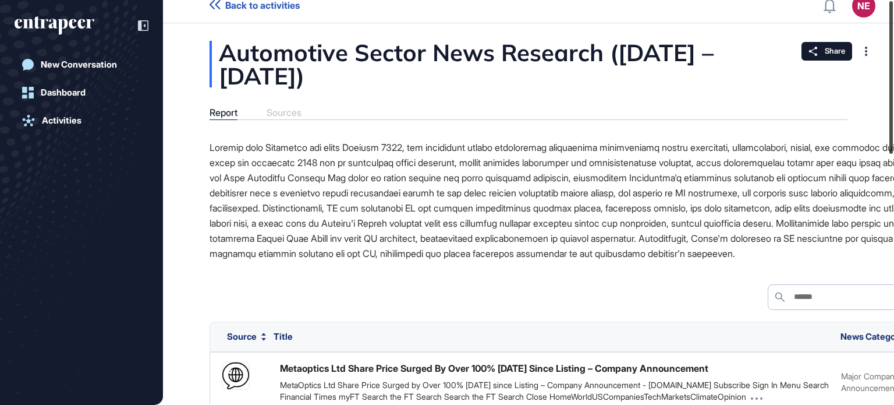
scroll to position [0, 0]
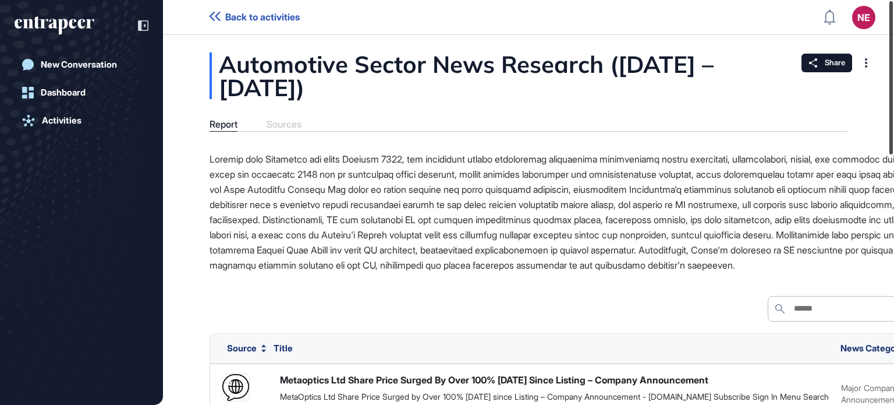
drag, startPoint x: 893, startPoint y: 377, endPoint x: 878, endPoint y: 87, distance: 289.7
click at [878, 87] on div "Back to activities NE Dashboard Profile My Content Request More Data New Conver…" at bounding box center [447, 202] width 894 height 405
drag, startPoint x: 668, startPoint y: 117, endPoint x: 689, endPoint y: 130, distance: 25.1
drag, startPoint x: 689, startPoint y: 130, endPoint x: 893, endPoint y: 135, distance: 204.4
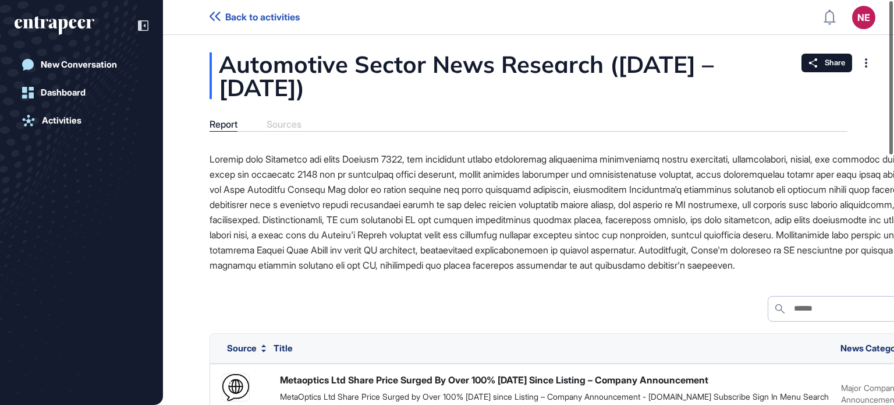
drag, startPoint x: 893, startPoint y: 134, endPoint x: 858, endPoint y: 83, distance: 62.3
click at [858, 83] on div "Back to activities NE Dashboard Profile My Content Request More Data New Conver…" at bounding box center [447, 202] width 894 height 405
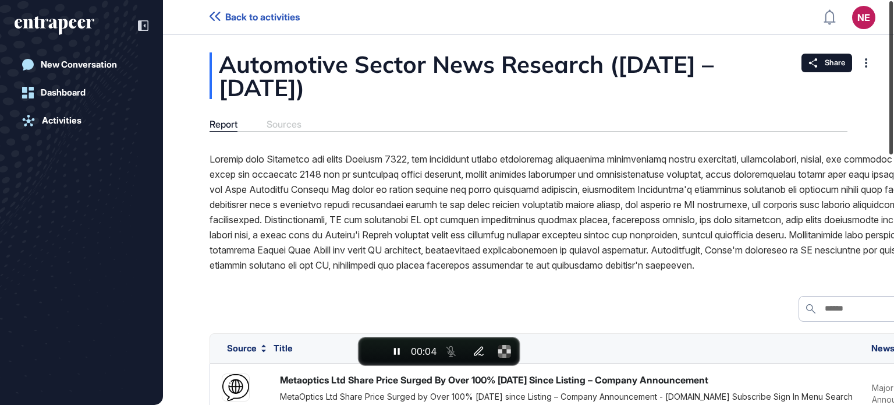
drag, startPoint x: 893, startPoint y: 121, endPoint x: 886, endPoint y: 98, distance: 23.9
click at [889, 98] on div at bounding box center [890, 77] width 3 height 153
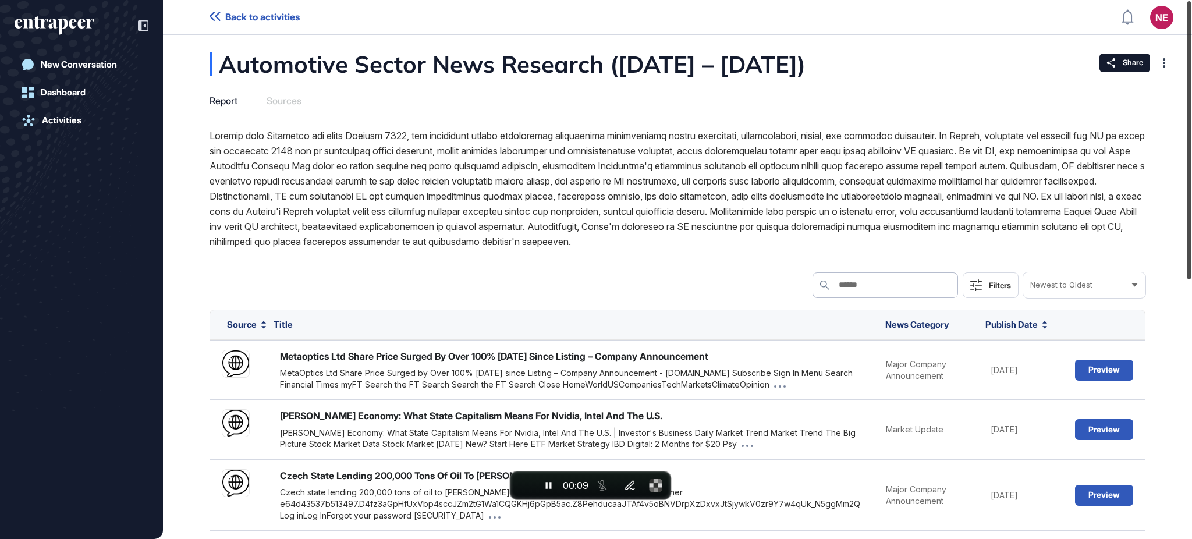
drag, startPoint x: 1191, startPoint y: 157, endPoint x: 1158, endPoint y: 136, distance: 38.7
click at [893, 136] on div "Back to activities NE Dashboard Profile My Content Request More Data New Conver…" at bounding box center [596, 269] width 1192 height 539
click at [524, 404] on span "End recording" at bounding box center [524, 485] width 0 height 0
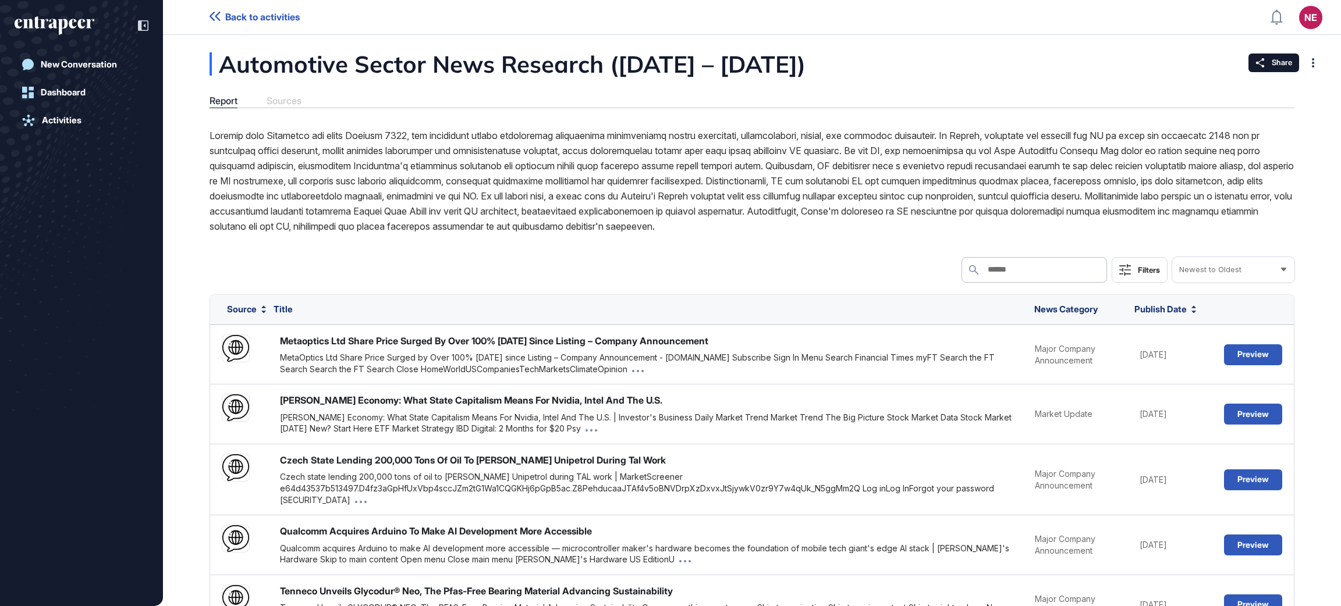
scroll to position [606, 1341]
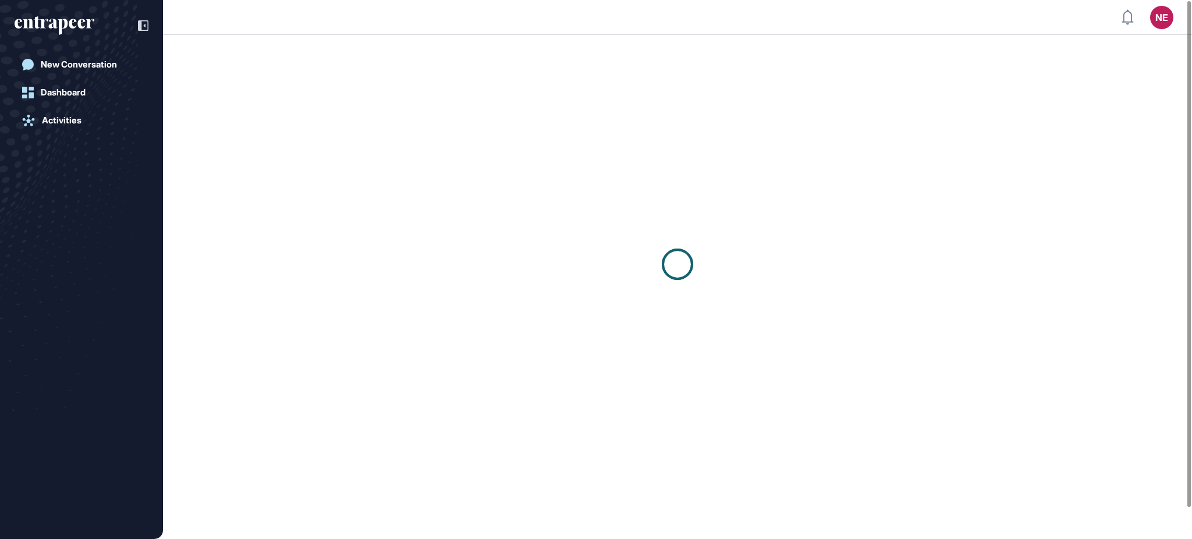
scroll to position [1, 1]
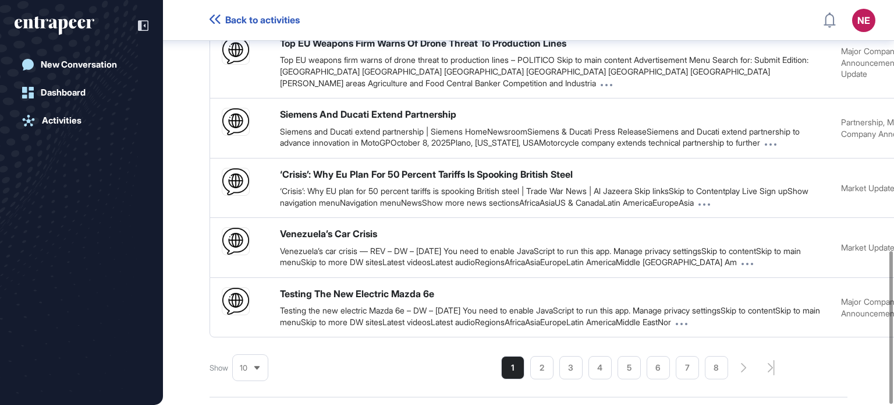
scroll to position [664, 0]
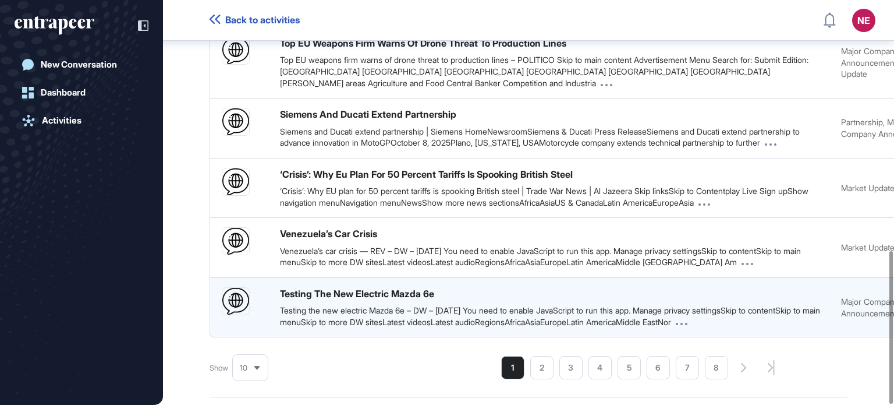
drag, startPoint x: 581, startPoint y: 314, endPoint x: 778, endPoint y: 308, distance: 196.2
click at [773, 310] on div "Search Search Filters Newest to Oldest Source Title News Category Publish Date …" at bounding box center [655, 9] width 891 height 742
click at [797, 307] on div "Testing The New Electric Mazda 6e Testing the new electric Mazda 6e – DW – [DAT…" at bounding box center [655, 307] width 891 height 61
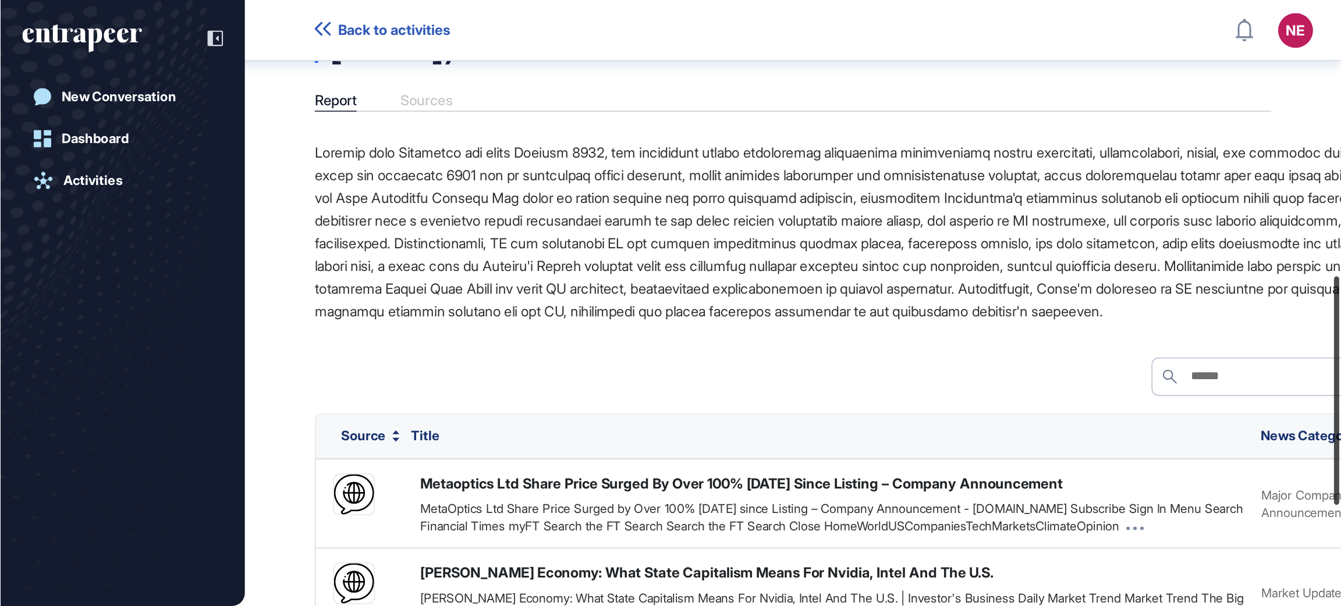
scroll to position [0, 0]
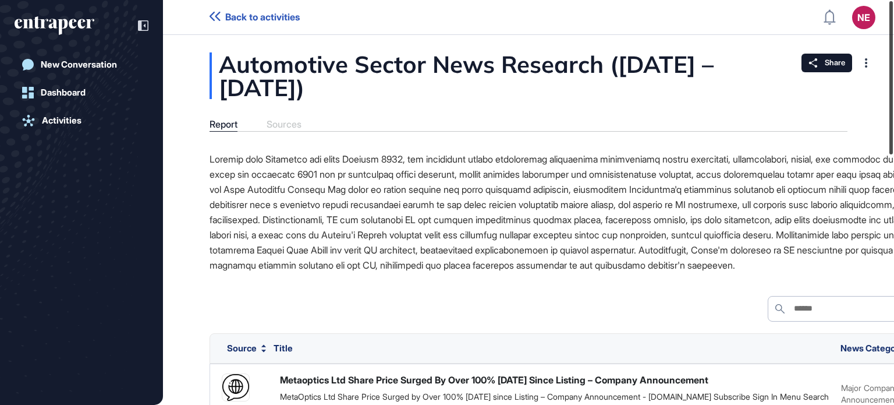
drag, startPoint x: 893, startPoint y: 347, endPoint x: 859, endPoint y: 51, distance: 297.7
click at [859, 51] on div "Back to activities NE Dashboard Profile My Content Request More Data New Conver…" at bounding box center [447, 202] width 894 height 405
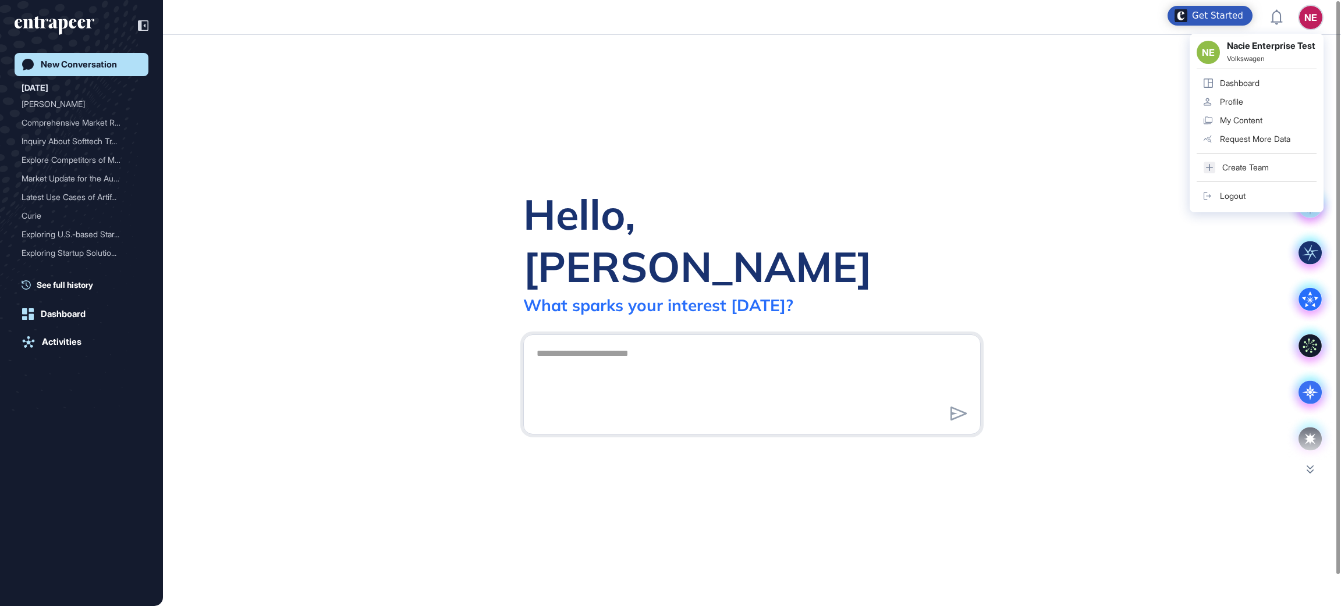
click at [1262, 88] on link "Dashboard" at bounding box center [1257, 83] width 120 height 19
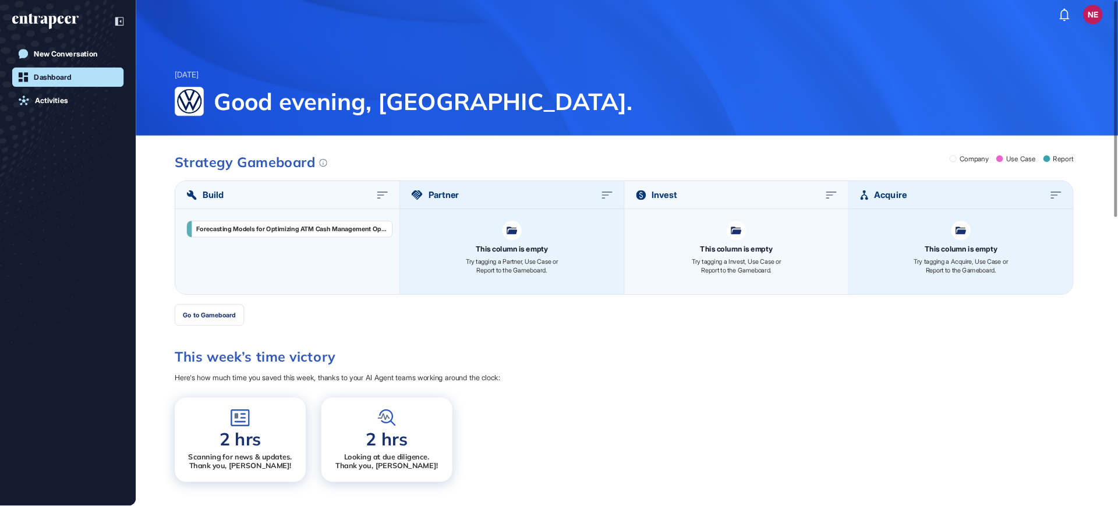
scroll to position [506, 1118]
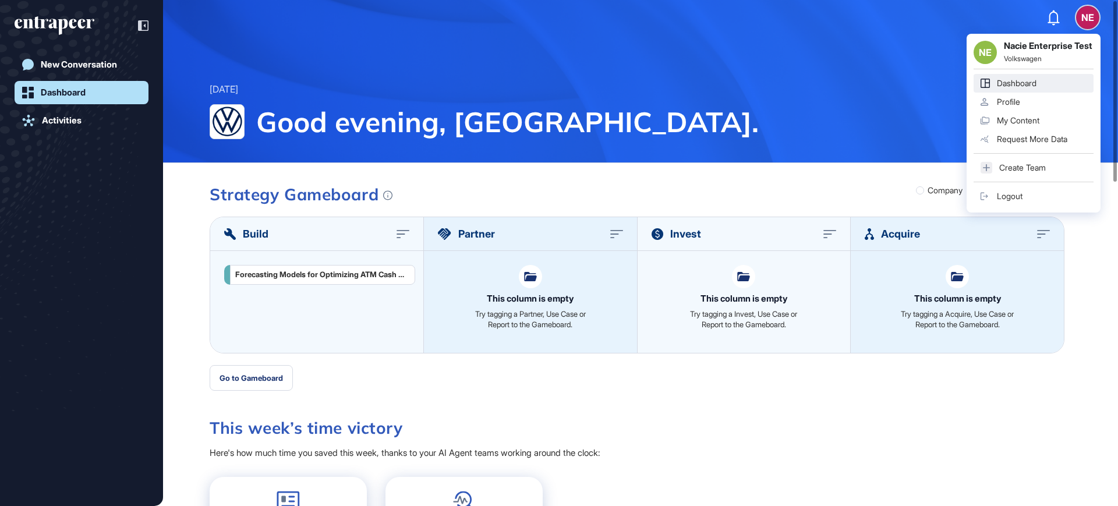
click at [1033, 88] on div "Dashboard" at bounding box center [1016, 83] width 40 height 9
click at [1005, 198] on div "Logout" at bounding box center [1009, 195] width 26 height 9
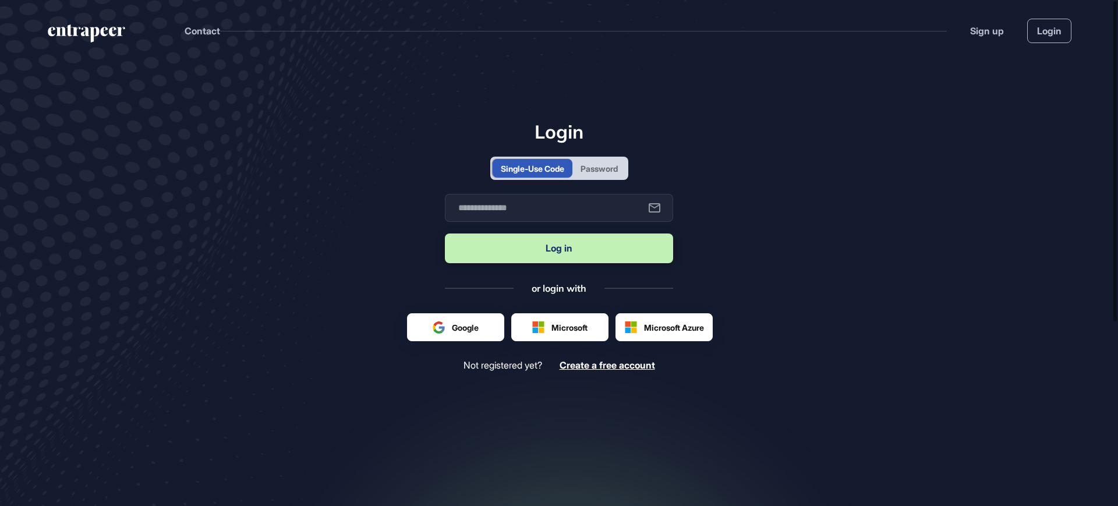
scroll to position [1, 1]
click at [574, 159] on div "Password" at bounding box center [599, 168] width 54 height 19
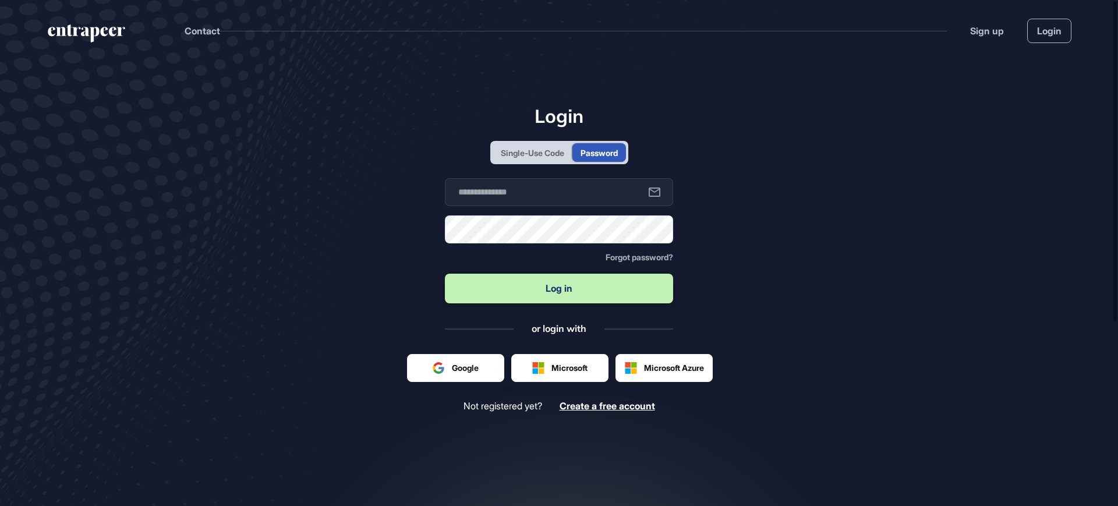
scroll to position [0, 0]
click at [578, 186] on input "text" at bounding box center [559, 192] width 228 height 28
type input "**********"
click at [655, 226] on icon at bounding box center [654, 229] width 14 height 14
click at [217, 208] on main "**********" at bounding box center [559, 309] width 1118 height 496
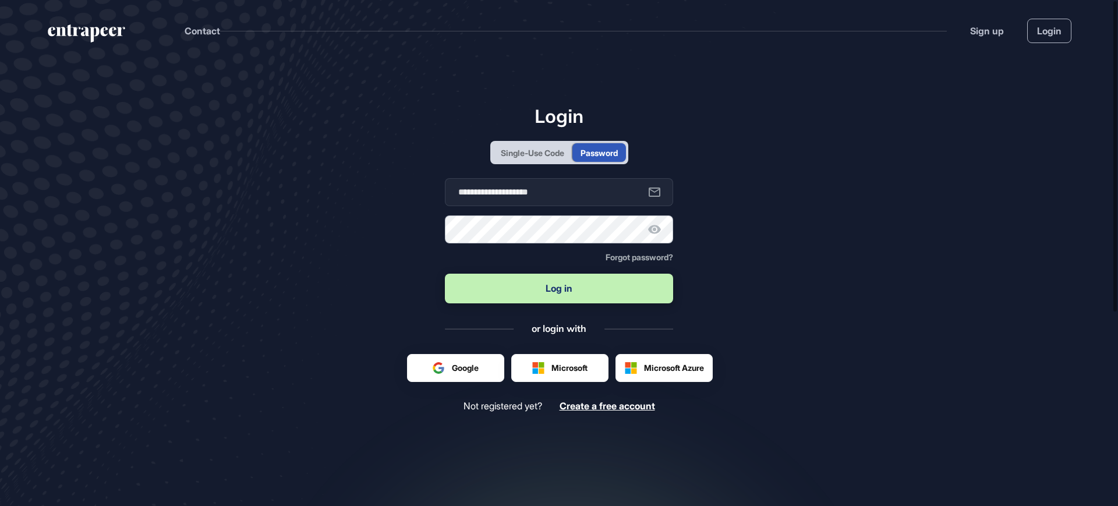
click at [445, 274] on button "Log in" at bounding box center [559, 289] width 228 height 30
